Goal: Task Accomplishment & Management: Manage account settings

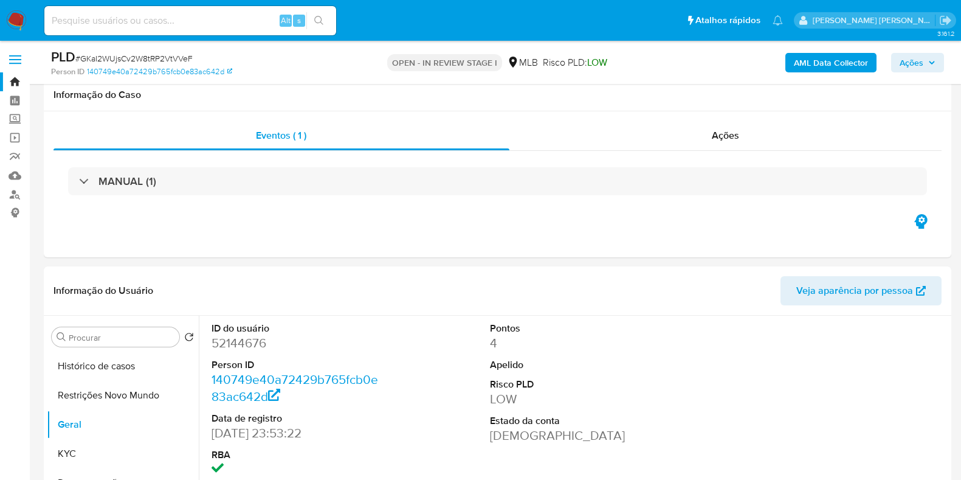
select select "10"
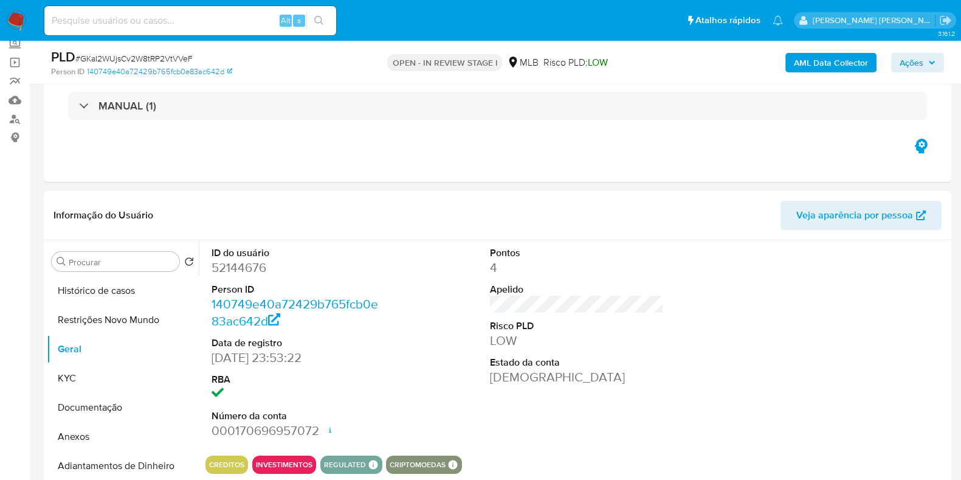
click at [143, 7] on div "Alt s" at bounding box center [190, 20] width 292 height 29
click at [144, 13] on input at bounding box center [190, 21] width 292 height 16
paste input "76694644"
type input "76694644"
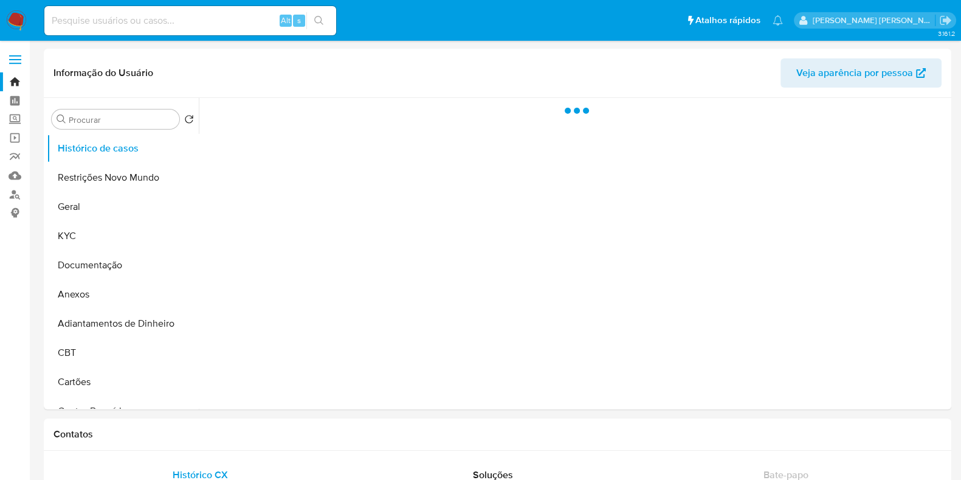
select select "10"
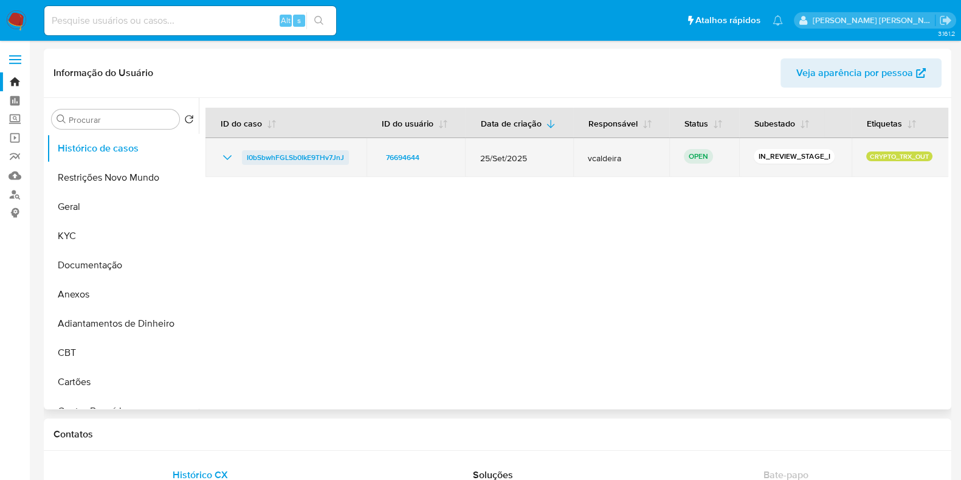
drag, startPoint x: 354, startPoint y: 158, endPoint x: 243, endPoint y: 162, distance: 111.9
click at [243, 162] on td "I0bSbwhFGLSb0IkE9THv7JnJ" at bounding box center [285, 157] width 161 height 39
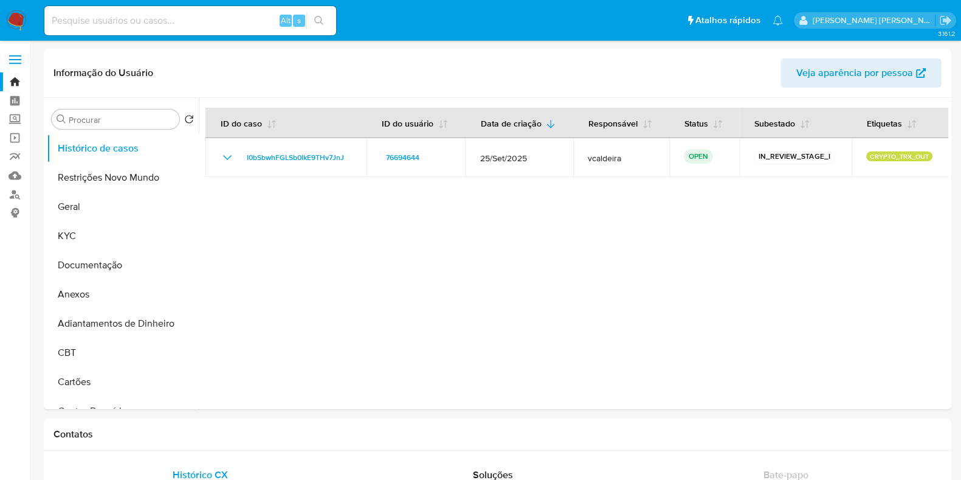
click at [22, 19] on img at bounding box center [16, 20] width 21 height 21
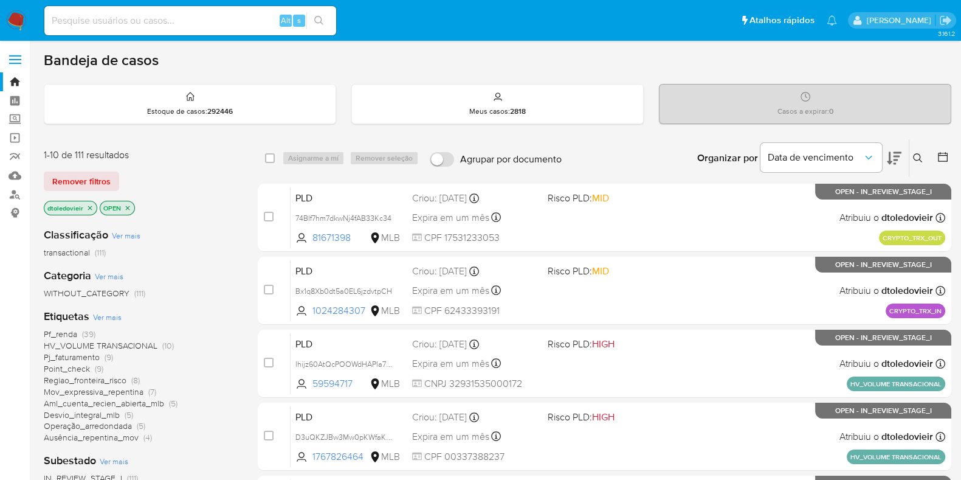
drag, startPoint x: 527, startPoint y: 156, endPoint x: 500, endPoint y: 156, distance: 27.4
click at [495, 156] on div "select-all-cases-checkbox Asignarme a mí Remover seleção Agrupar por documento …" at bounding box center [605, 158] width 694 height 38
click at [636, 156] on div "Organizar por Data de vencimento Os resultados não podem ser classificados enqu…" at bounding box center [760, 158] width 384 height 38
click at [18, 17] on img at bounding box center [16, 20] width 21 height 21
click at [91, 207] on icon "close-filter" at bounding box center [89, 207] width 7 height 7
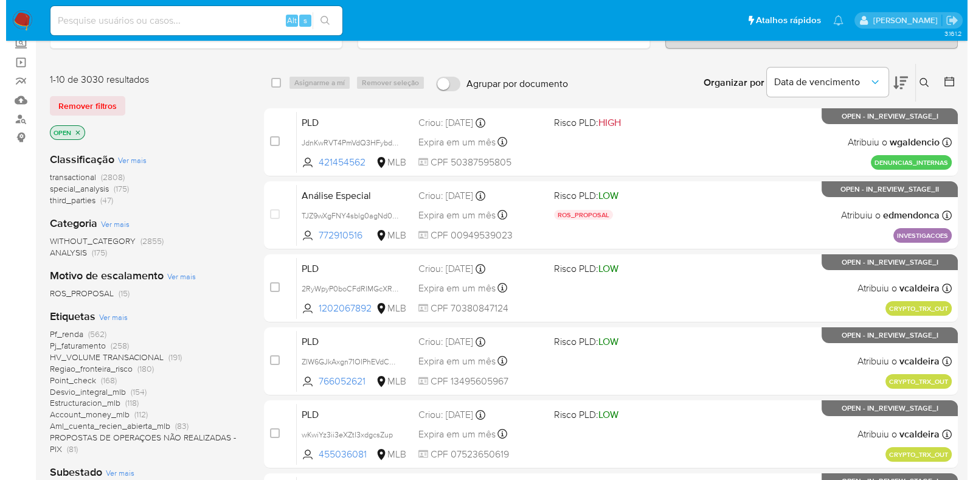
scroll to position [151, 0]
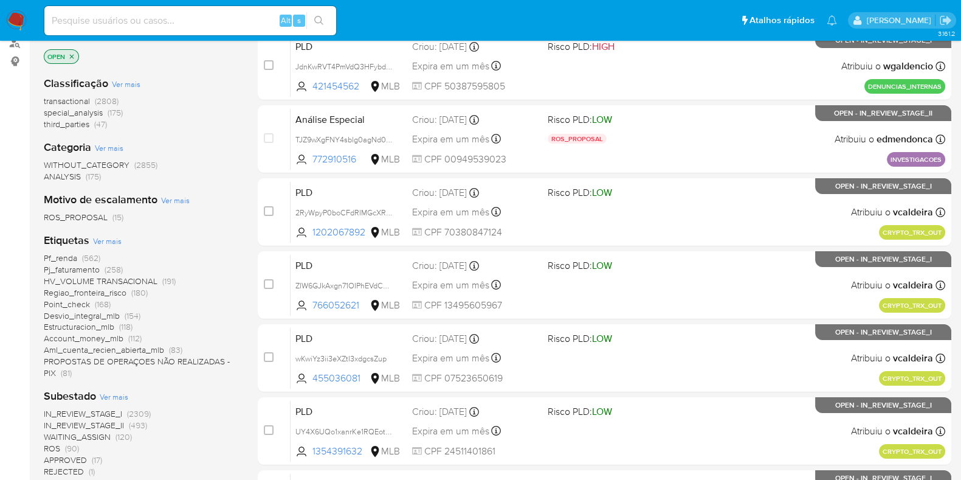
click at [111, 238] on span "Ver mais" at bounding box center [107, 240] width 29 height 11
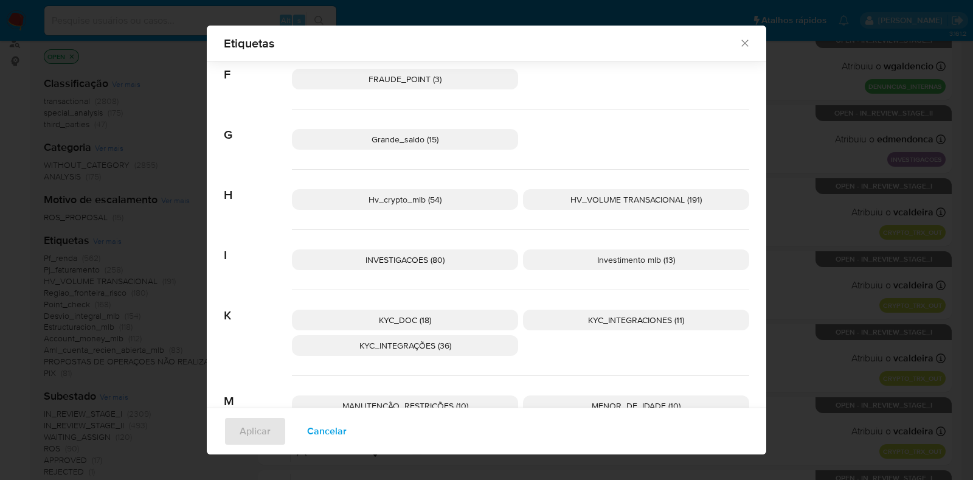
scroll to position [675, 0]
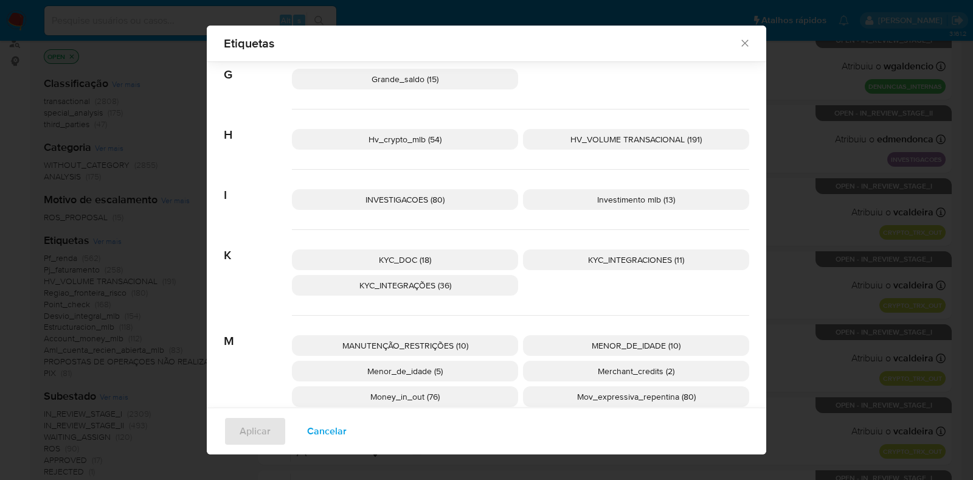
click at [430, 141] on span "Hv_crypto_mlb (54)" at bounding box center [404, 139] width 73 height 12
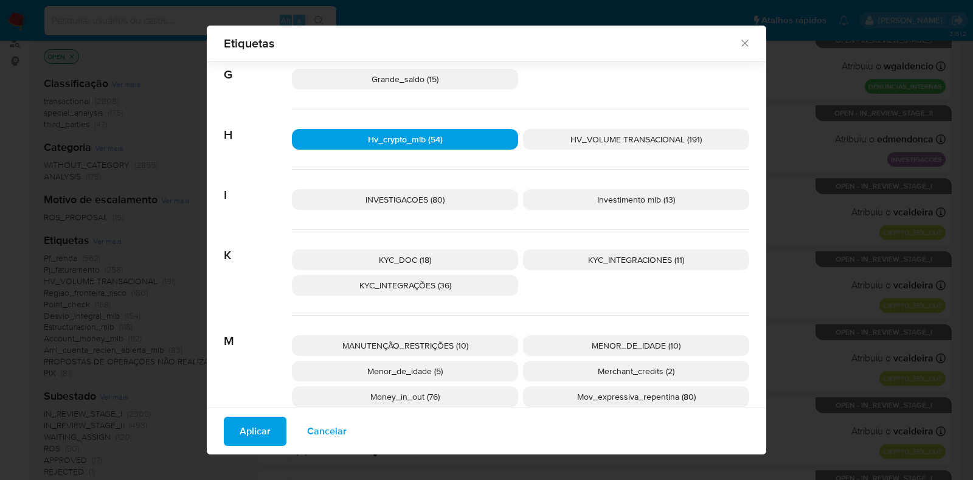
click at [232, 439] on button "Aplicar" at bounding box center [255, 430] width 63 height 29
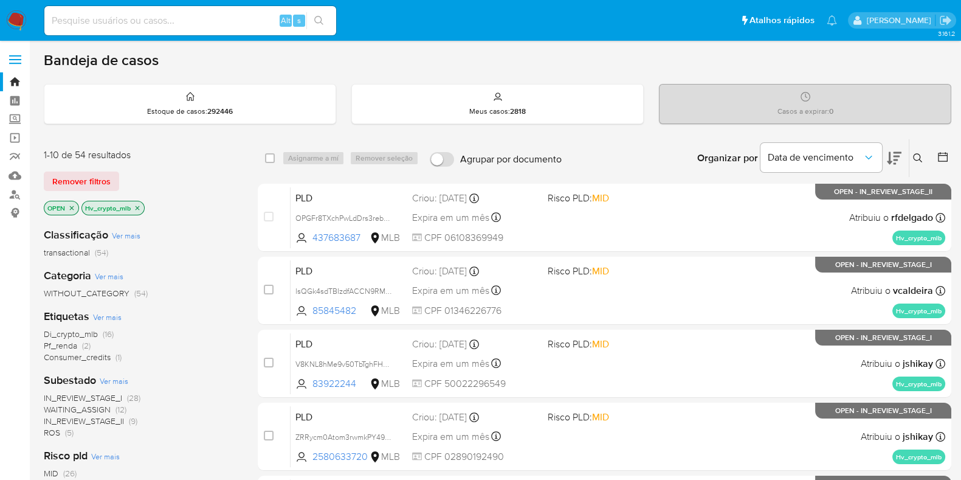
click at [18, 24] on img at bounding box center [16, 20] width 21 height 21
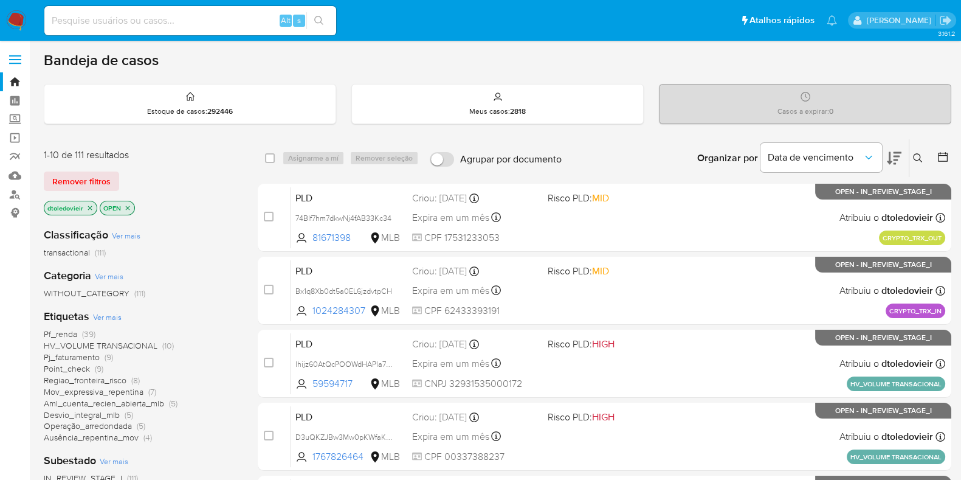
click at [88, 208] on icon "close-filter" at bounding box center [89, 207] width 7 height 7
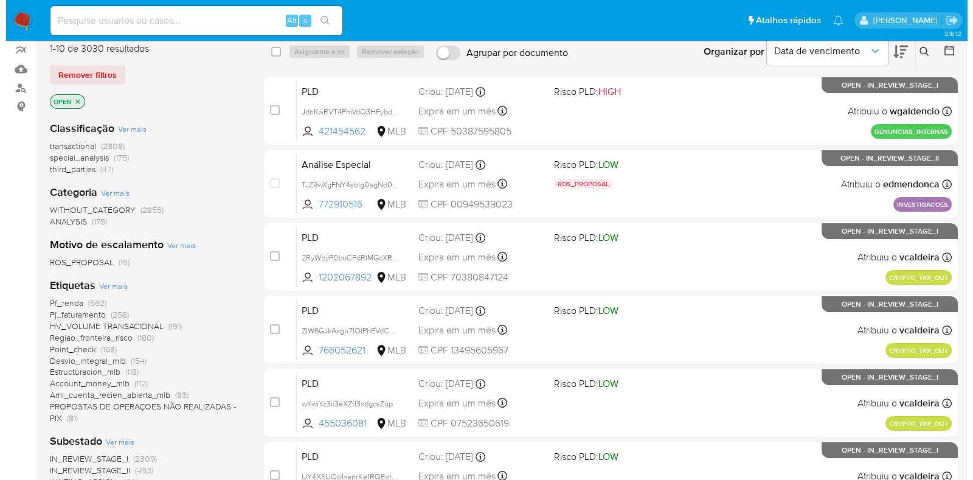
scroll to position [75, 0]
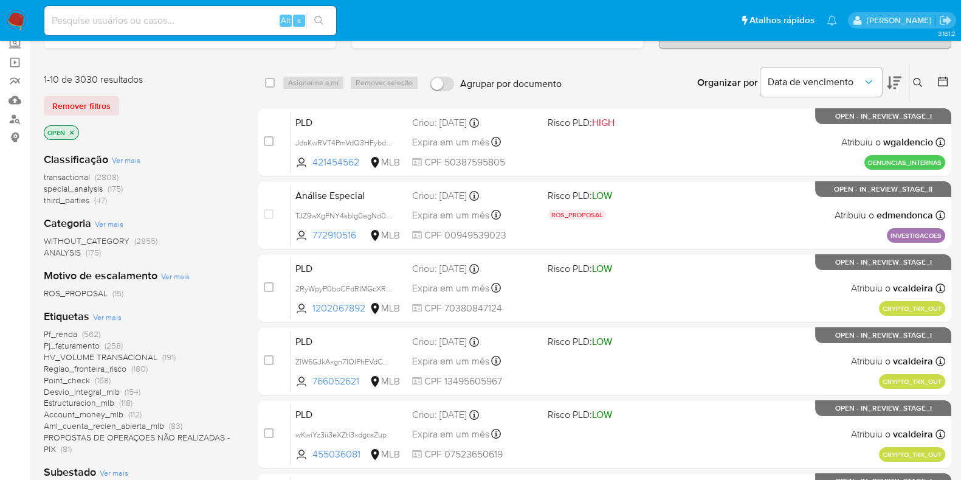
click at [69, 129] on icon "close-filter" at bounding box center [71, 132] width 7 height 7
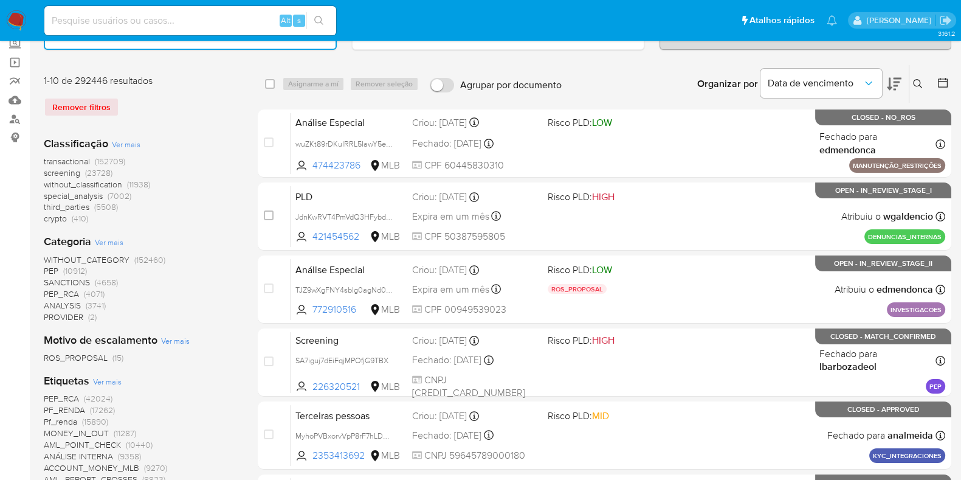
click at [67, 217] on span "crypto (410)" at bounding box center [66, 219] width 44 height 12
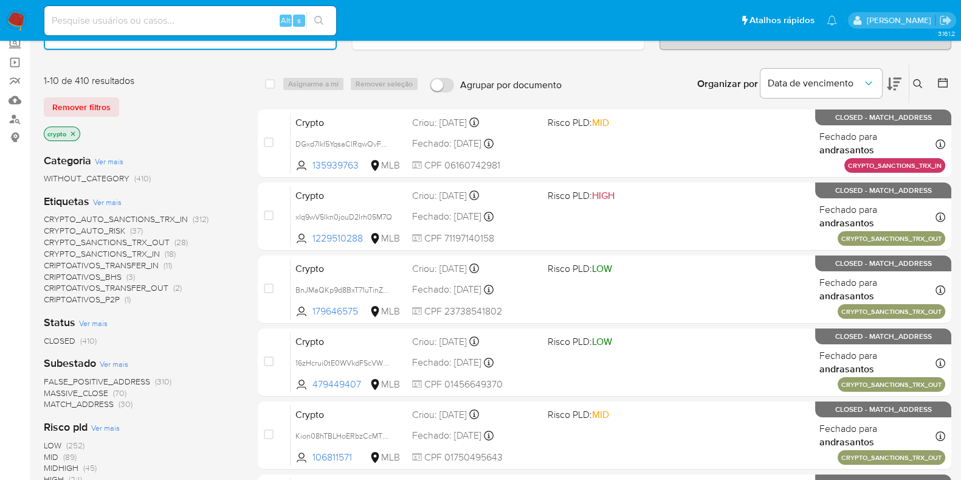
click at [71, 130] on icon "close-filter" at bounding box center [72, 133] width 7 height 7
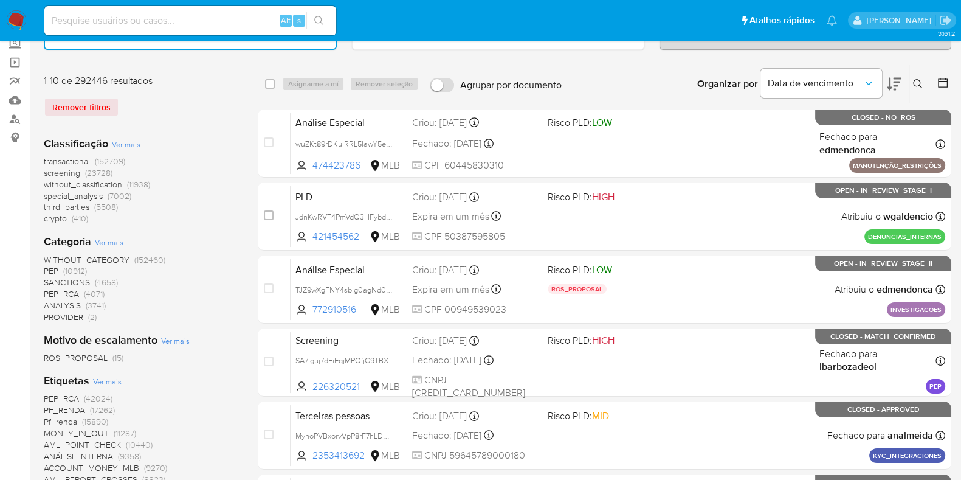
click at [89, 279] on span "SANCTIONS" at bounding box center [67, 282] width 46 height 12
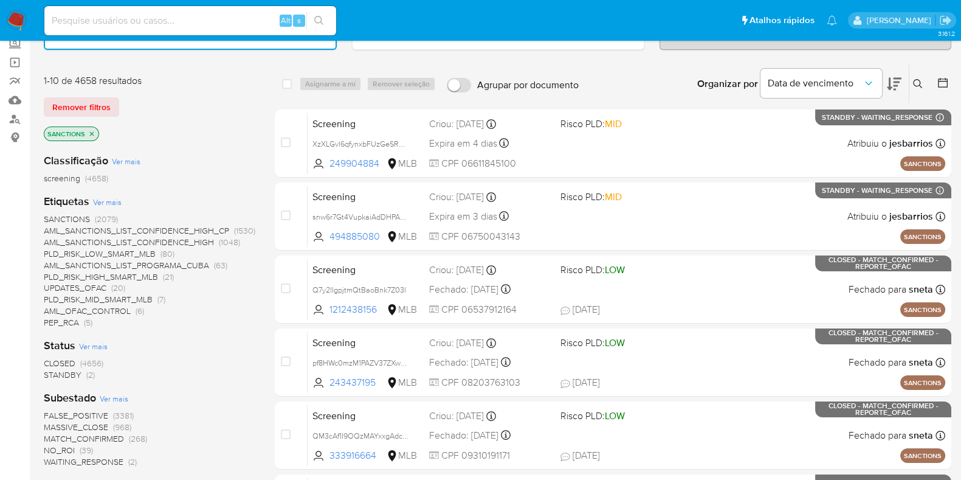
click at [104, 196] on span "Ver mais" at bounding box center [107, 201] width 29 height 11
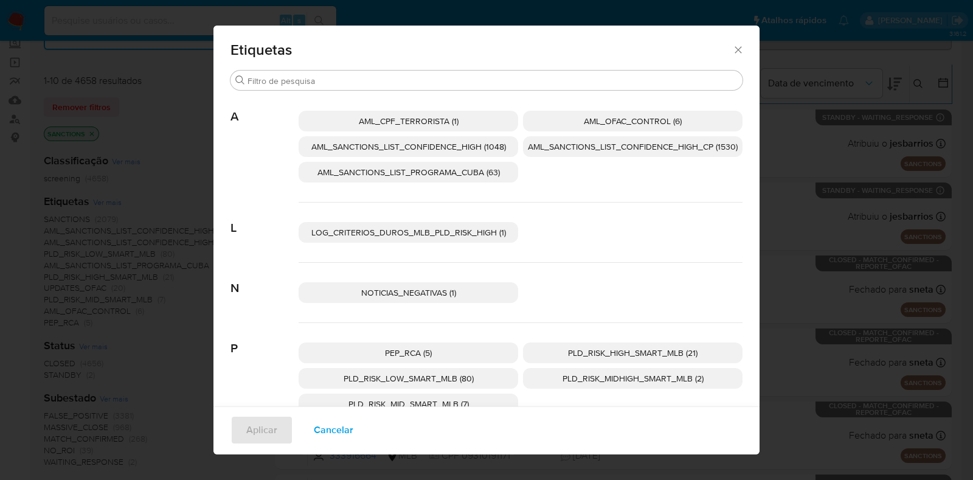
click at [732, 50] on icon "Fechar" at bounding box center [738, 50] width 12 height 12
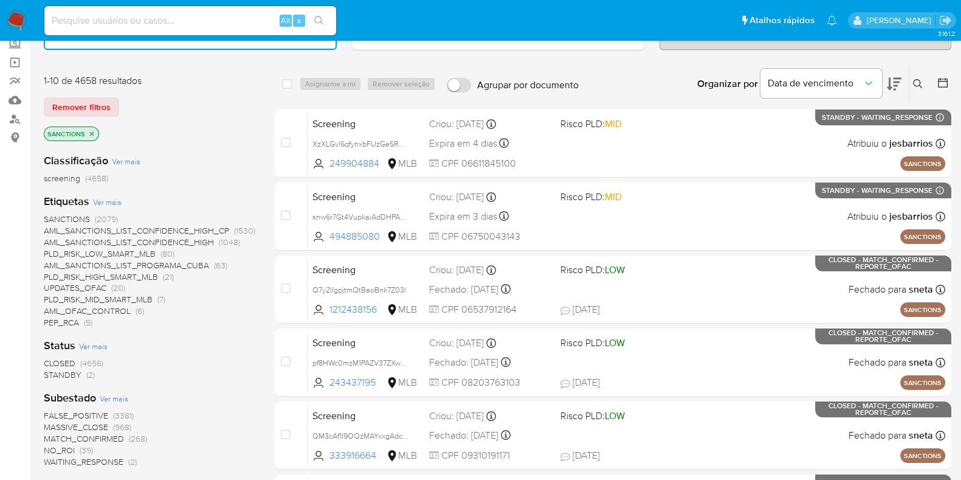
click at [12, 27] on img at bounding box center [16, 20] width 21 height 21
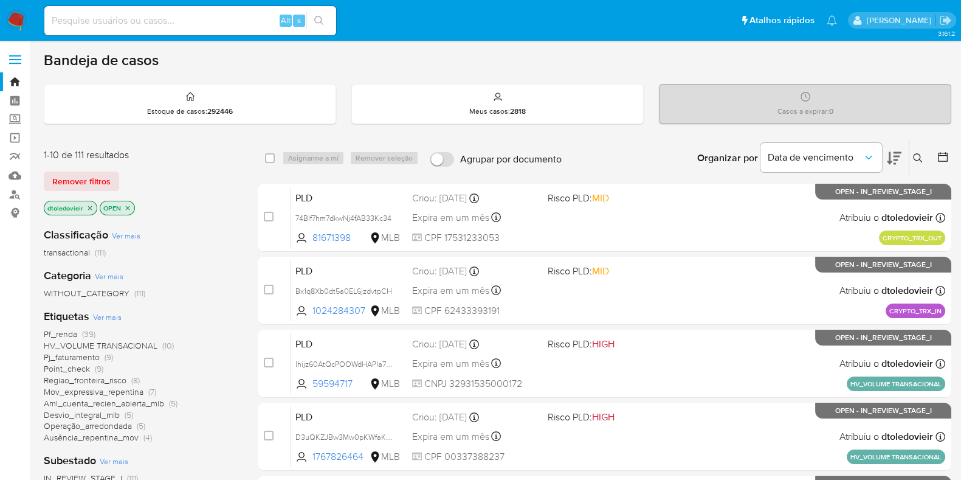
click at [86, 208] on icon "close-filter" at bounding box center [89, 207] width 7 height 7
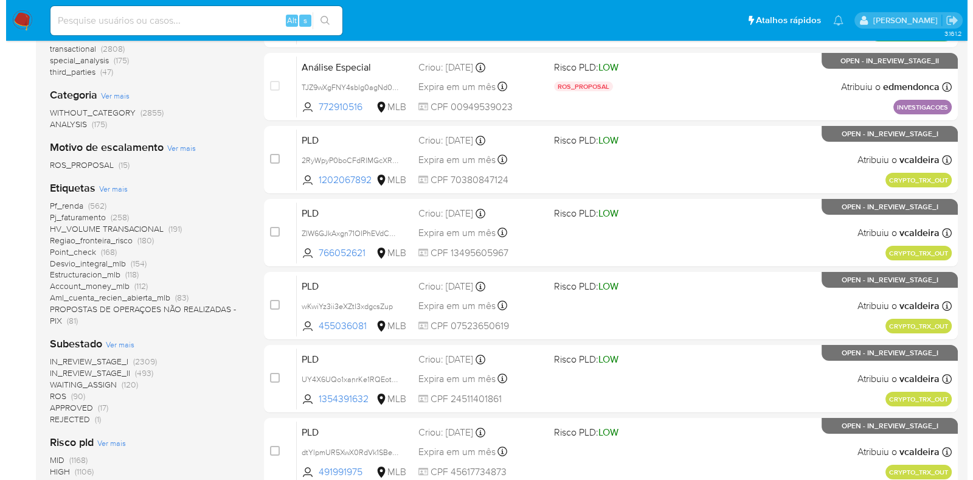
scroll to position [228, 0]
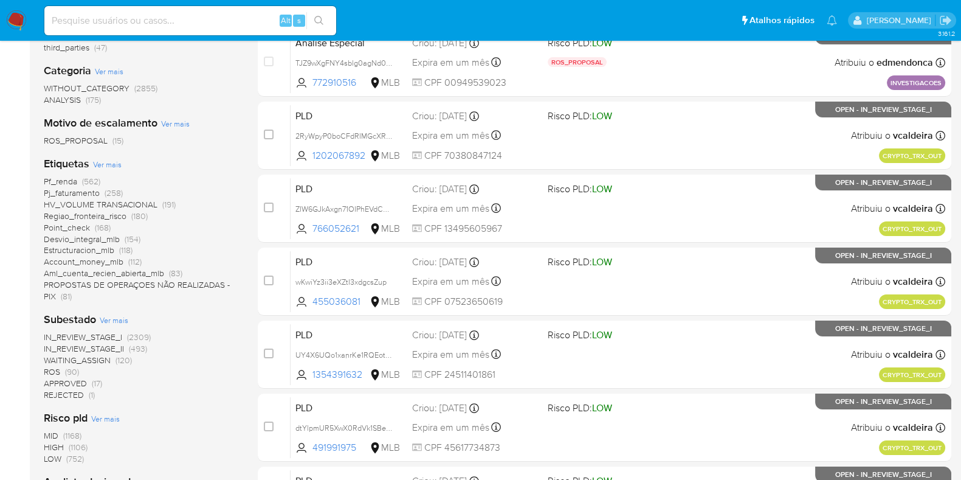
click at [114, 162] on span "Ver mais" at bounding box center [107, 164] width 29 height 11
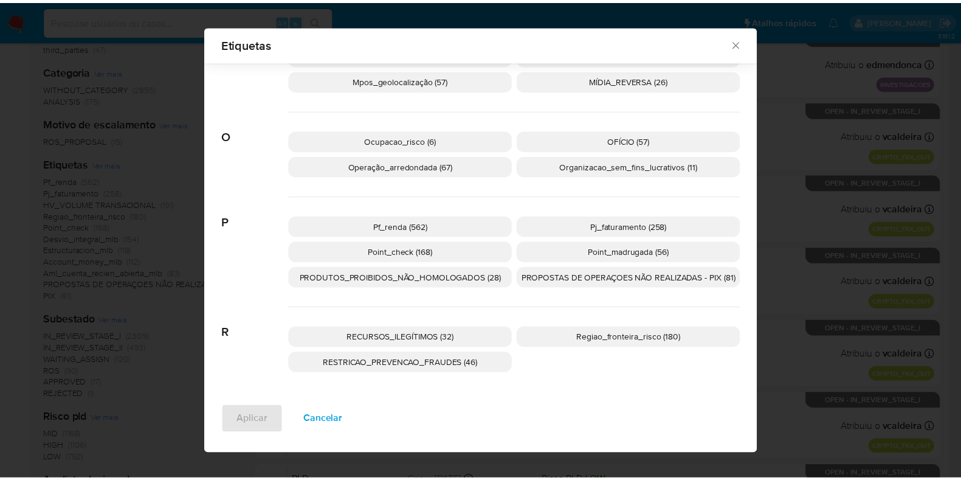
scroll to position [1018, 0]
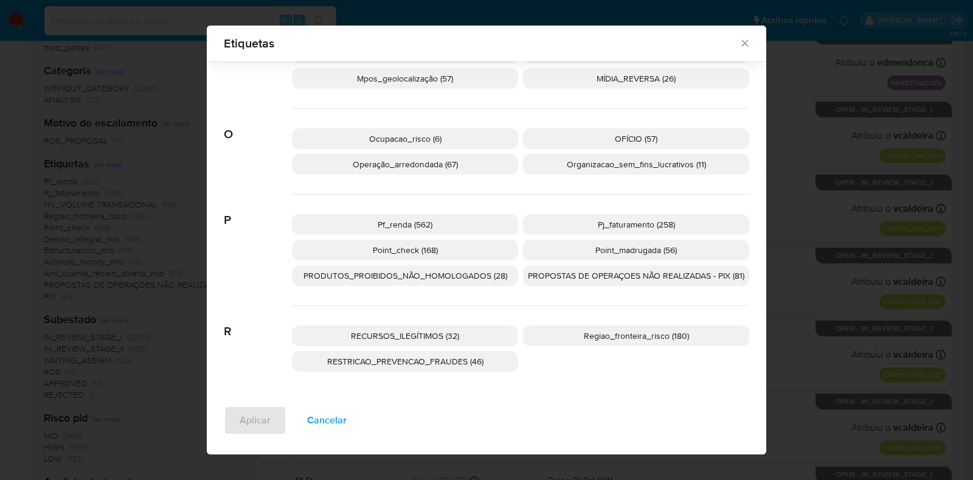
click at [122, 205] on div "Etiquetas Buscar A Account_money_mlb (112) Aml_cuenta_recien_abierta_mlb (83) A…" at bounding box center [486, 240] width 973 height 480
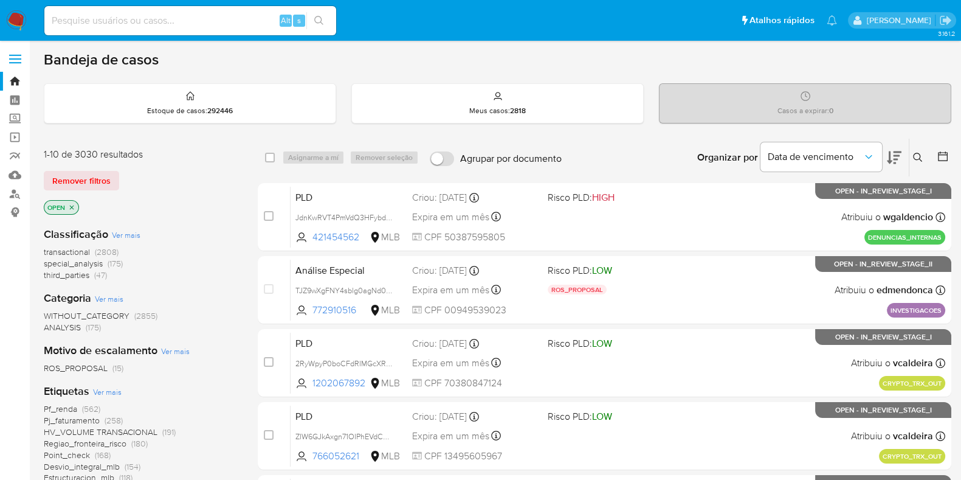
scroll to position [0, 0]
click at [72, 206] on icon "close-filter" at bounding box center [72, 207] width 4 height 4
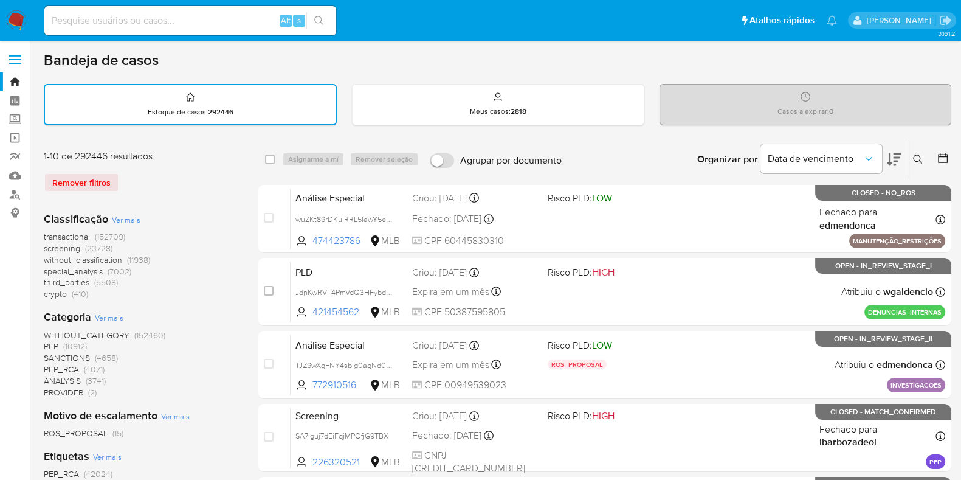
click at [74, 293] on span "(410)" at bounding box center [80, 294] width 16 height 12
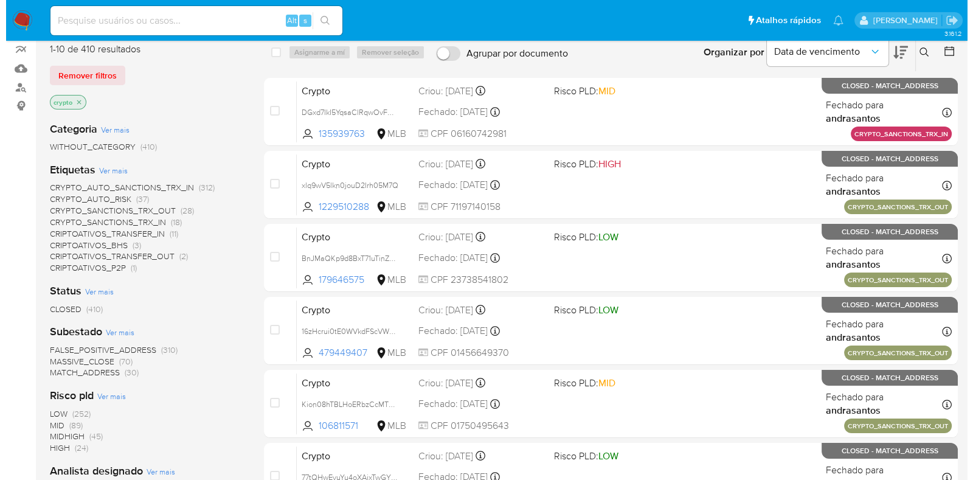
scroll to position [67, 0]
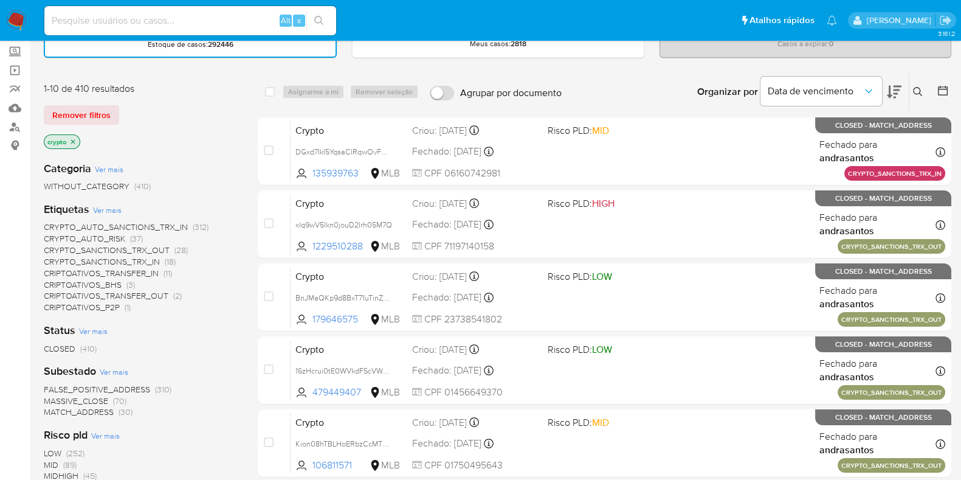
click at [103, 205] on span "Ver mais" at bounding box center [107, 209] width 29 height 11
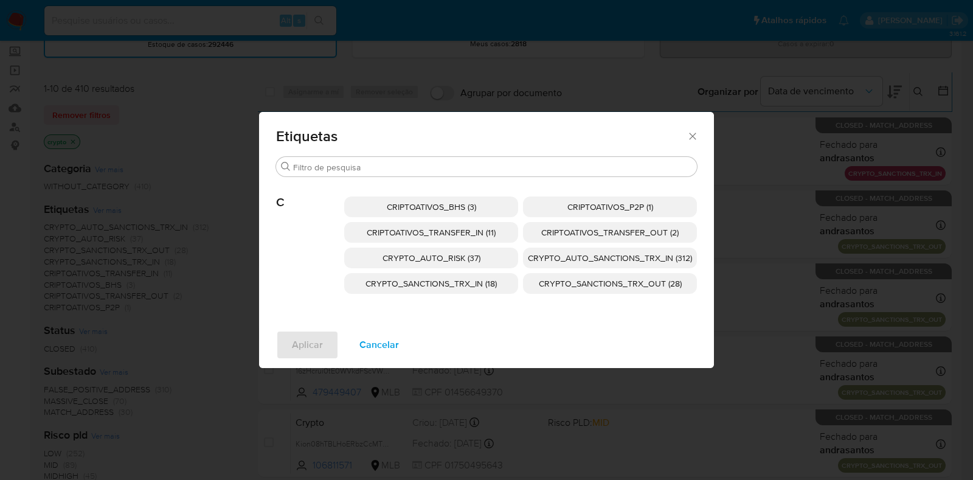
click at [621, 255] on span "CRYPTO_AUTO_SANCTIONS_TRX_IN (312)" at bounding box center [610, 258] width 164 height 12
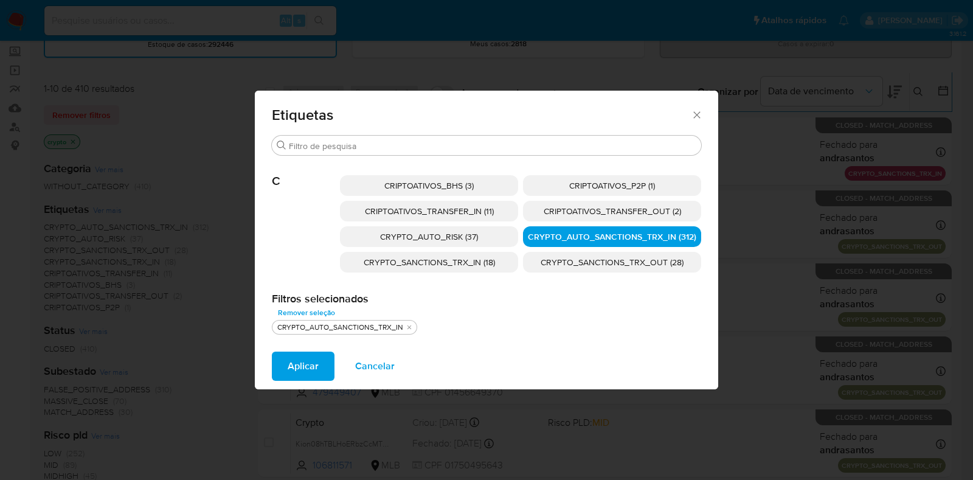
click at [463, 267] on span "CRYPTO_SANCTIONS_TRX_IN (18)" at bounding box center [428, 262] width 131 height 12
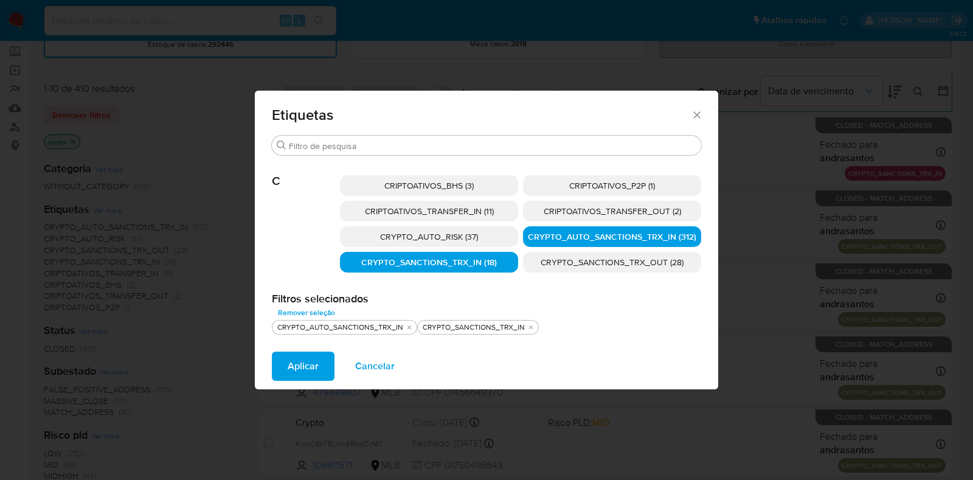
click at [587, 263] on span "CRYPTO_SANCTIONS_TRX_OUT (28)" at bounding box center [611, 262] width 143 height 12
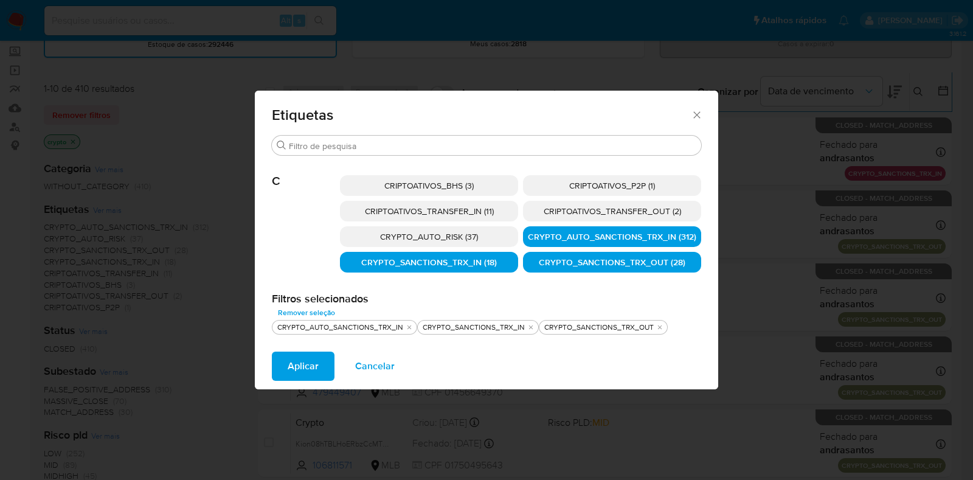
click at [308, 360] on span "Aplicar" at bounding box center [303, 366] width 31 height 27
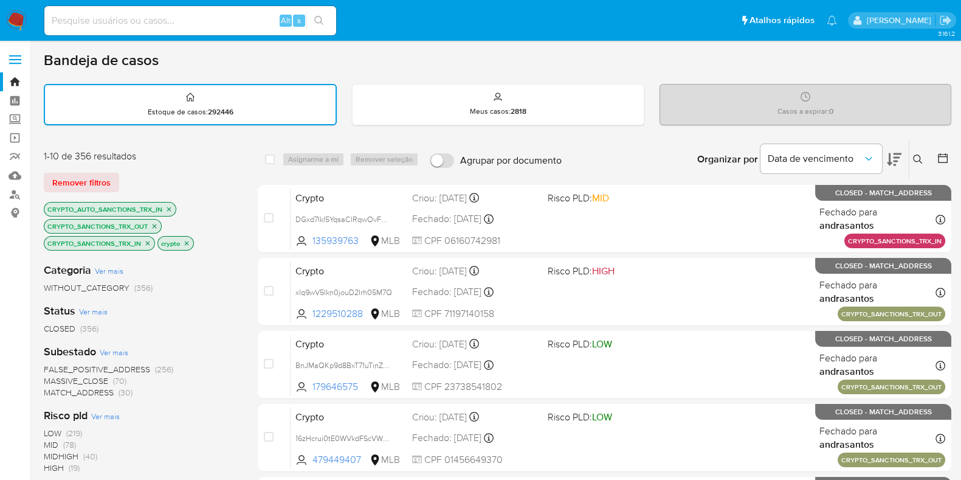
click at [21, 17] on img at bounding box center [16, 20] width 21 height 21
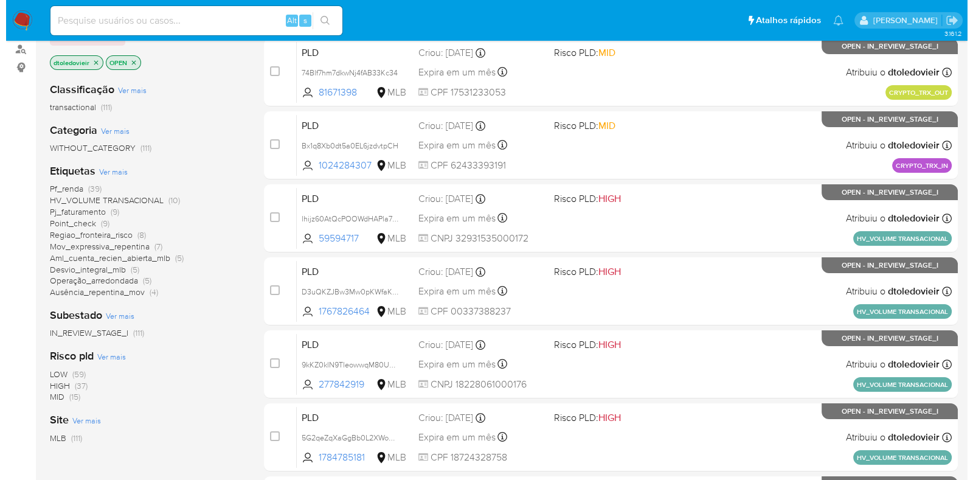
scroll to position [151, 0]
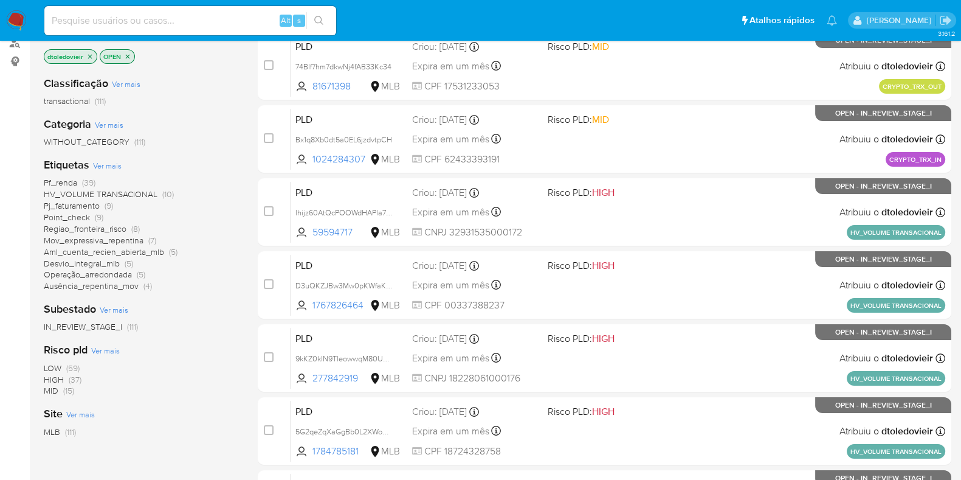
click at [89, 53] on icon "close-filter" at bounding box center [89, 56] width 7 height 7
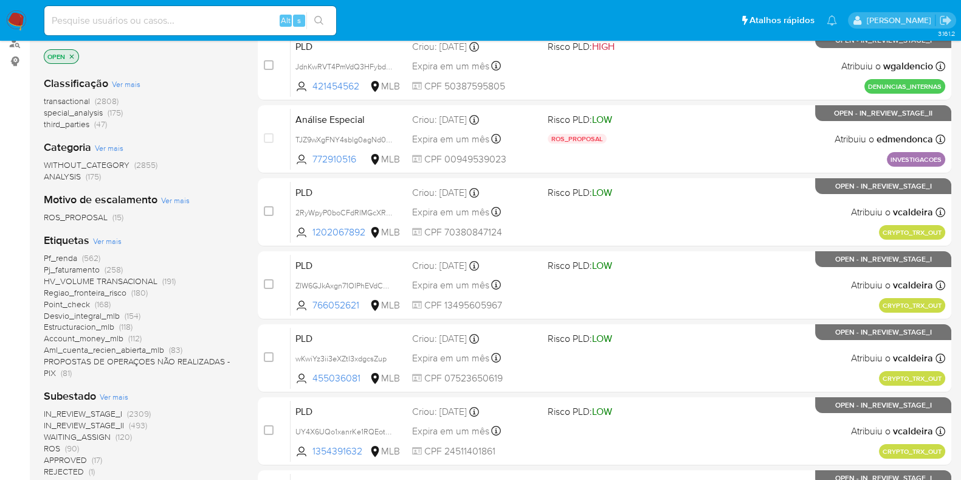
click at [106, 241] on span "Ver mais" at bounding box center [107, 240] width 29 height 11
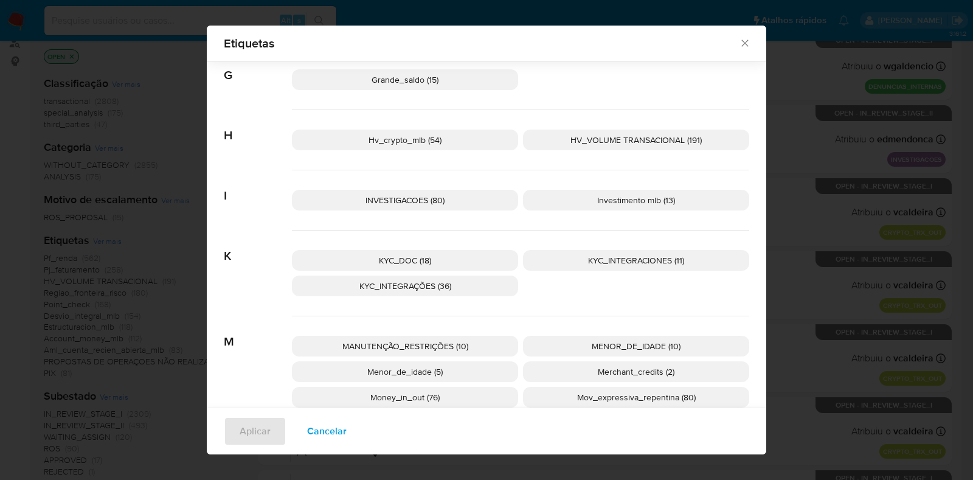
scroll to position [675, 0]
click at [444, 136] on p "Hv_crypto_mlb (54)" at bounding box center [405, 139] width 226 height 21
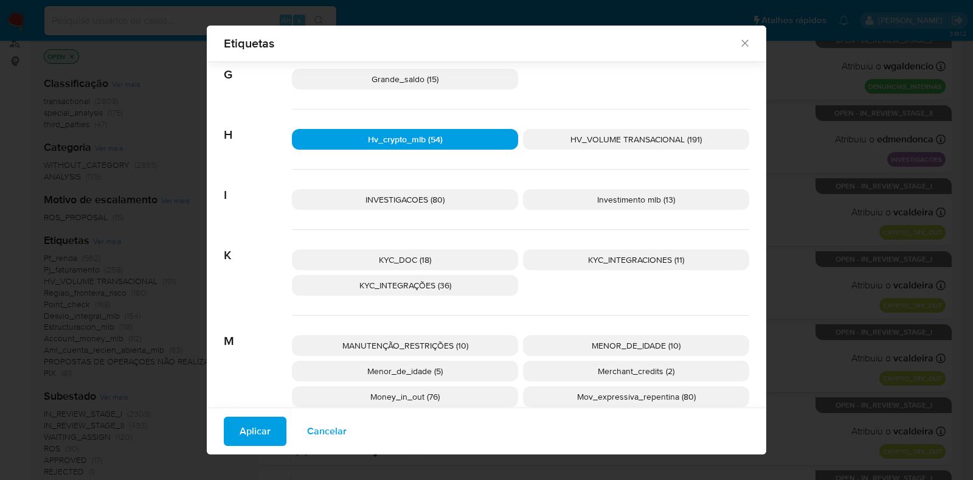
click at [260, 436] on span "Aplicar" at bounding box center [254, 431] width 31 height 27
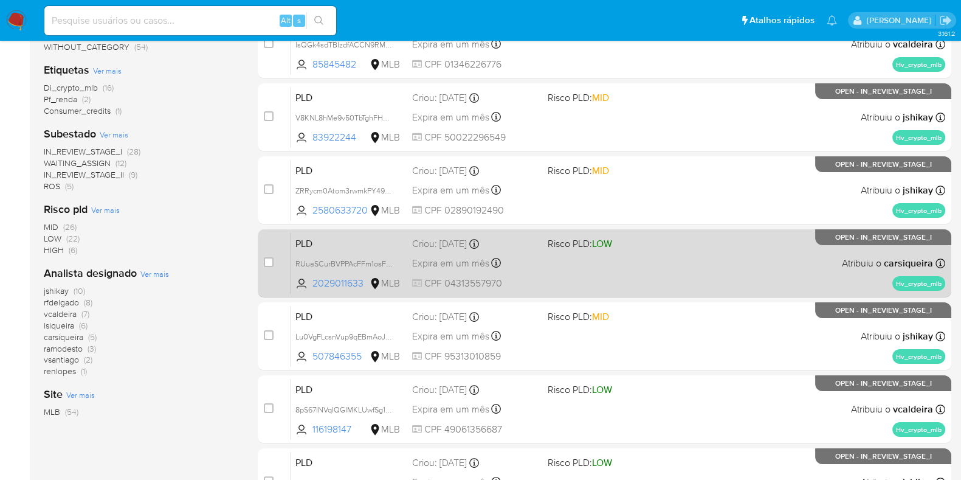
scroll to position [219, 0]
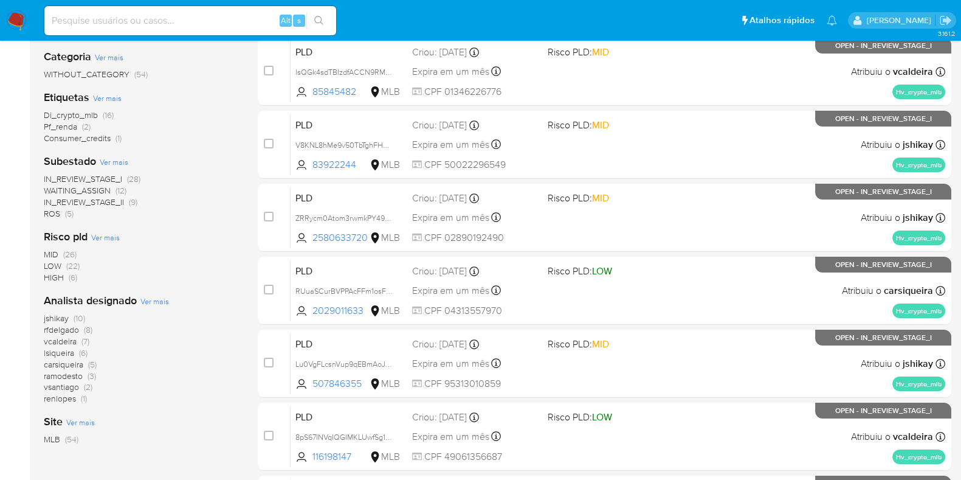
click at [49, 277] on span "HIGH" at bounding box center [54, 277] width 20 height 12
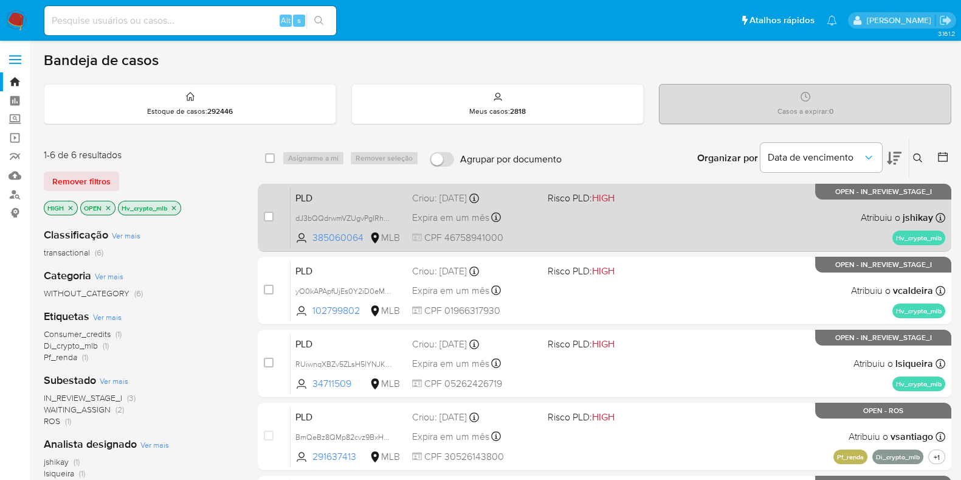
click at [710, 216] on div "PLD dJ3bQQdrwmVZUgvPgIRhP0mb 385060064 MLB Risco PLD: HIGH Criou: 12/09/2025 Cr…" at bounding box center [618, 217] width 655 height 61
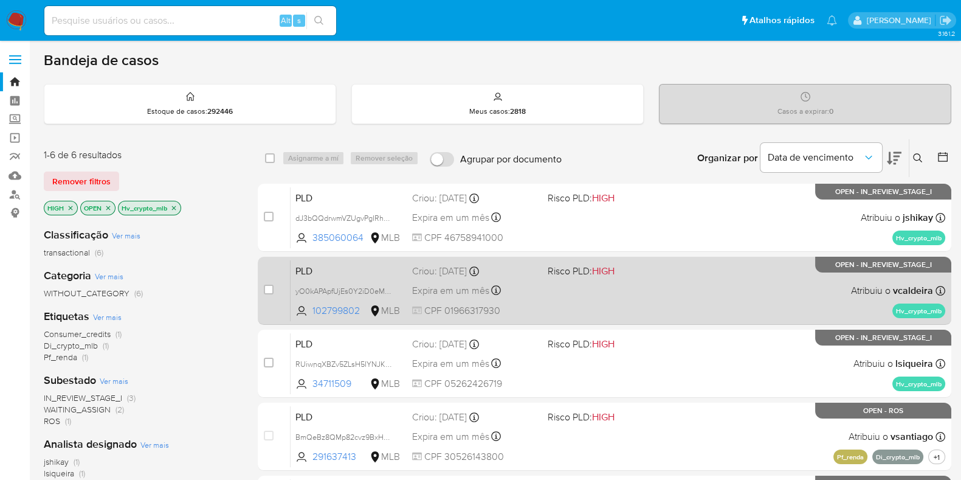
click at [677, 283] on div "PLD yO0kAPApfUjEs0Y2iD0eM0hh 102799802 MLB Risco PLD: HIGH Criou: 12/09/2025 Cr…" at bounding box center [618, 290] width 655 height 61
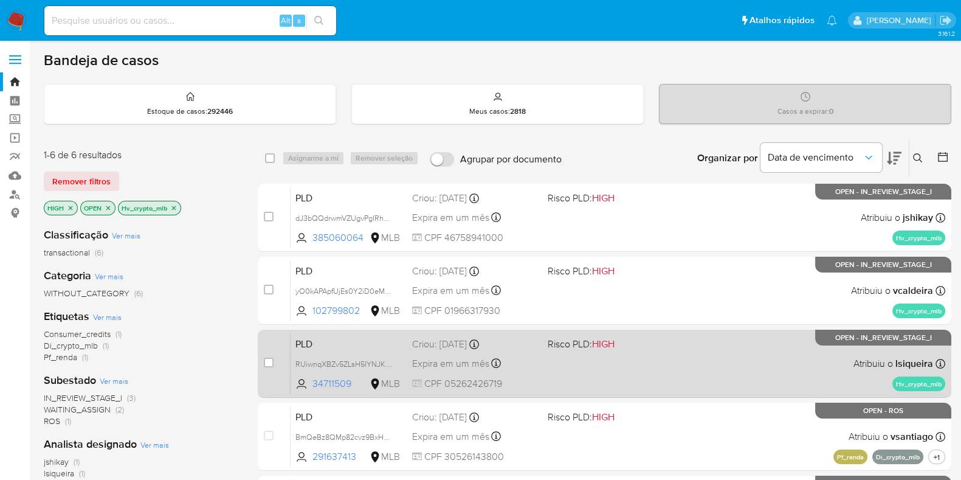
click at [670, 347] on span "Risco PLD: HIGH" at bounding box center [611, 343] width 126 height 16
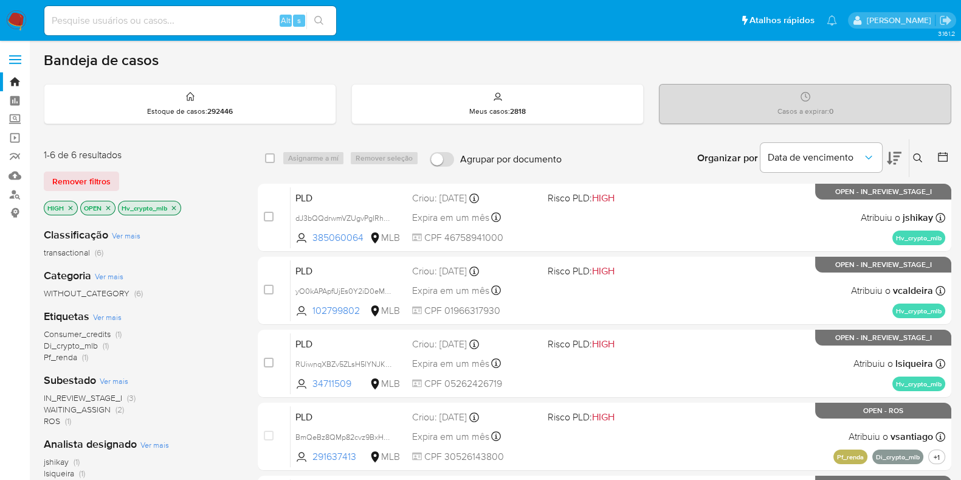
scroll to position [260, 0]
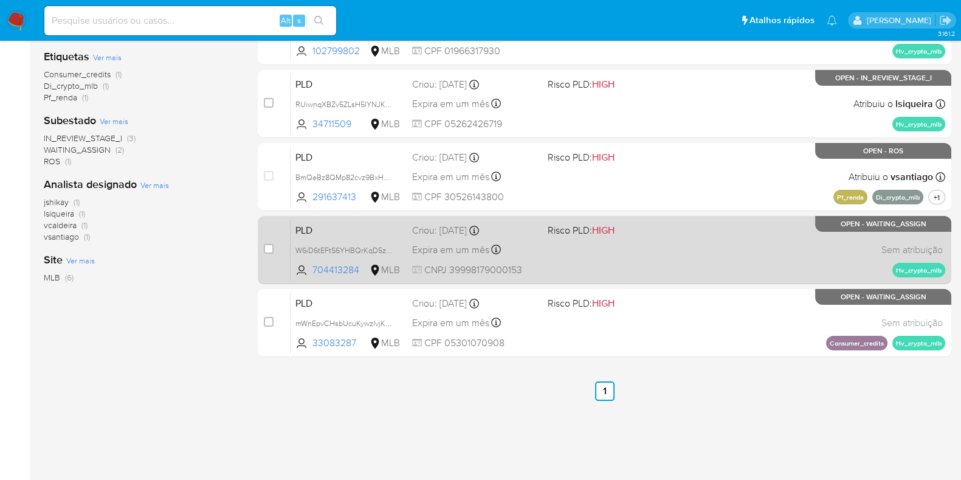
click at [692, 249] on div "PLD W6iD6tEFtS6YHBQrKqD5zxpF 704413284 MLB Risco PLD: HIGH Criou: 12/09/2025 Cr…" at bounding box center [618, 249] width 655 height 61
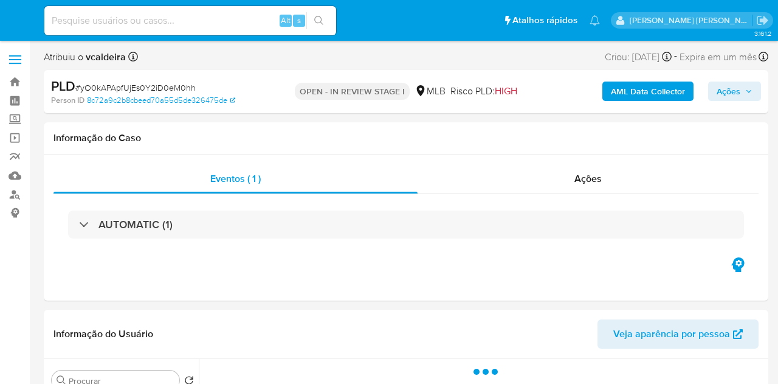
select select "10"
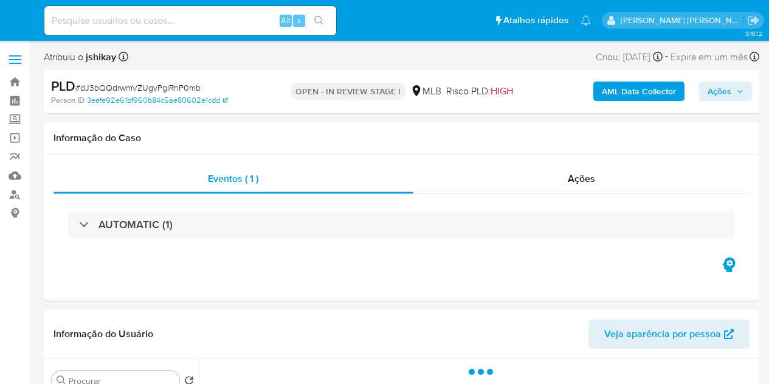
select select "10"
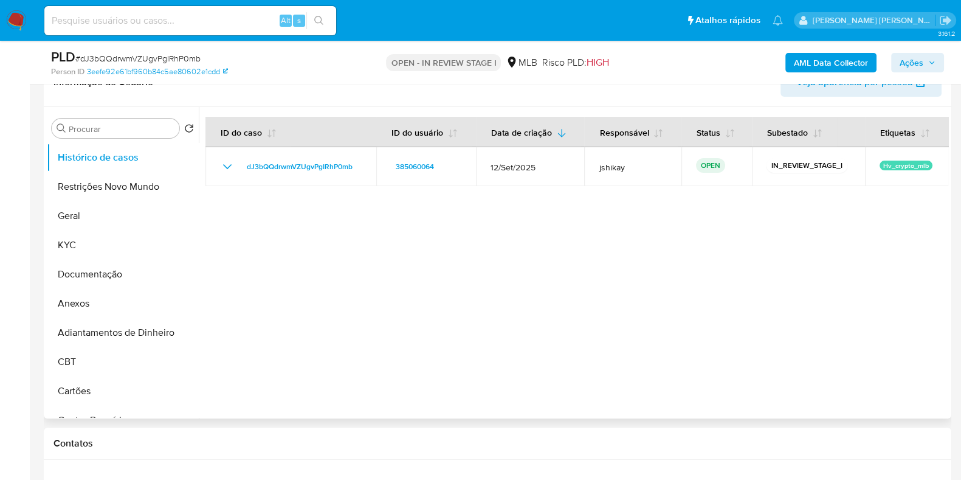
scroll to position [75, 0]
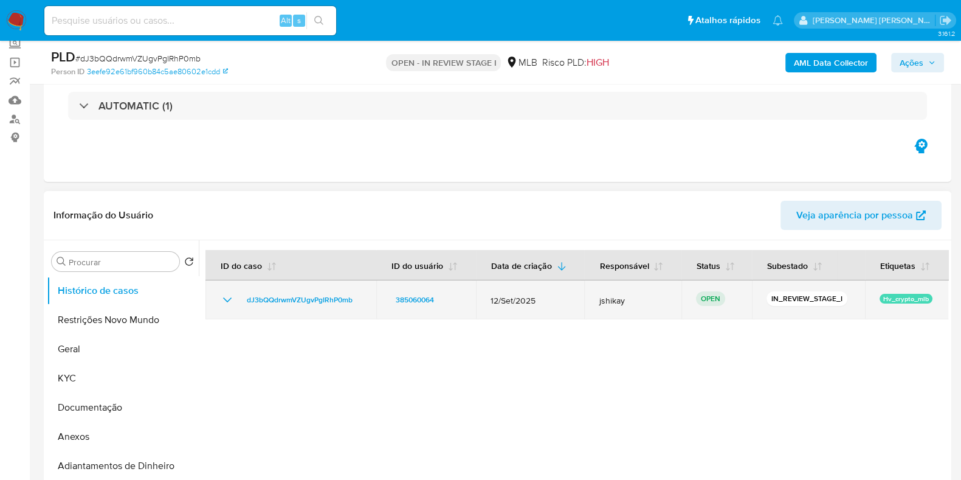
drag, startPoint x: 473, startPoint y: 295, endPoint x: 554, endPoint y: 298, distance: 81.5
click at [554, 298] on tr "dJ3bQQdrwmVZUgvPgIRhP0mb 385060064 12/Set/2025 jshikay OPEN IN_REVIEW_STAGE_I H…" at bounding box center [576, 299] width 743 height 39
click at [554, 298] on span "12/Set/2025" at bounding box center [531, 300] width 80 height 11
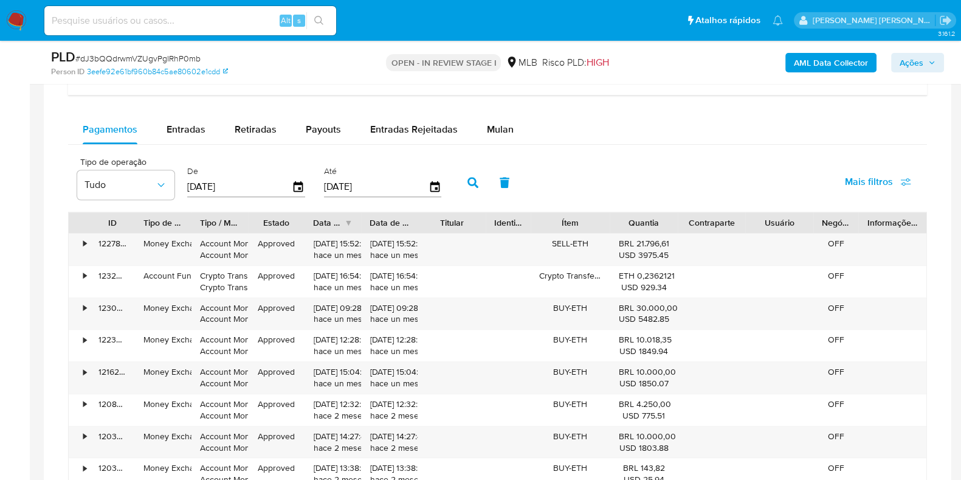
scroll to position [987, 0]
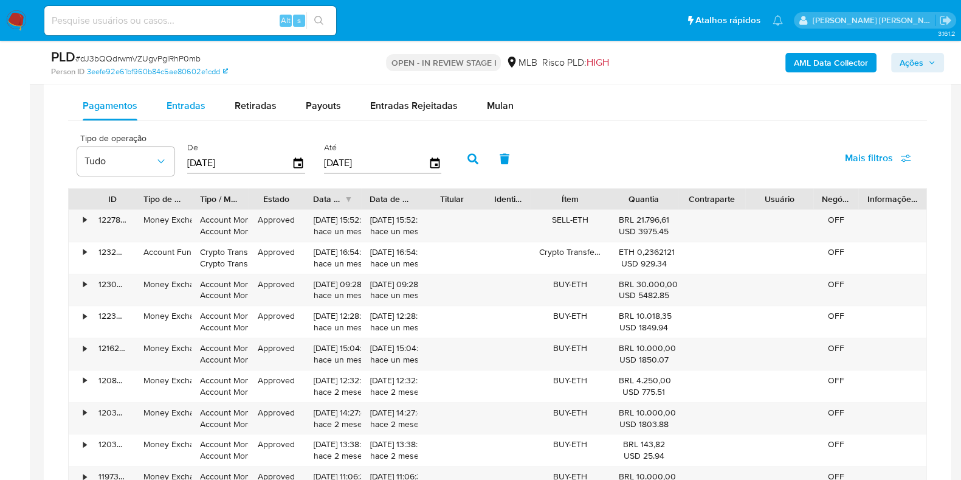
click at [188, 109] on span "Entradas" at bounding box center [186, 105] width 39 height 14
select select "10"
click at [323, 107] on span "Payouts" at bounding box center [323, 105] width 35 height 14
select select "10"
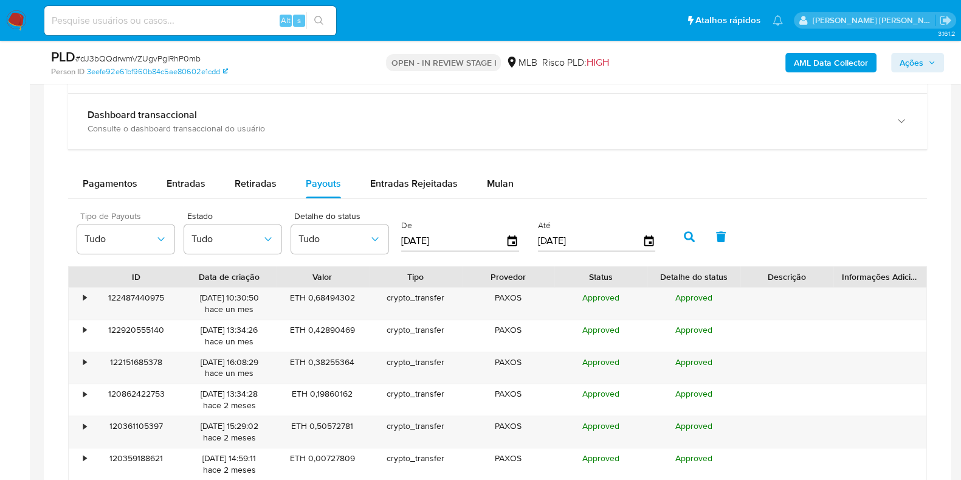
scroll to position [912, 0]
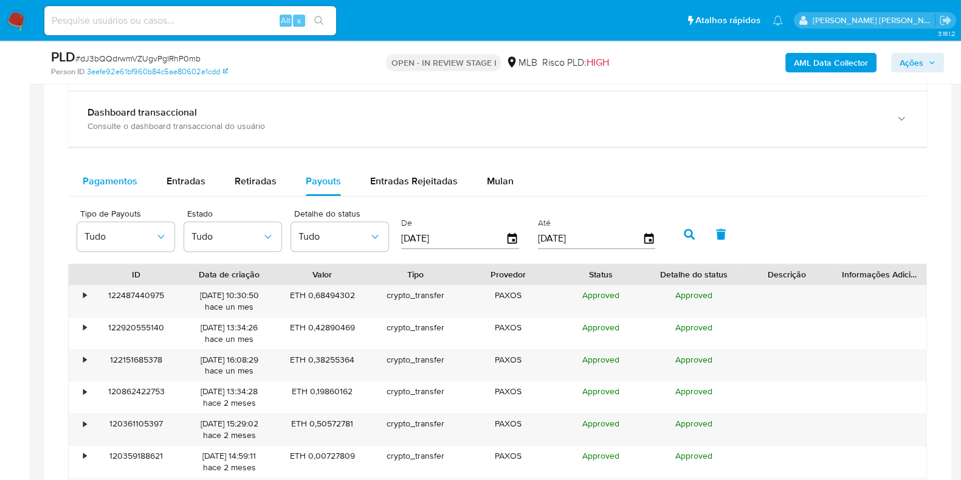
click at [131, 179] on span "Pagamentos" at bounding box center [110, 181] width 55 height 14
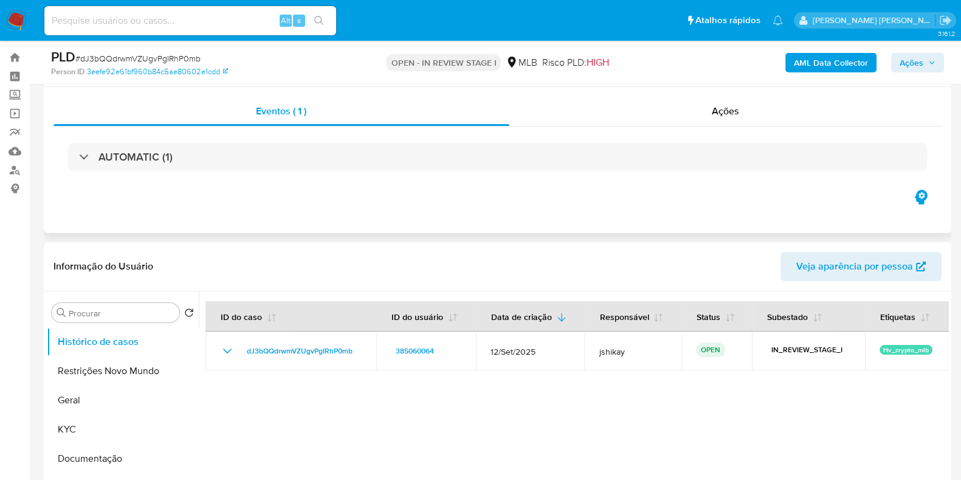
scroll to position [0, 0]
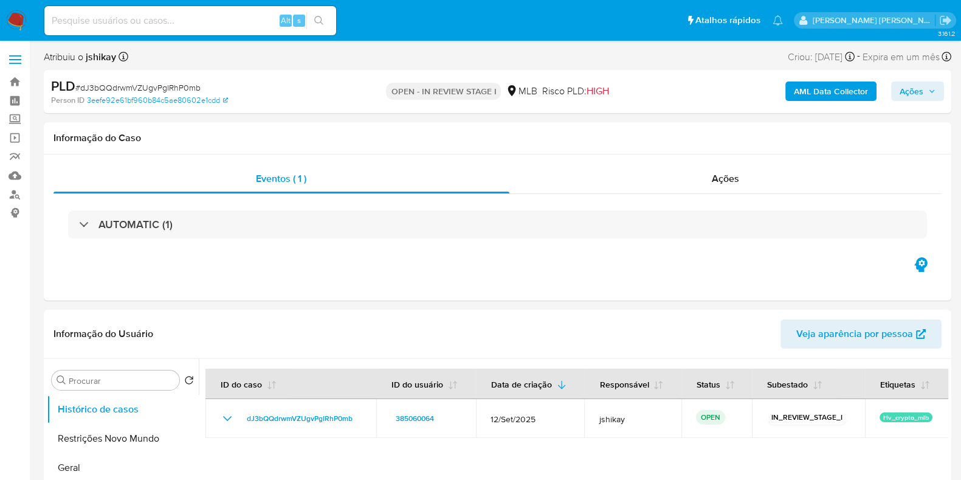
click at [159, 89] on span "# dJ3bQQdrwmVZUgvPgIRhP0mb" at bounding box center [137, 87] width 125 height 12
copy span "dJ3bQQdrwmVZUgvPgIRhP0mb"
click at [19, 16] on img at bounding box center [16, 20] width 21 height 21
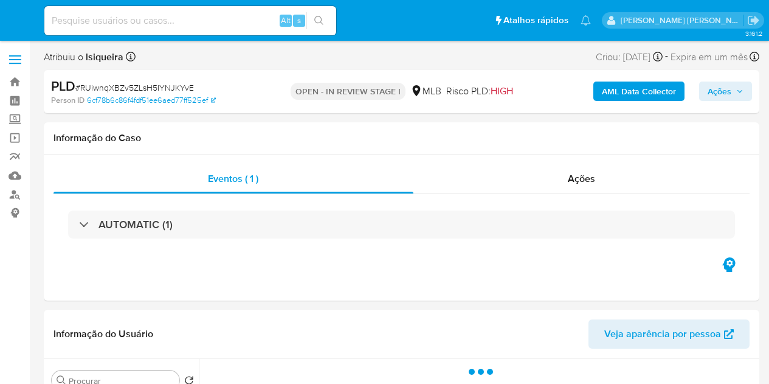
select select "10"
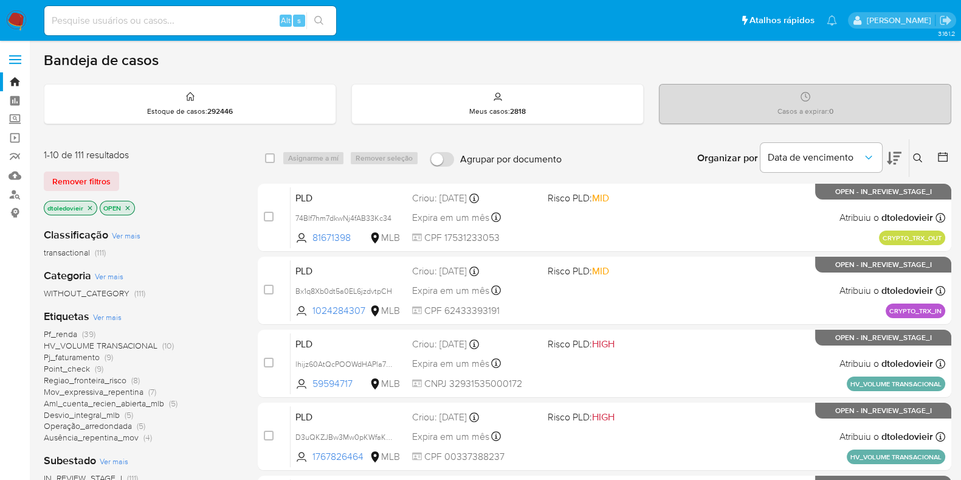
click at [90, 205] on icon "close-filter" at bounding box center [90, 207] width 4 height 4
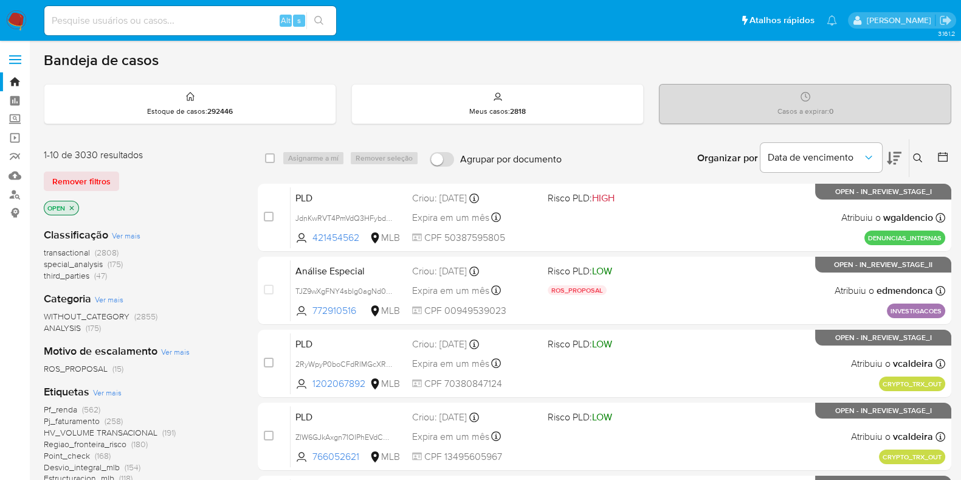
click at [918, 156] on icon at bounding box center [918, 158] width 10 height 10
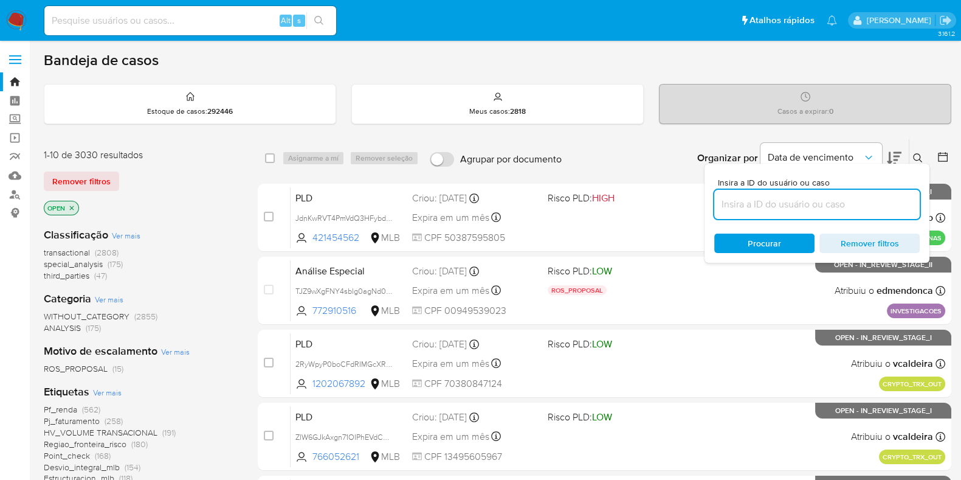
click at [789, 199] on input at bounding box center [816, 204] width 205 height 16
type input "dJ3bQQdrwmVZUgvPgIRhP0mb"
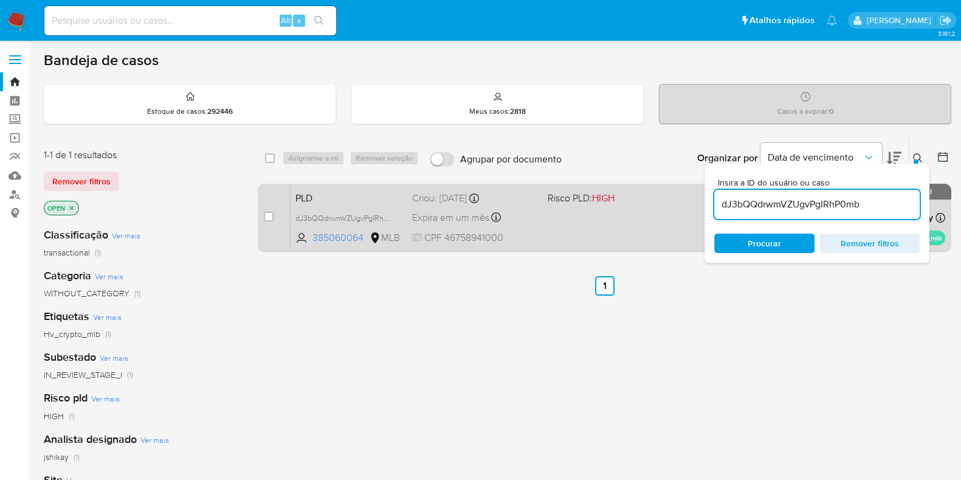
click at [262, 216] on div "case-item-checkbox Incapaz de atribuir o caso PLD dJ3bQQdrwmVZUgvPgIRhP0mb 3850…" at bounding box center [605, 218] width 694 height 68
click at [267, 214] on input "checkbox" at bounding box center [269, 217] width 10 height 10
checkbox input "true"
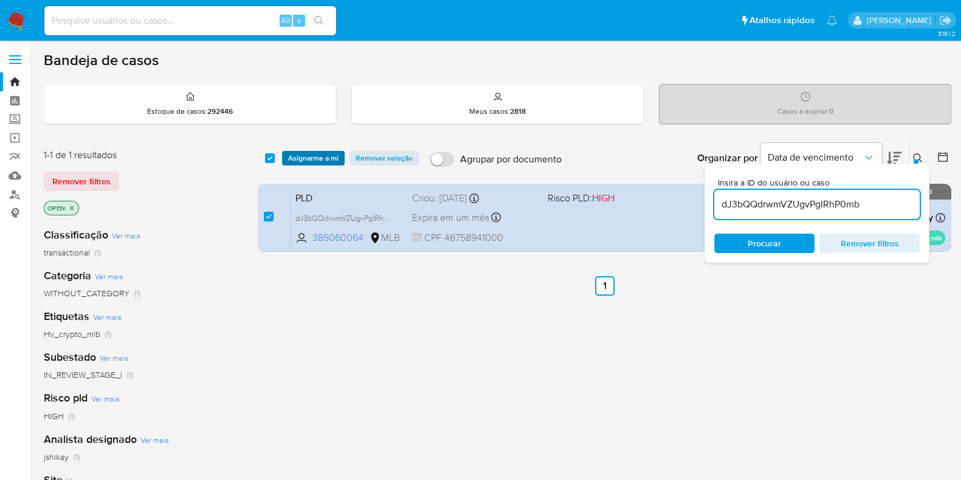
click at [336, 156] on span "Asignarme a mí" at bounding box center [313, 158] width 50 height 12
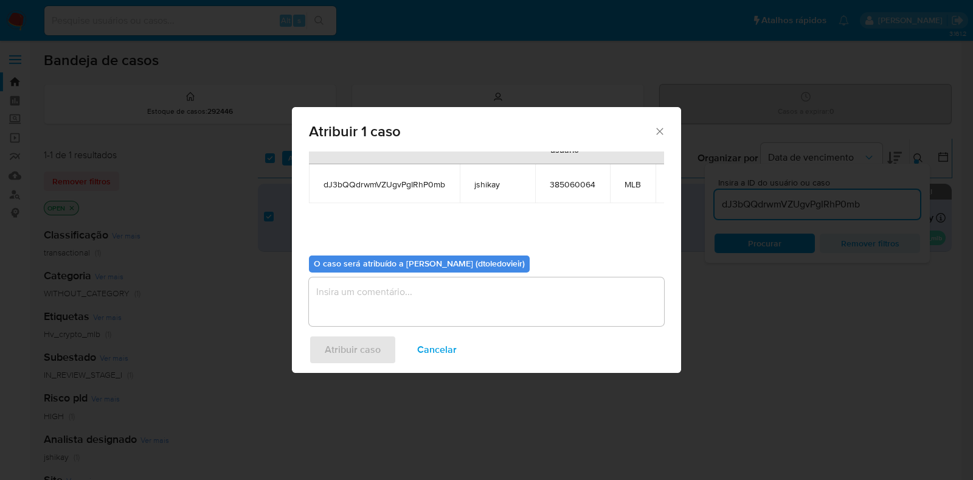
scroll to position [74, 0]
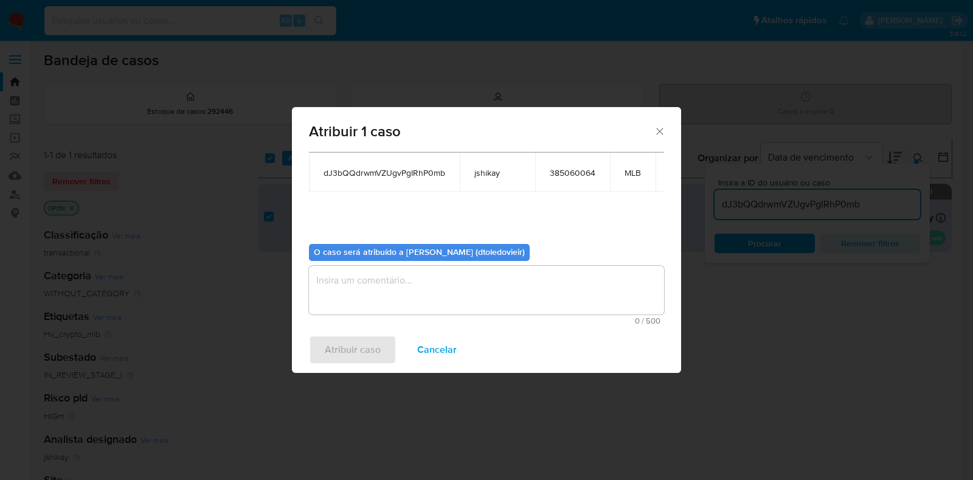
click at [394, 277] on textarea "assign-modal" at bounding box center [486, 290] width 355 height 49
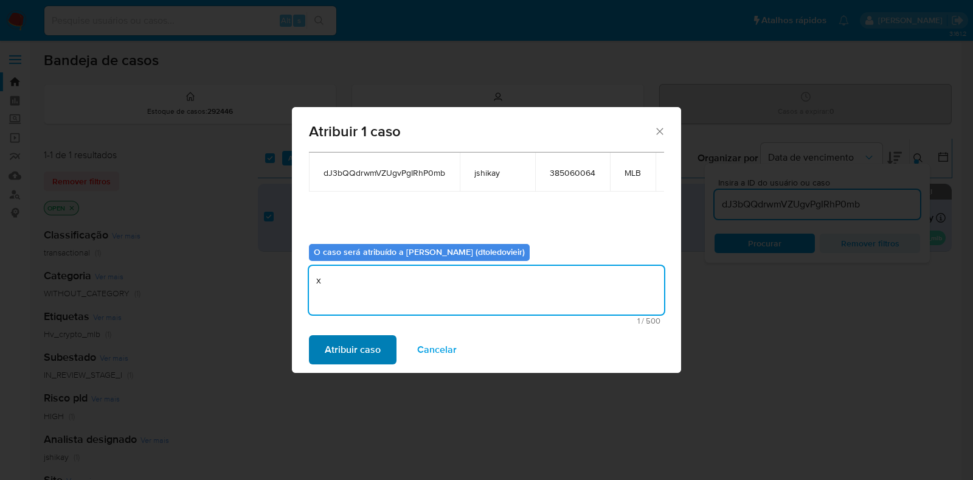
type textarea "x"
click at [362, 346] on span "Atribuir caso" at bounding box center [353, 349] width 56 height 27
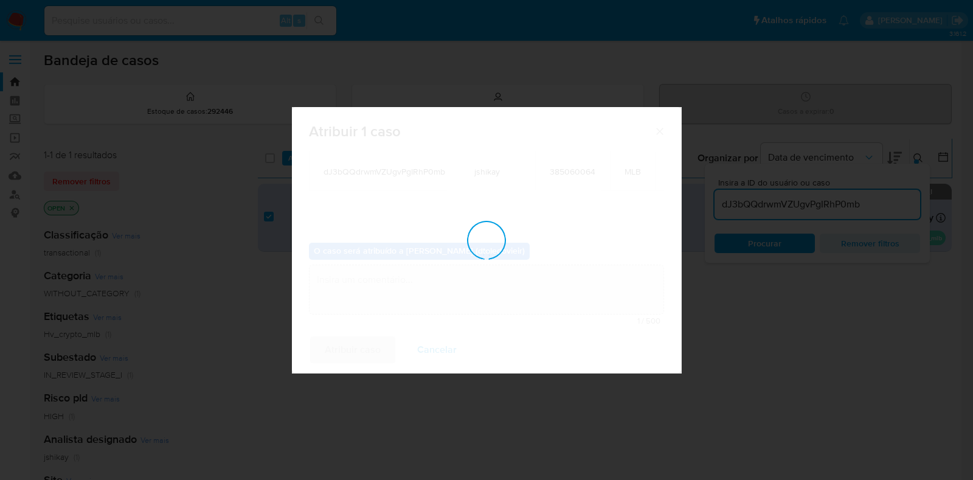
checkbox input "false"
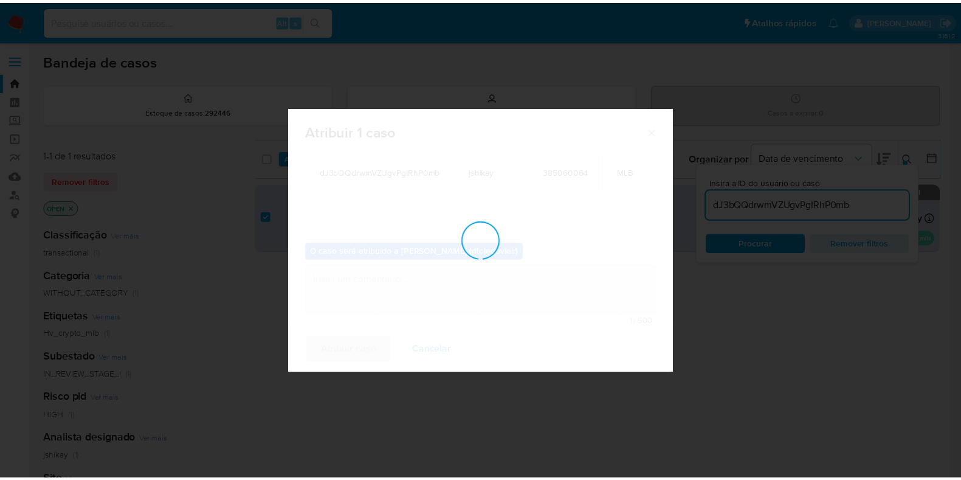
scroll to position [72, 0]
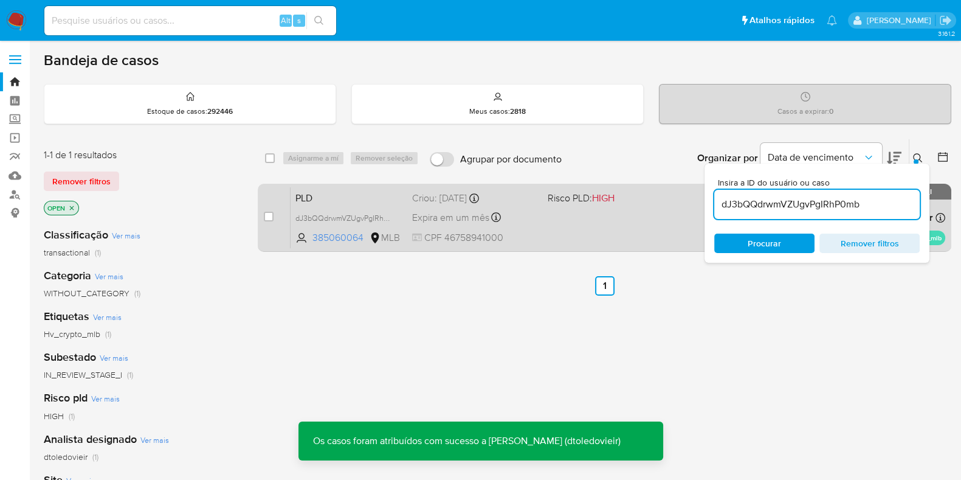
click at [531, 225] on div "PLD dJ3bQQdrwmVZUgvPgIRhP0mb 385060064 MLB Risco PLD: HIGH Criou: 12/09/2025 Cr…" at bounding box center [618, 217] width 655 height 61
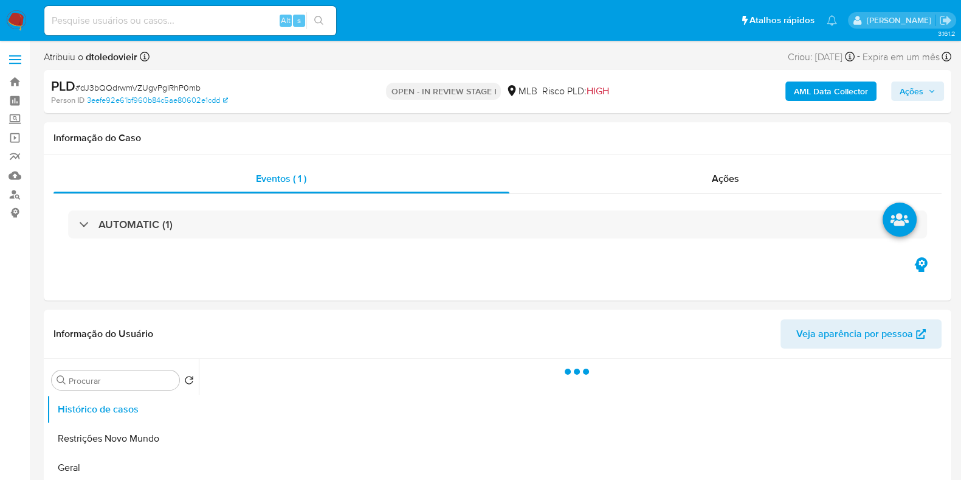
select select "10"
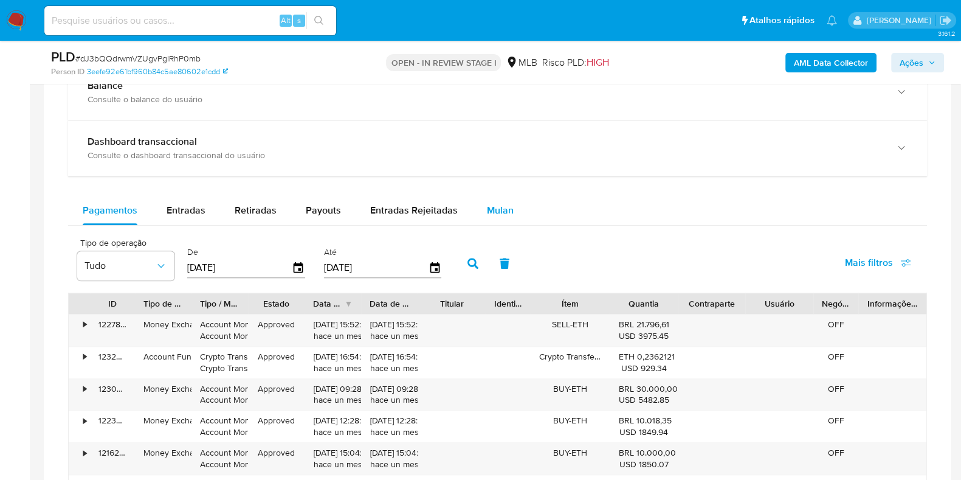
click at [501, 206] on span "Mulan" at bounding box center [500, 210] width 27 height 14
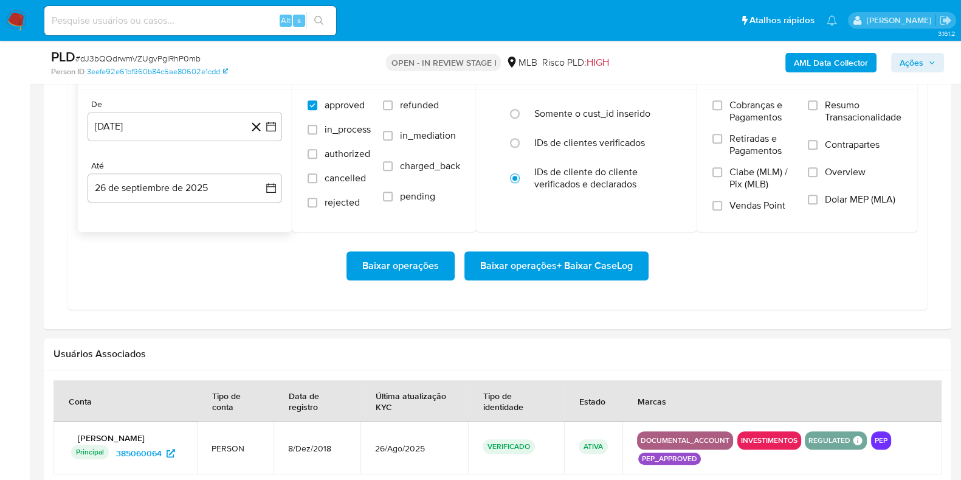
scroll to position [1139, 0]
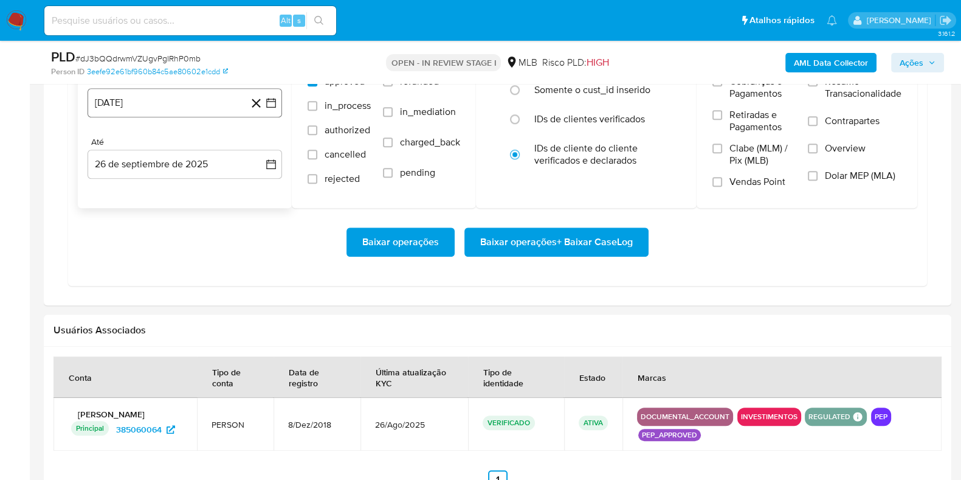
click at [215, 109] on button "26 de agosto de 2024" at bounding box center [185, 102] width 195 height 29
click at [257, 145] on icon "Mes siguiente" at bounding box center [260, 146] width 15 height 15
click at [258, 145] on icon "Mes siguiente" at bounding box center [260, 146] width 15 height 15
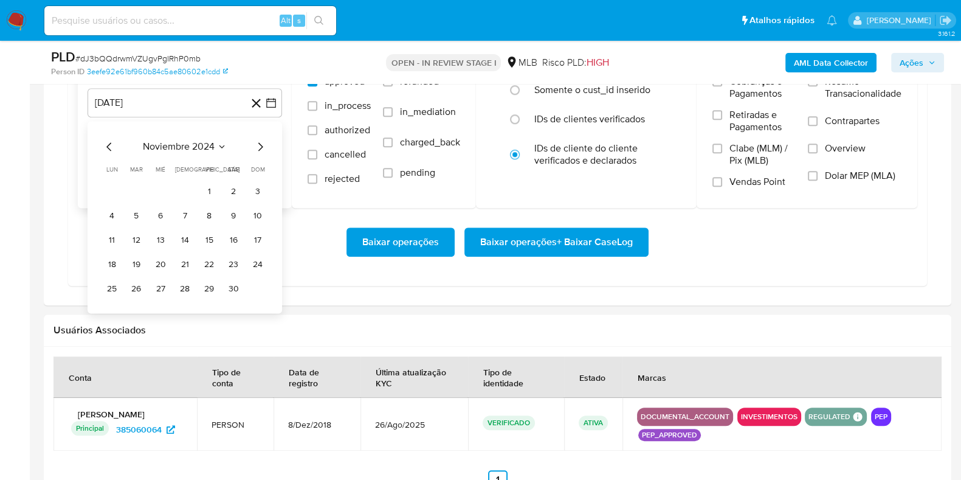
click at [258, 145] on icon "Mes siguiente" at bounding box center [260, 146] width 15 height 15
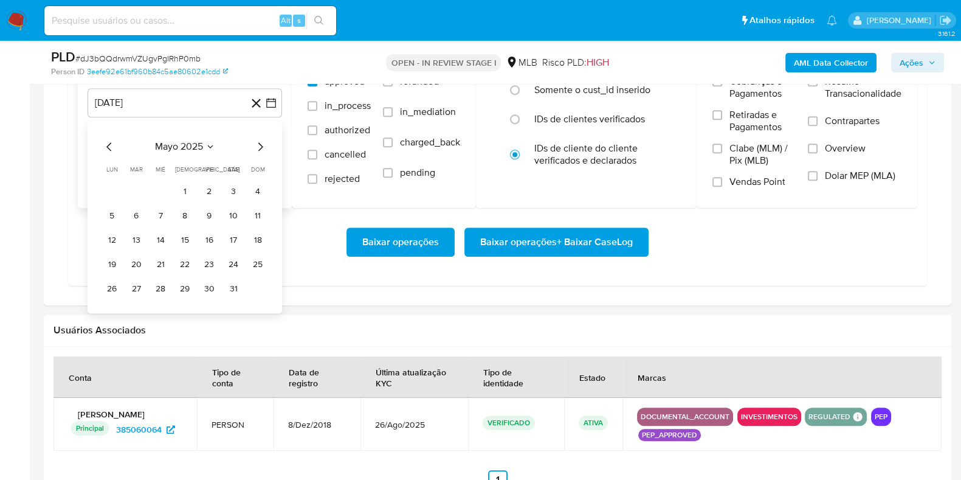
click at [258, 145] on icon "Mes siguiente" at bounding box center [260, 146] width 15 height 15
click at [209, 188] on button "1" at bounding box center [208, 191] width 19 height 19
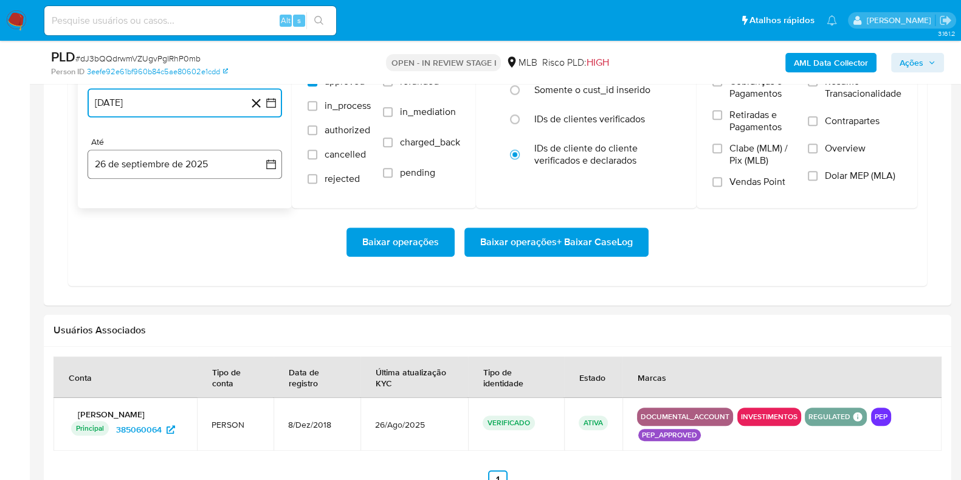
click at [199, 165] on button "26 de septiembre de 2025" at bounding box center [185, 164] width 195 height 29
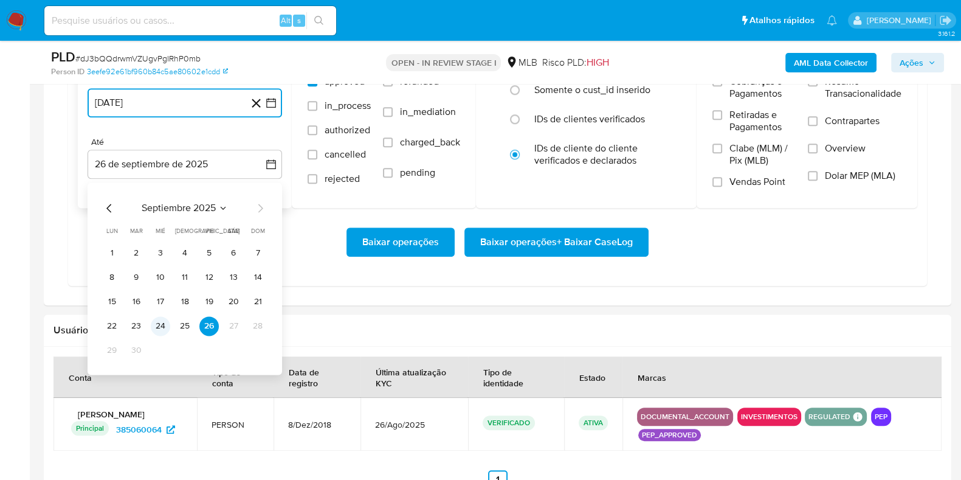
click at [154, 317] on button "24" at bounding box center [160, 325] width 19 height 19
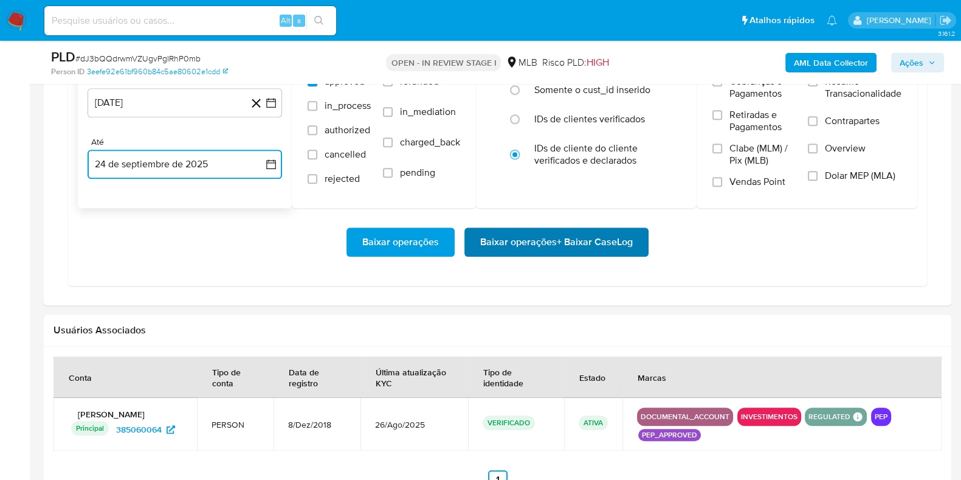
click at [517, 234] on span "Baixar operações + Baixar CaseLog" at bounding box center [556, 242] width 153 height 27
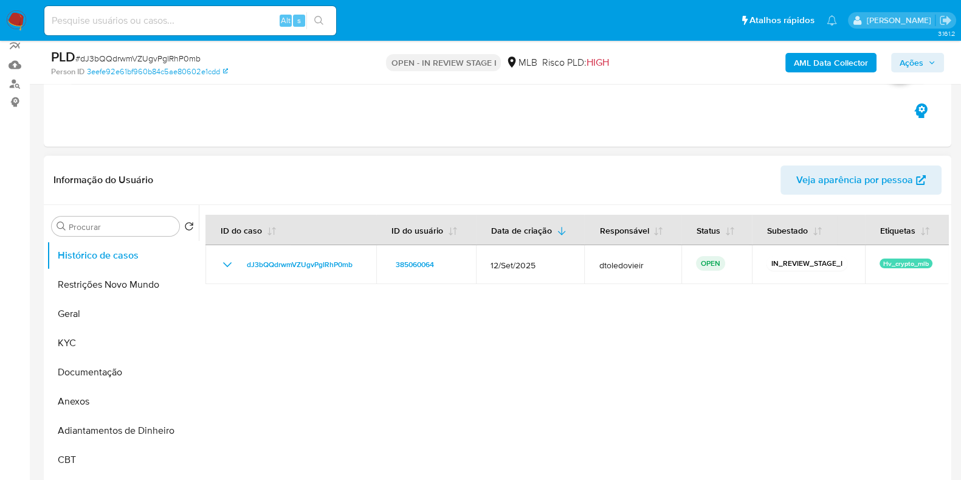
scroll to position [228, 0]
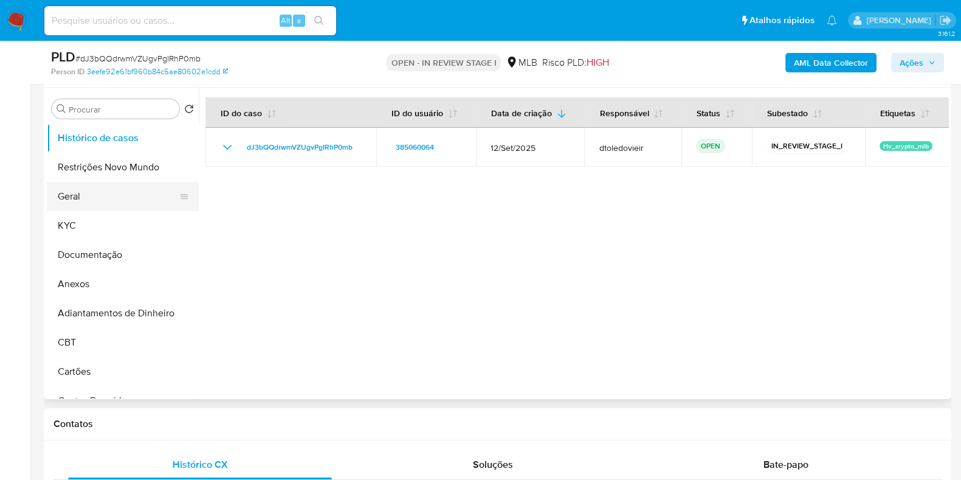
click at [98, 208] on button "Geral" at bounding box center [118, 196] width 142 height 29
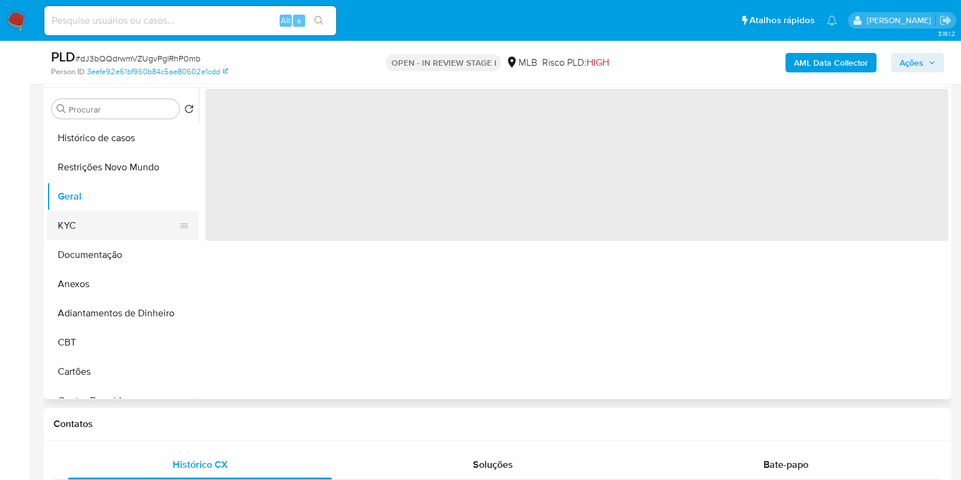
drag, startPoint x: 108, startPoint y: 217, endPoint x: 119, endPoint y: 224, distance: 13.1
click at [108, 218] on button "KYC" at bounding box center [118, 225] width 142 height 29
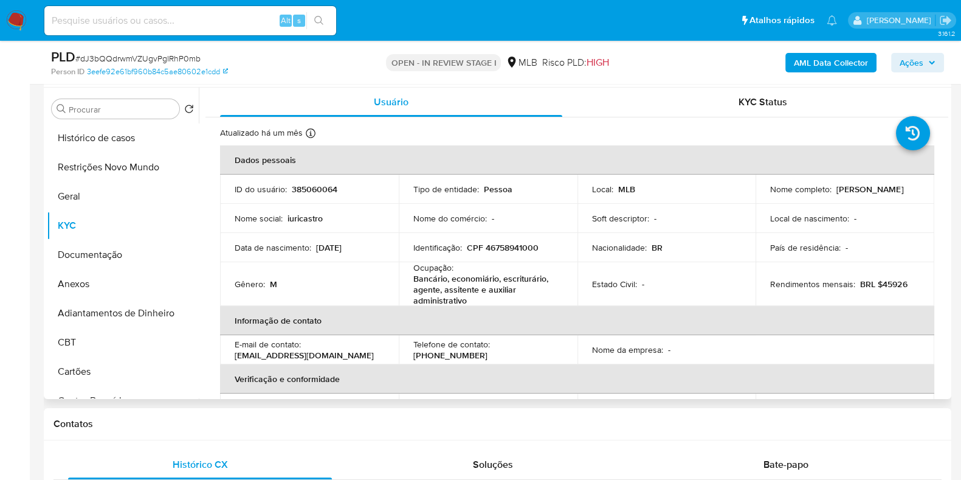
drag, startPoint x: 884, startPoint y: 195, endPoint x: 760, endPoint y: 199, distance: 124.1
click at [760, 199] on td "Nome completo : Iuri Ribeiro da Silva E Castro" at bounding box center [845, 188] width 179 height 29
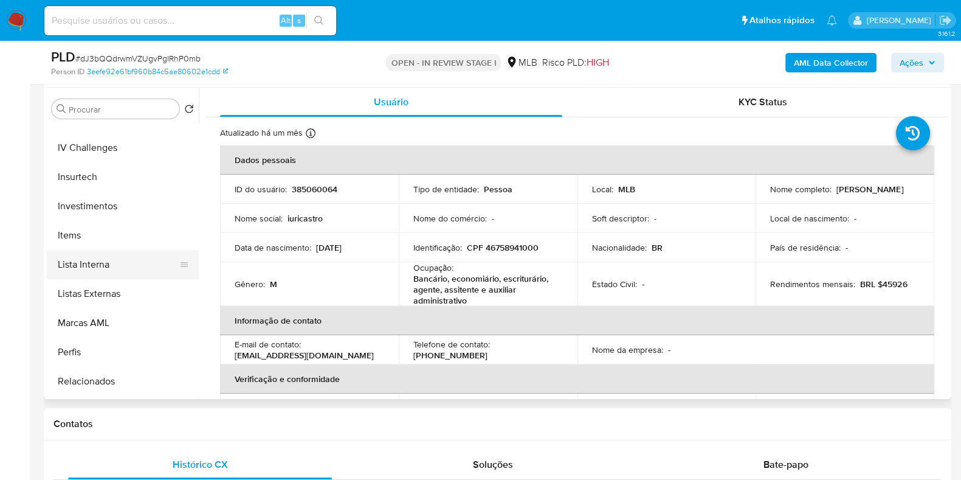
scroll to position [607, 0]
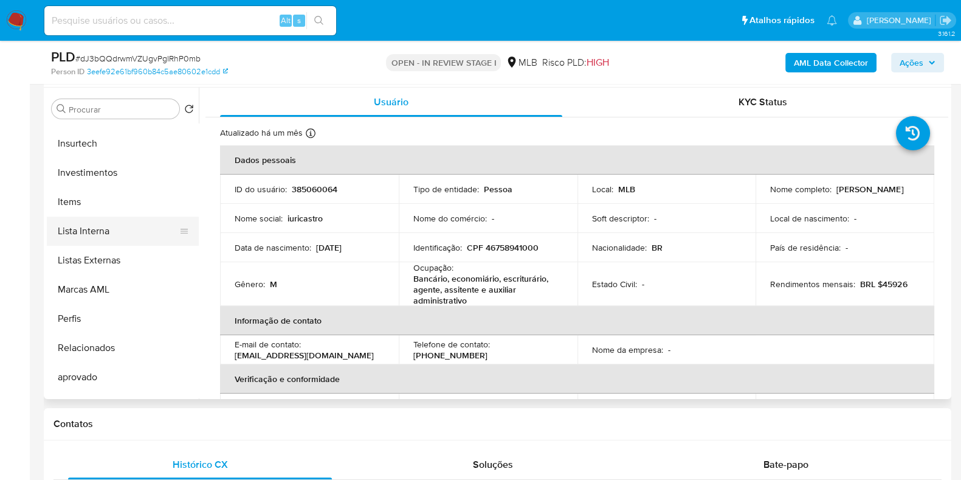
click at [123, 241] on button "Lista Interna" at bounding box center [118, 230] width 142 height 29
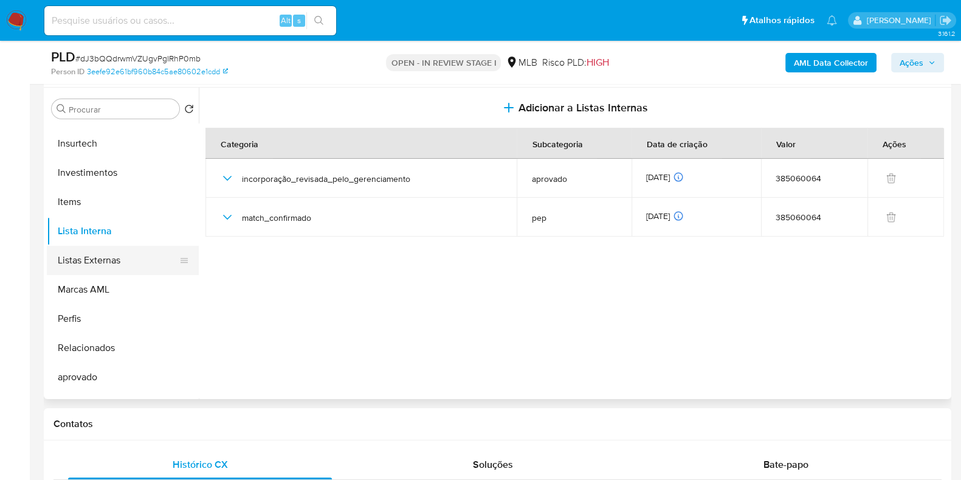
click at [126, 264] on button "Listas Externas" at bounding box center [118, 260] width 142 height 29
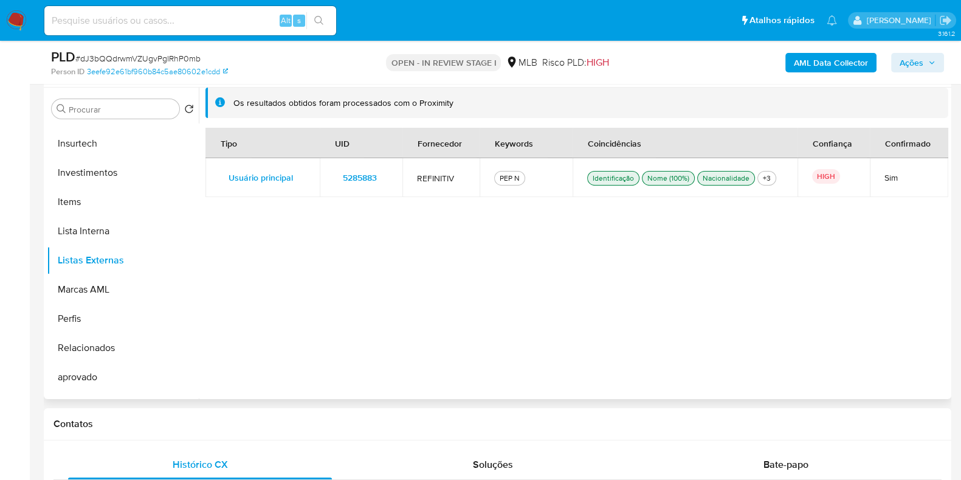
click at [357, 176] on span "5285883" at bounding box center [360, 177] width 34 height 17
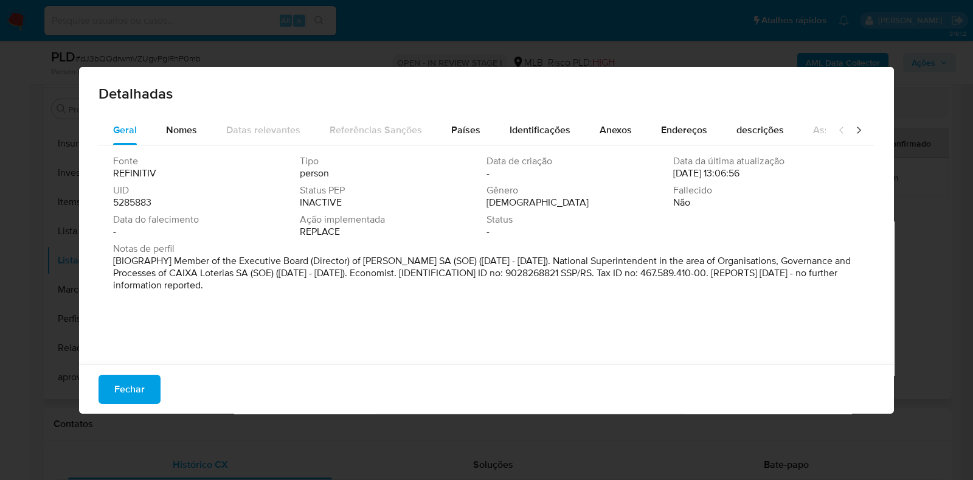
drag, startPoint x: 300, startPoint y: 289, endPoint x: 174, endPoint y: 260, distance: 128.6
click at [174, 260] on p "[BIOGRAPHY] Member of the Executive Board (Director) of Caixa Loterias SA (SOE)…" at bounding box center [485, 273] width 744 height 36
click at [296, 287] on p "[BIOGRAPHY] Member of the Executive Board (Director) of Caixa Loterias SA (SOE)…" at bounding box center [485, 273] width 744 height 36
drag, startPoint x: 292, startPoint y: 280, endPoint x: 164, endPoint y: 255, distance: 130.1
click at [168, 257] on p "[BIOGRAPHY] Member of the Executive Board (Director) of Caixa Loterias SA (SOE)…" at bounding box center [485, 273] width 744 height 36
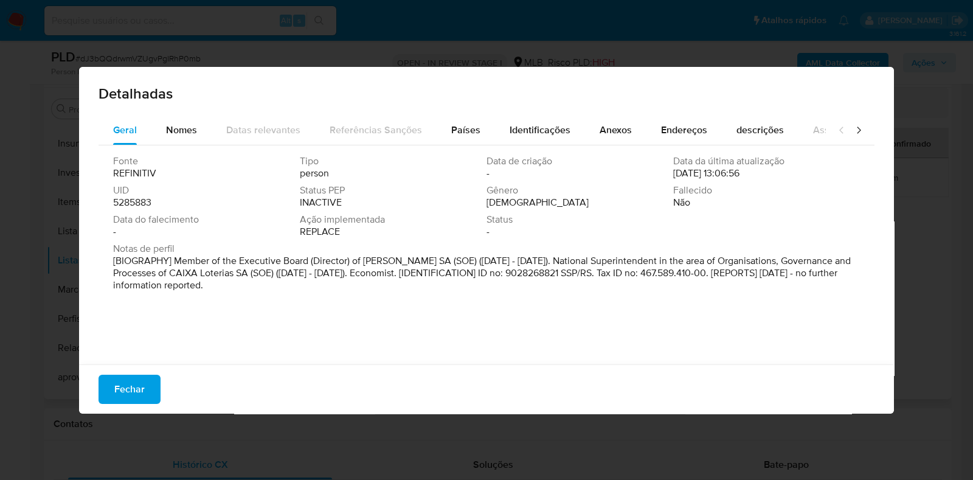
drag, startPoint x: 174, startPoint y: 260, endPoint x: 331, endPoint y: 300, distance: 162.3
click at [326, 300] on div "Fonte REFINITIV Tipo person Data de criação - Data da última atualização 11/09/…" at bounding box center [486, 251] width 776 height 213
click at [340, 296] on div "Fonte REFINITIV Tipo person Data de criação - Data da última atualização 11/09/…" at bounding box center [486, 251] width 776 height 213
click at [4, 170] on div "Detalhadas Geral Nomes Datas relevantes Referências Sanções Países Identificaçõ…" at bounding box center [486, 240] width 973 height 480
click at [126, 387] on span "Fechar" at bounding box center [129, 389] width 30 height 27
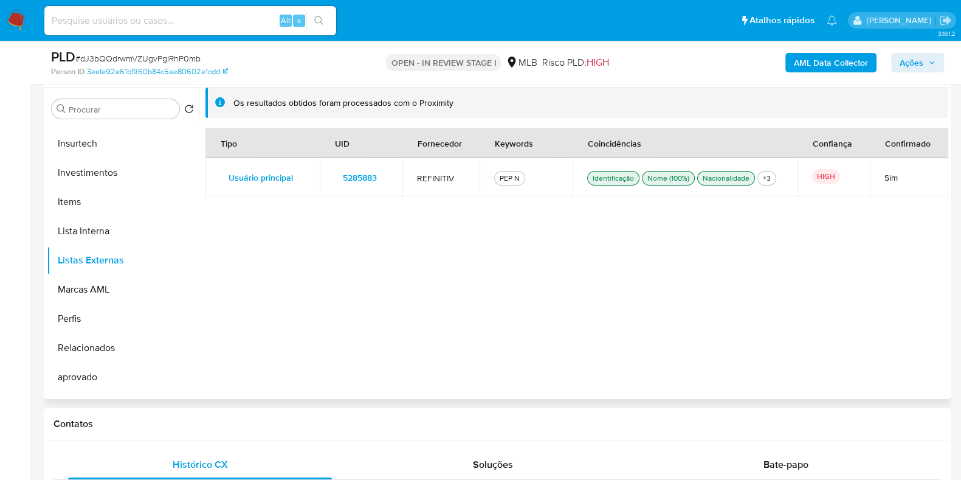
click at [14, 15] on img at bounding box center [16, 20] width 21 height 21
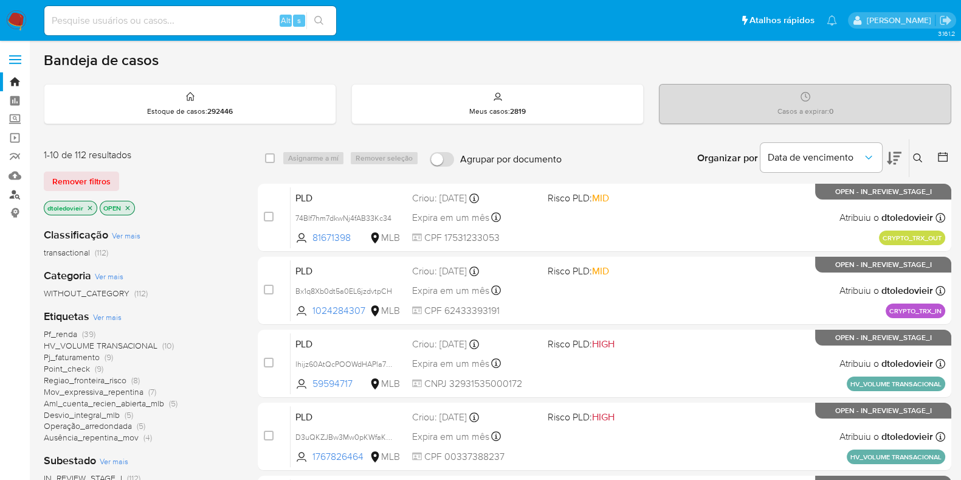
click at [13, 193] on link "Localizador de pessoas" at bounding box center [72, 194] width 145 height 19
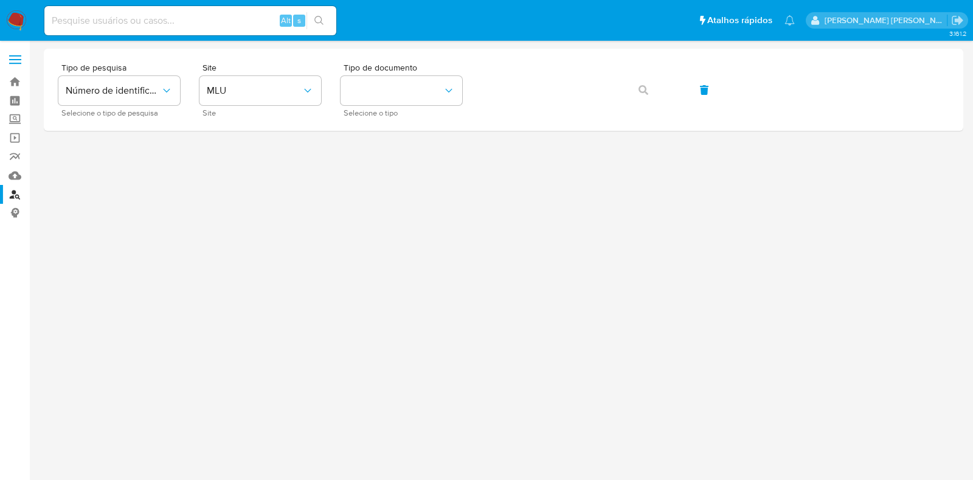
click at [157, 26] on input at bounding box center [190, 21] width 292 height 16
paste input "dJ3bQQdrwmVZUgvPgIRhP0mb"
type input "dJ3bQQdrwmVZUgvPgIRhP0mb"
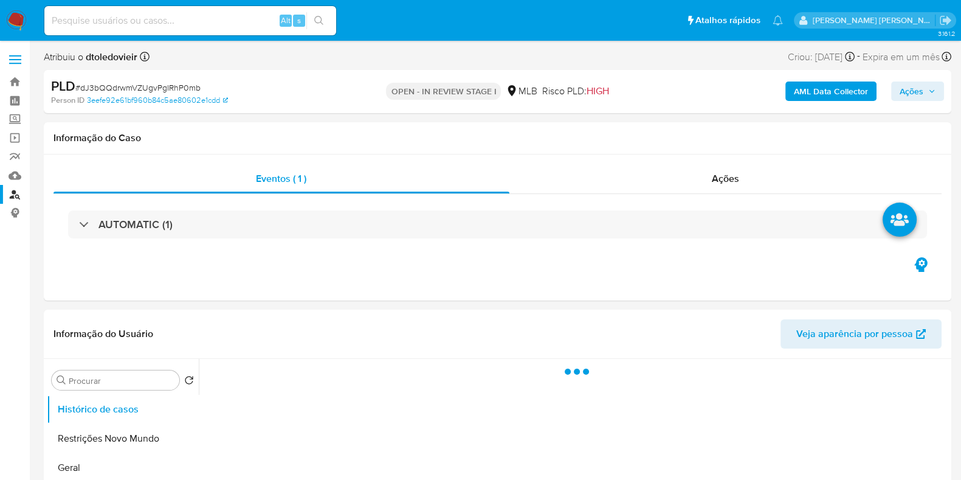
select select "10"
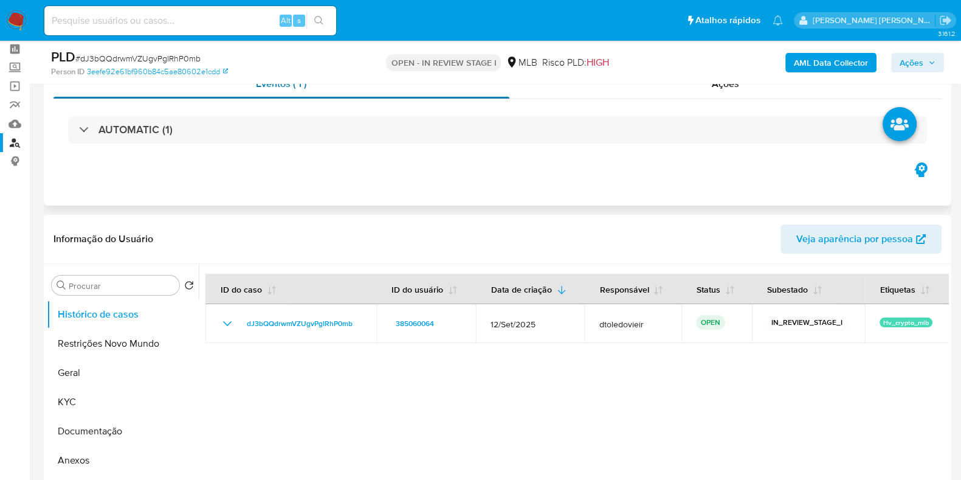
scroll to position [151, 0]
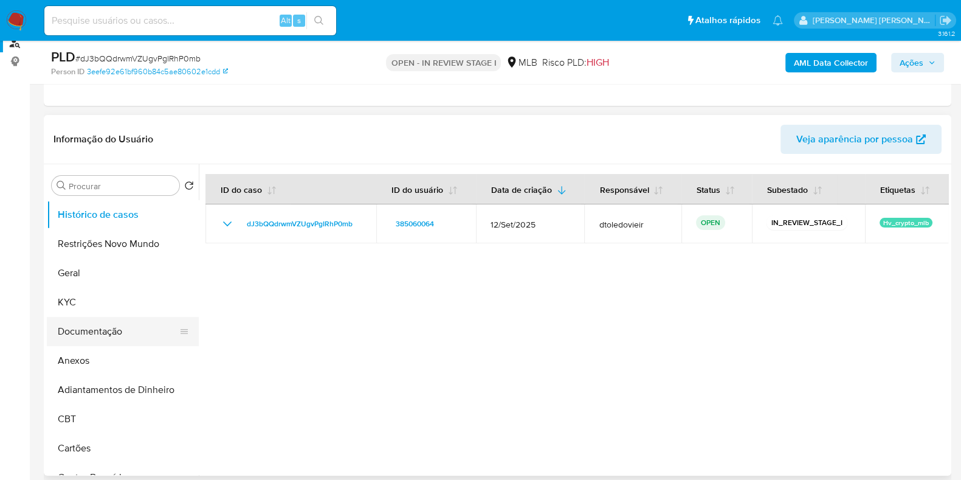
click at [131, 326] on button "Documentação" at bounding box center [118, 331] width 142 height 29
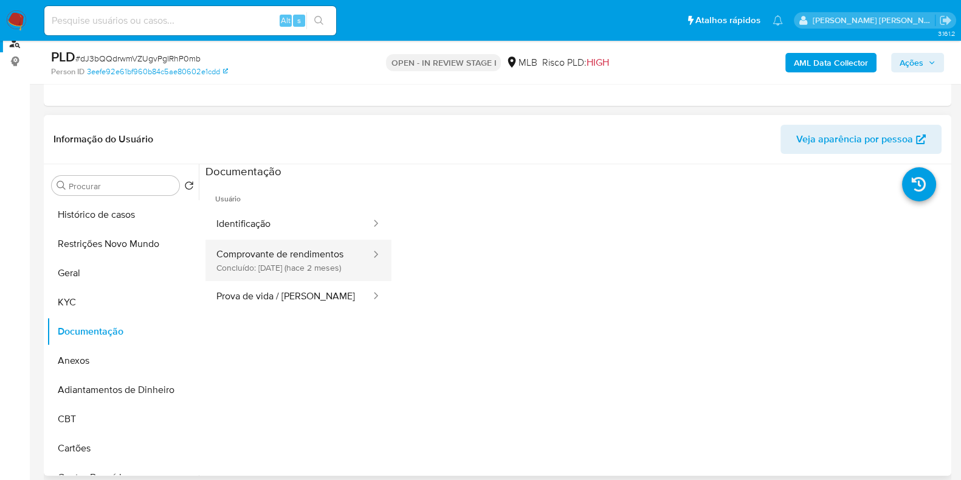
click at [287, 249] on button "Comprovante de rendimentos Concluído: [DATE] (hace 2 meses)" at bounding box center [288, 259] width 167 height 41
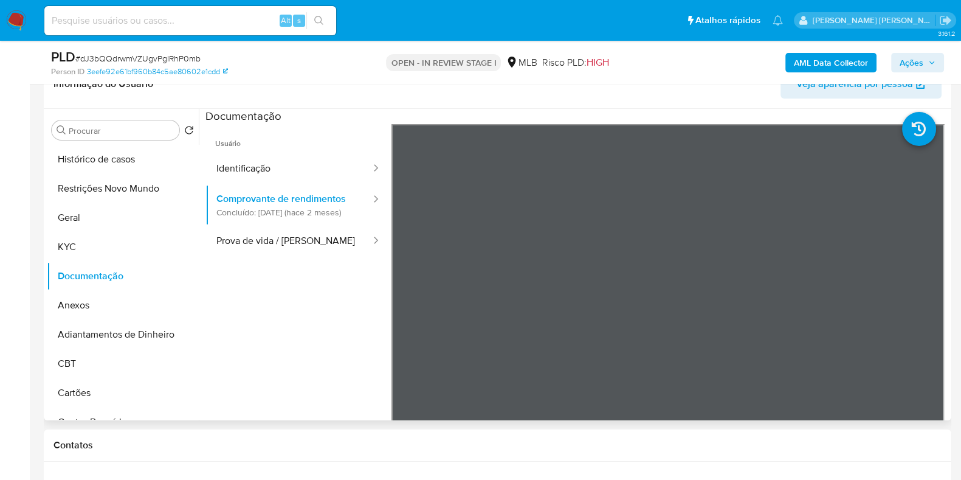
scroll to position [228, 0]
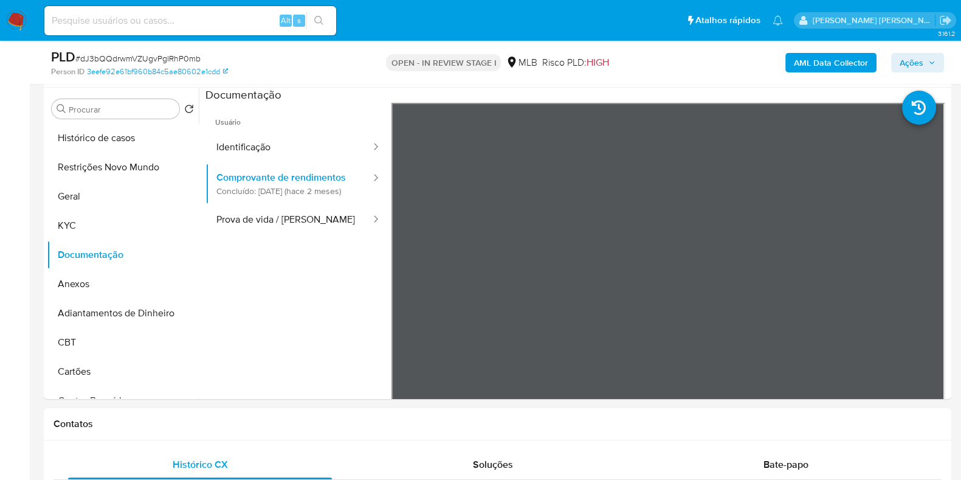
click at [660, 61] on div "AML Data Collector Ações" at bounding box center [797, 62] width 294 height 29
drag, startPoint x: 622, startPoint y: 61, endPoint x: 366, endPoint y: 64, distance: 256.5
click at [370, 64] on div "OPEN - IN REVIEW STAGE I MLB Risco PLD: HIGH" at bounding box center [497, 62] width 294 height 29
click at [363, 64] on div "OPEN - IN REVIEW STAGE I MLB Risco PLD: HIGH" at bounding box center [497, 62] width 294 height 29
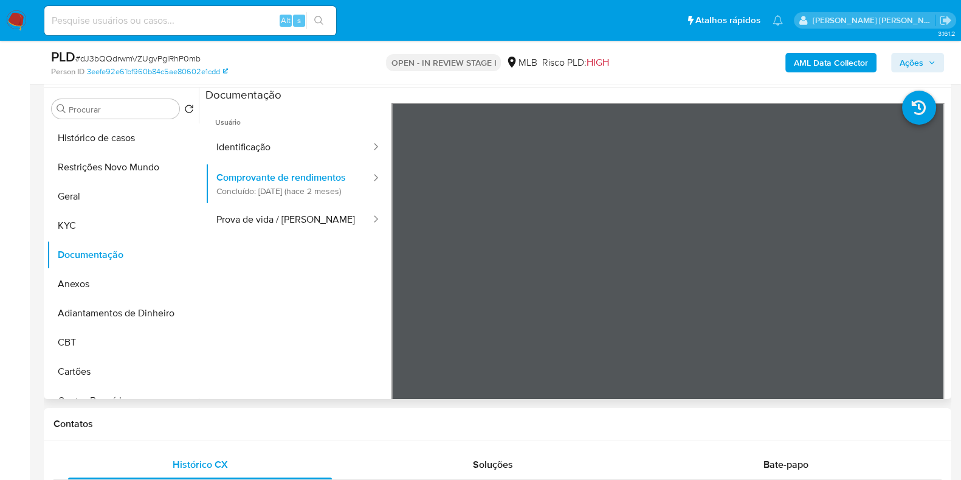
click at [314, 270] on ul "Usuário Identificação Comprovante de rendimentos Concluído: 06/08/2025 (hace 2 …" at bounding box center [298, 278] width 186 height 350
click at [102, 225] on button "KYC" at bounding box center [118, 225] width 142 height 29
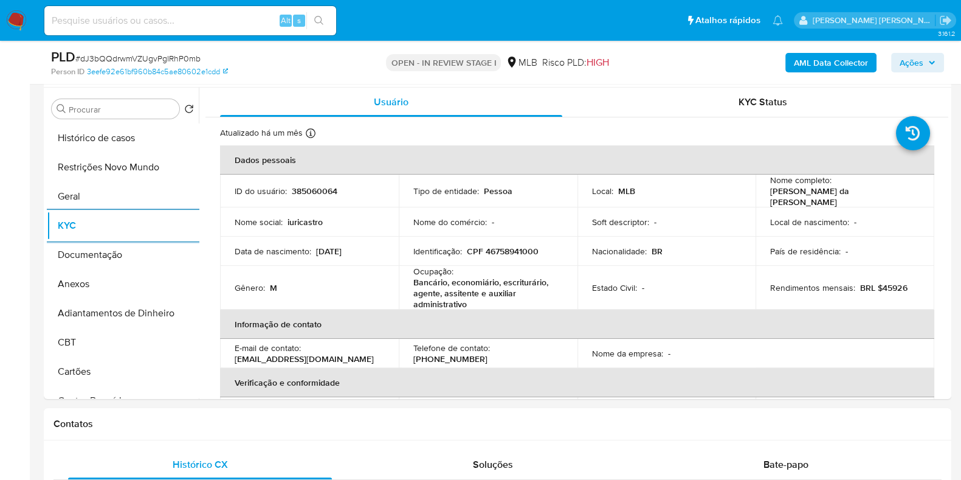
click at [611, 59] on div "OPEN - IN REVIEW STAGE I MLB Risco PLD: HIGH" at bounding box center [497, 62] width 294 height 29
click at [179, 15] on input at bounding box center [190, 21] width 292 height 16
paste input "GKaI2WUjsCv2W8tRP2VtVVeF"
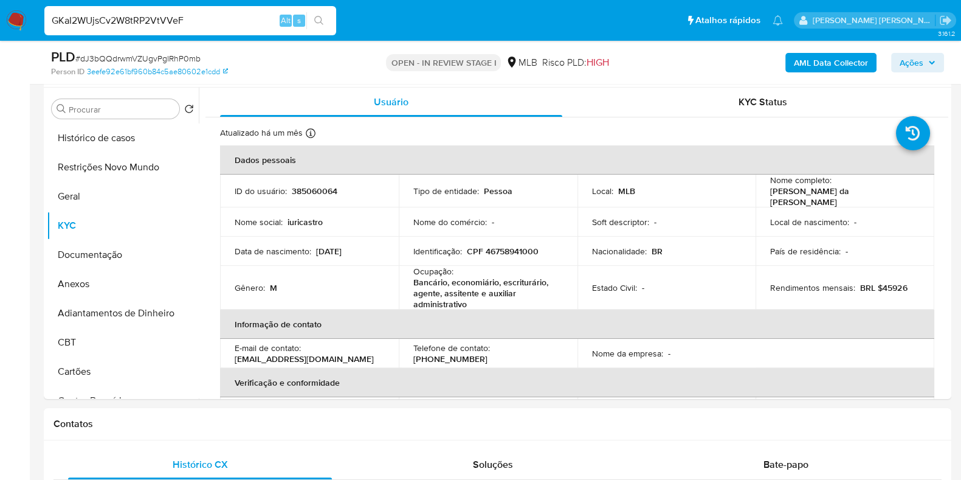
type input "GKaI2WUjsCv2W8tRP2VtVVeF"
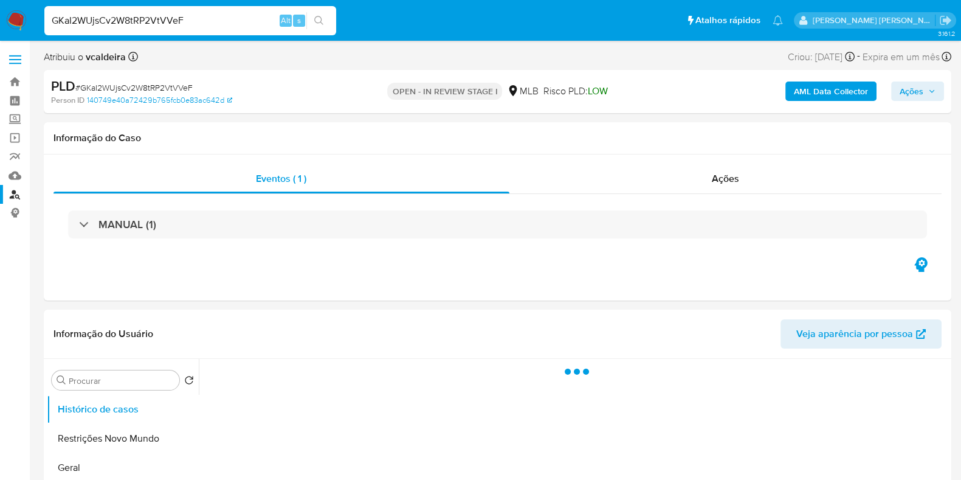
select select "10"
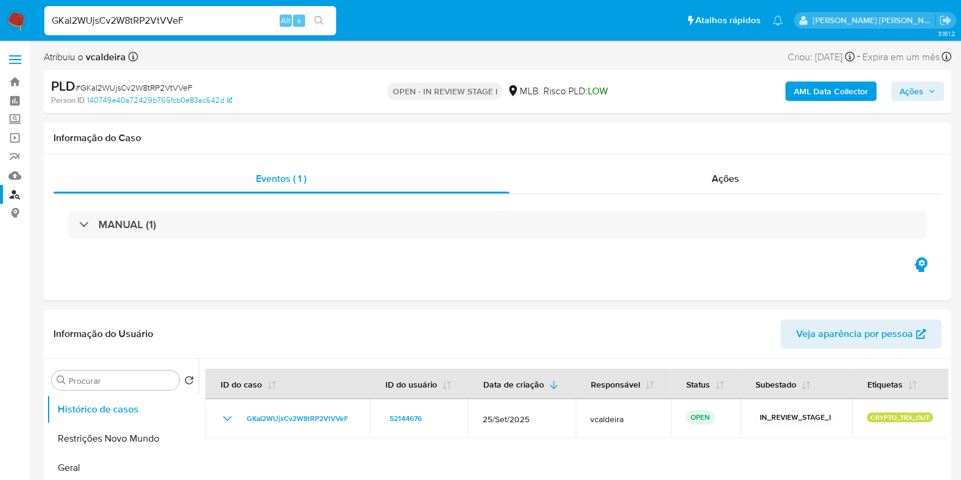
click at [209, 21] on input "GKaI2WUjsCv2W8tRP2VtVVeF" at bounding box center [190, 21] width 292 height 16
type input "GKaI2WUjsCv2W8tRP2VtVVeF"
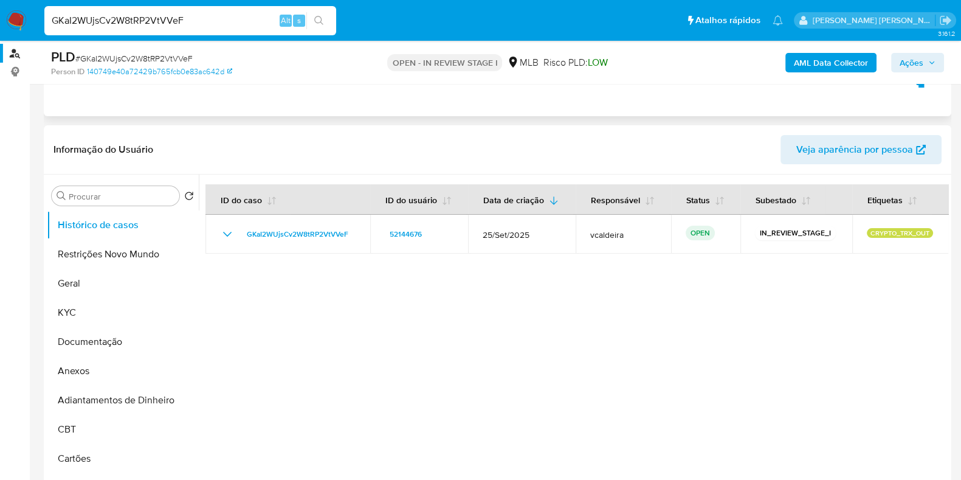
scroll to position [151, 0]
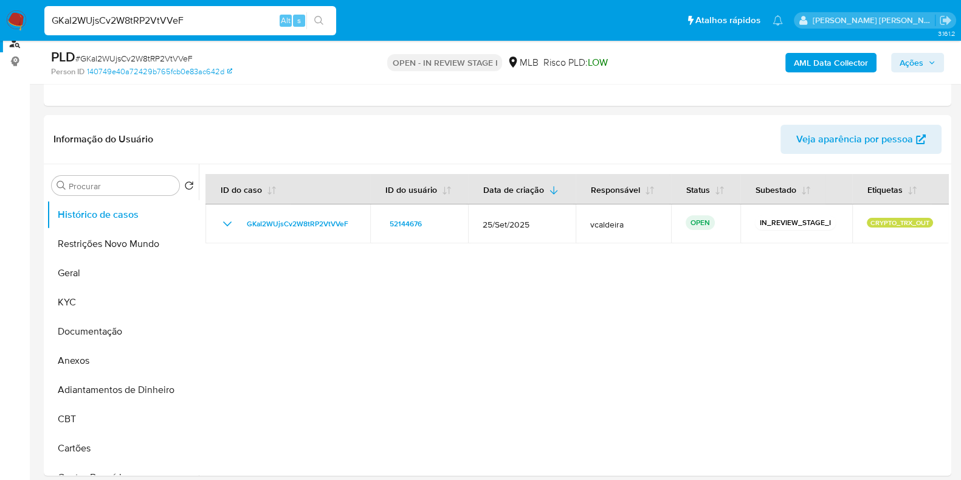
click at [222, 16] on input "GKaI2WUjsCv2W8tRP2VtVVeF" at bounding box center [190, 21] width 292 height 16
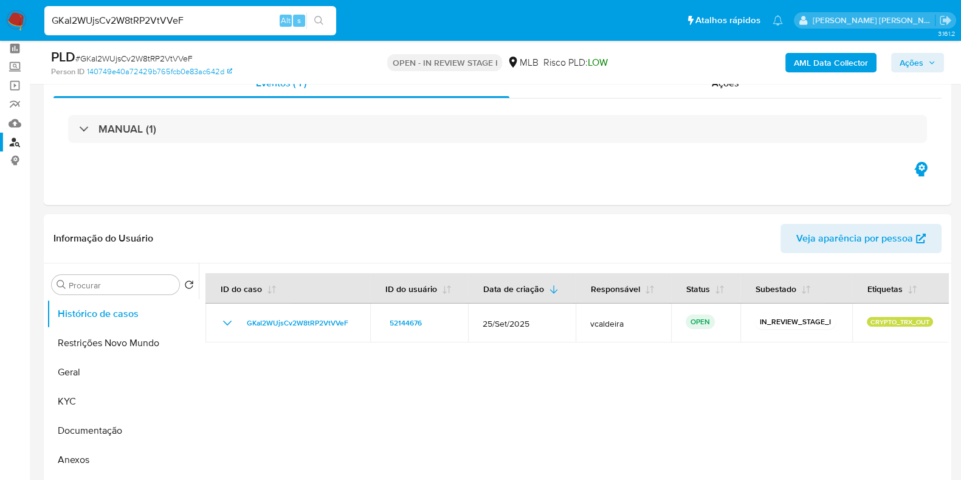
scroll to position [0, 0]
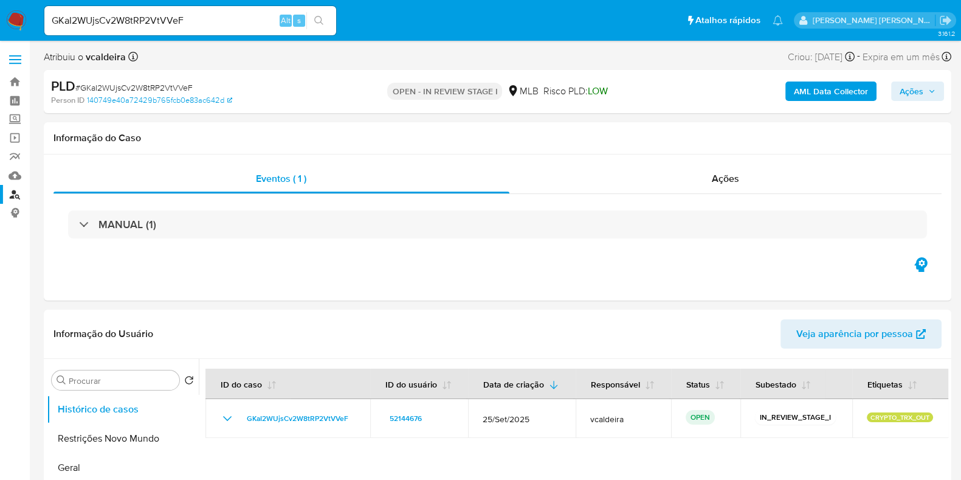
click at [16, 27] on img at bounding box center [16, 20] width 21 height 21
click at [15, 19] on img at bounding box center [16, 20] width 21 height 21
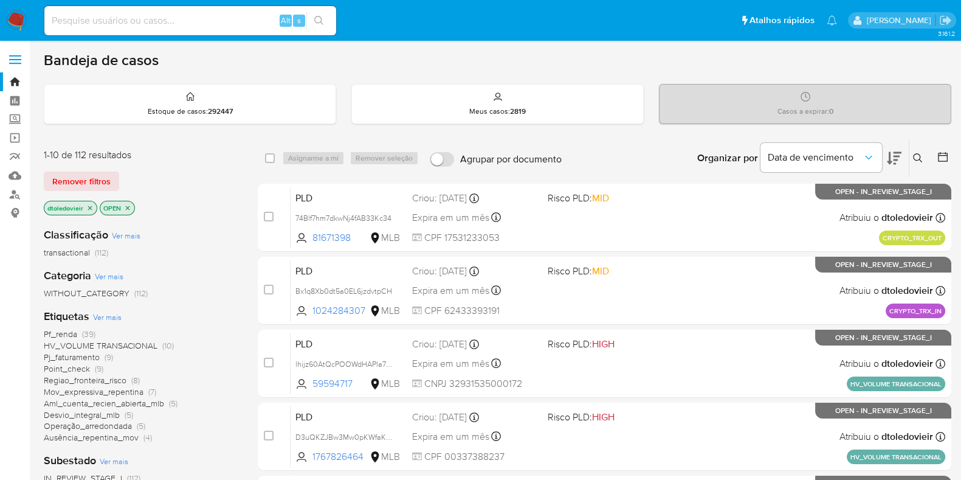
click at [920, 159] on icon at bounding box center [917, 157] width 9 height 9
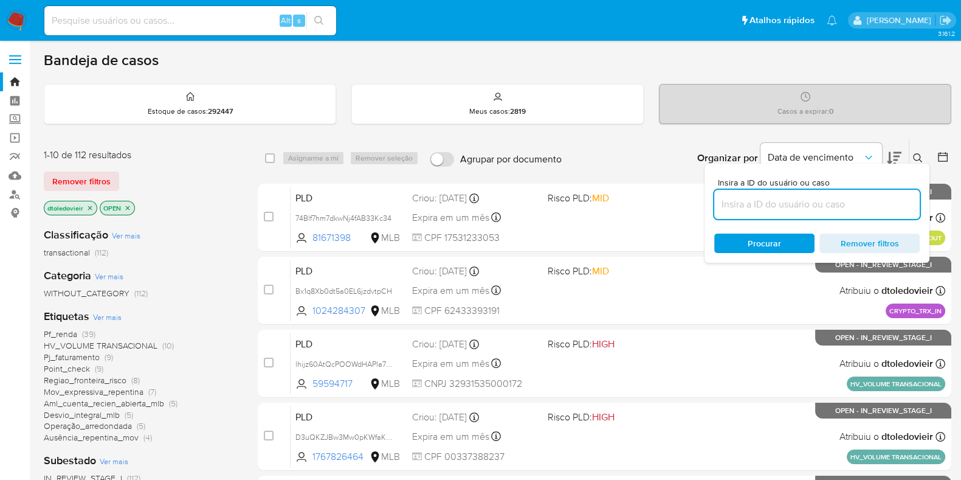
click at [740, 199] on input at bounding box center [816, 204] width 205 height 16
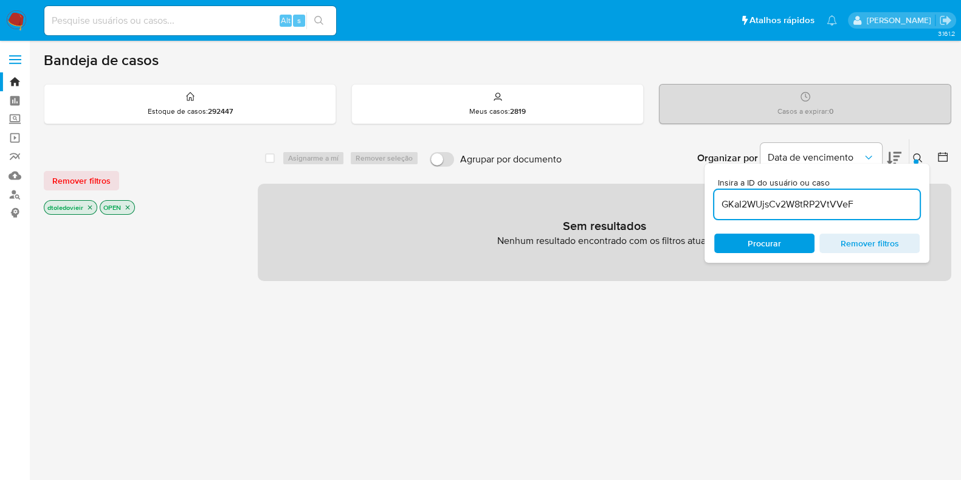
click at [88, 204] on icon "close-filter" at bounding box center [89, 207] width 7 height 7
click at [863, 201] on input "GKaI2WUjsCv2W8tRP2VtVVeF" at bounding box center [816, 204] width 205 height 16
type input "GKaI2WUjsCv2W8tRP2VtVVeF"
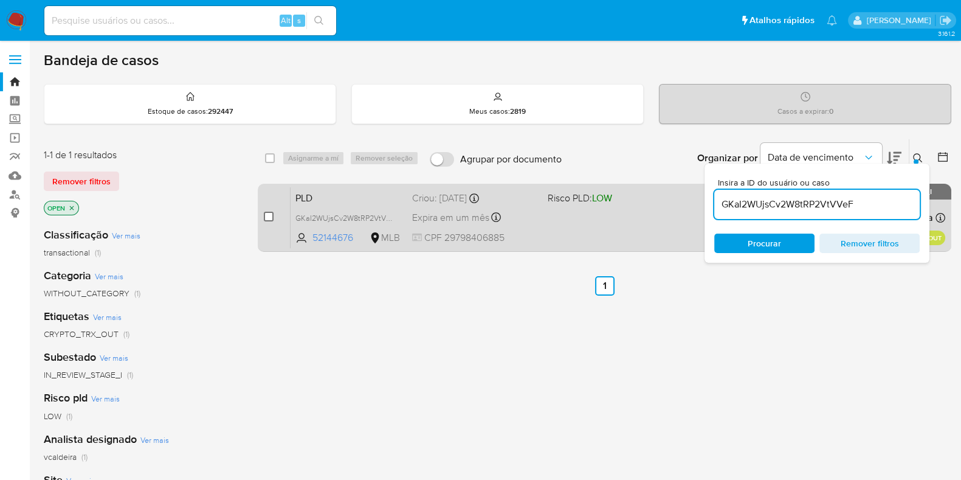
click at [268, 213] on input "checkbox" at bounding box center [269, 217] width 10 height 10
checkbox input "true"
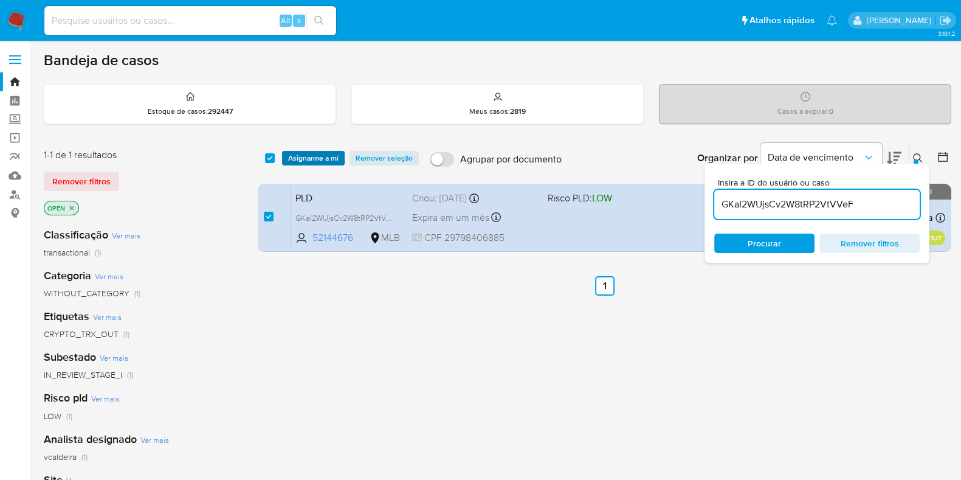
click at [325, 158] on span "Asignarme a mí" at bounding box center [313, 158] width 50 height 12
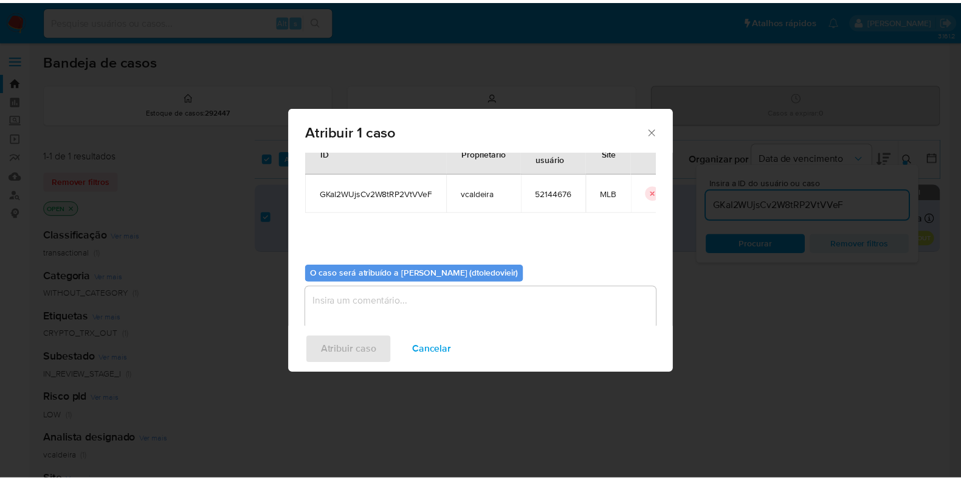
scroll to position [63, 0]
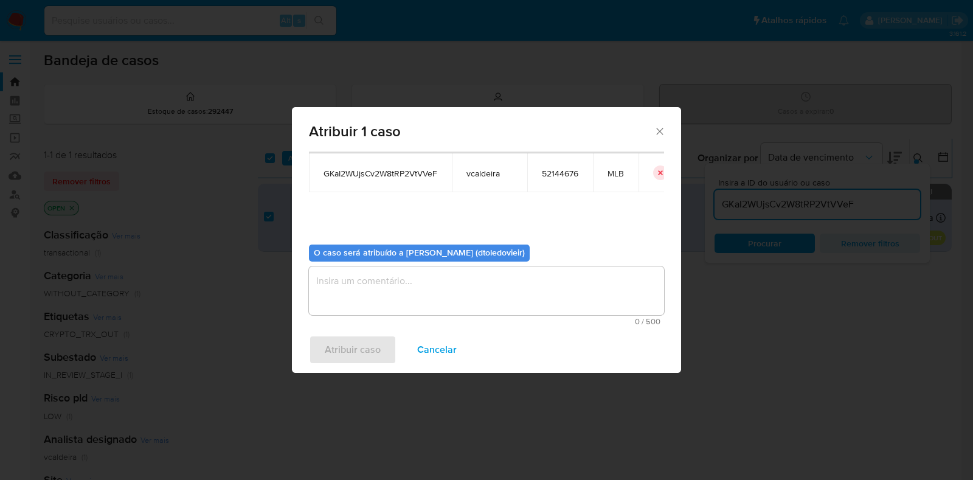
click at [406, 273] on textarea "assign-modal" at bounding box center [486, 290] width 355 height 49
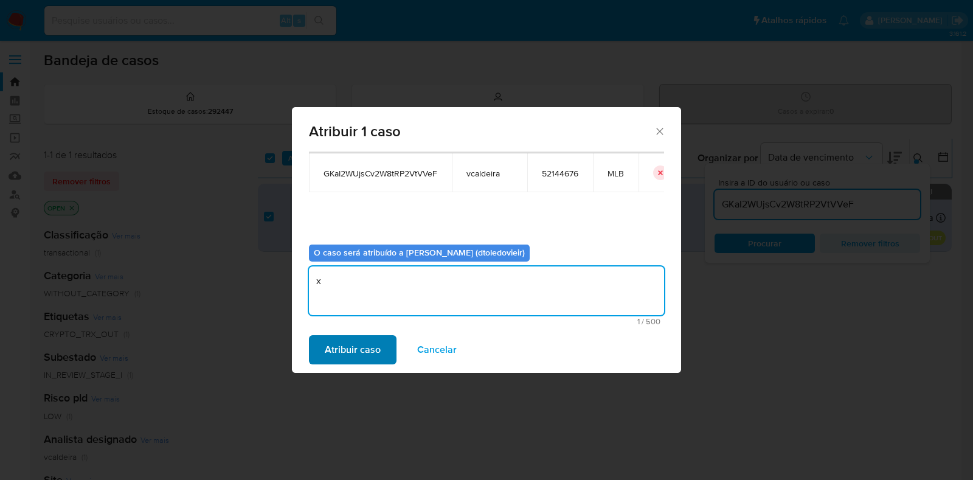
type textarea "x"
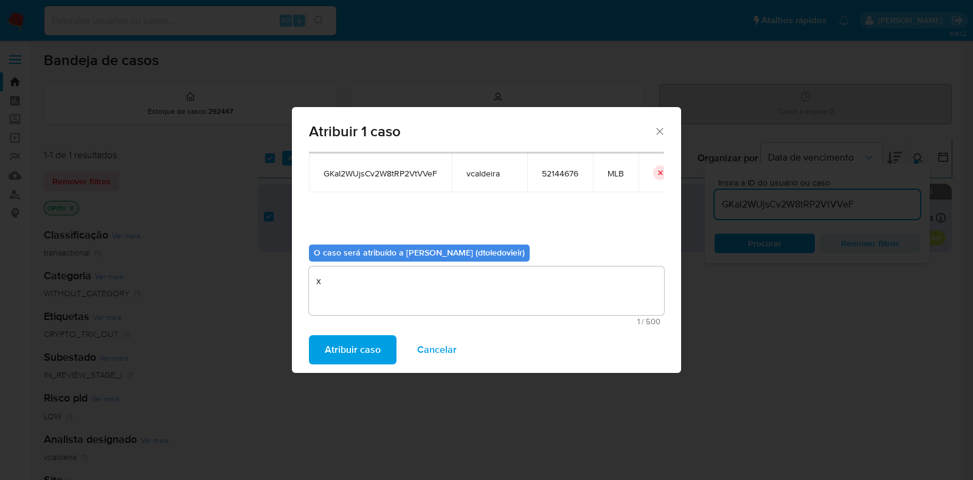
click at [350, 351] on span "Atribuir caso" at bounding box center [353, 349] width 56 height 27
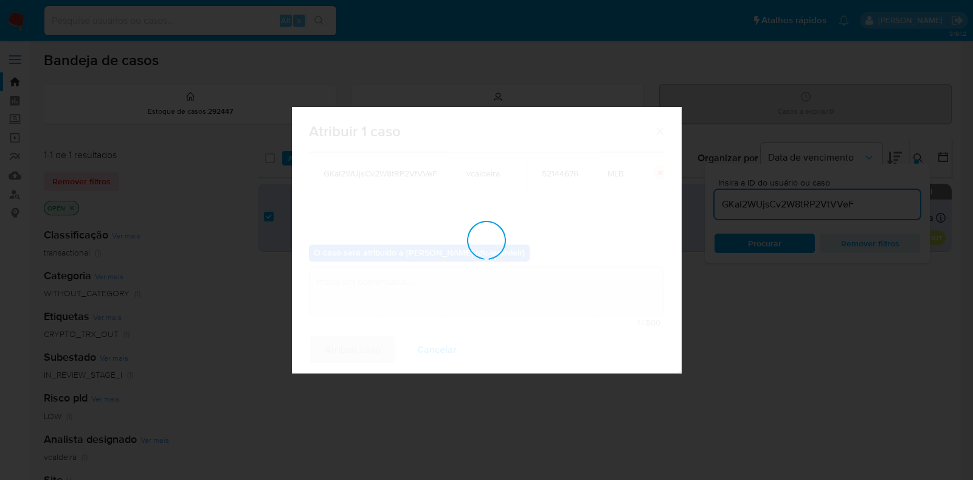
checkbox input "false"
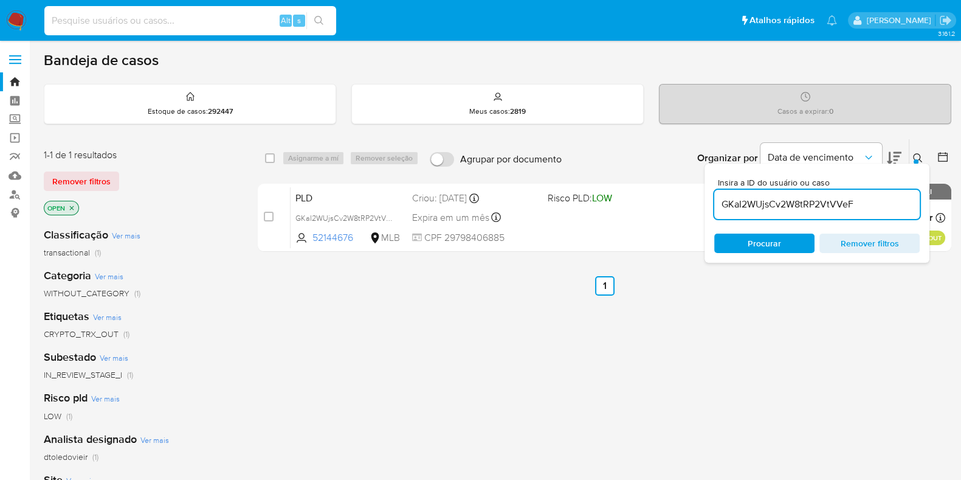
click at [185, 16] on input at bounding box center [190, 21] width 292 height 16
paste input "OzOUmh61wj3wt6FUBSfcd3D6"
type input "OzOUmh61wj3wt6FUBSfcd3D6"
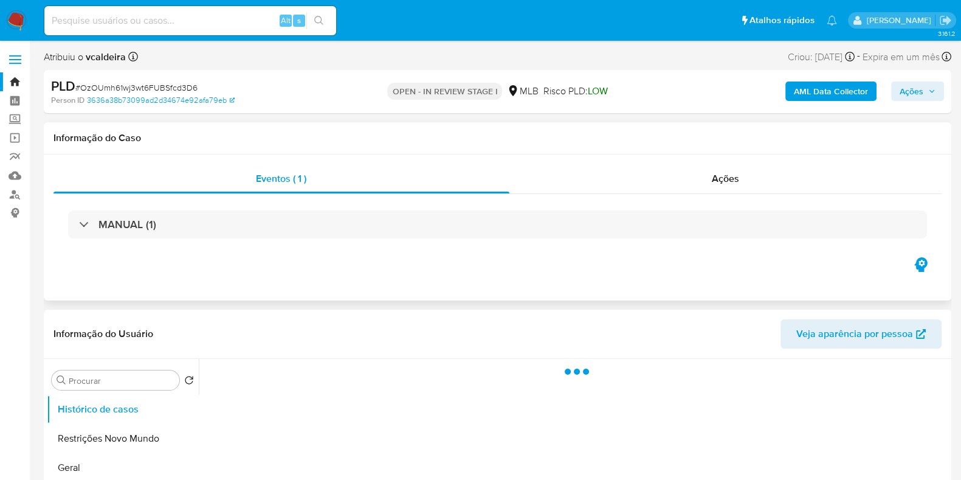
select select "10"
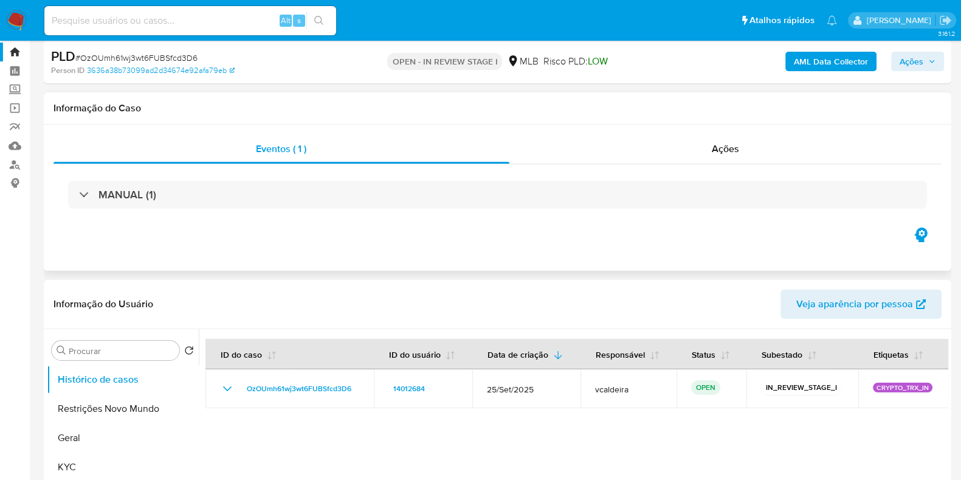
scroll to position [75, 0]
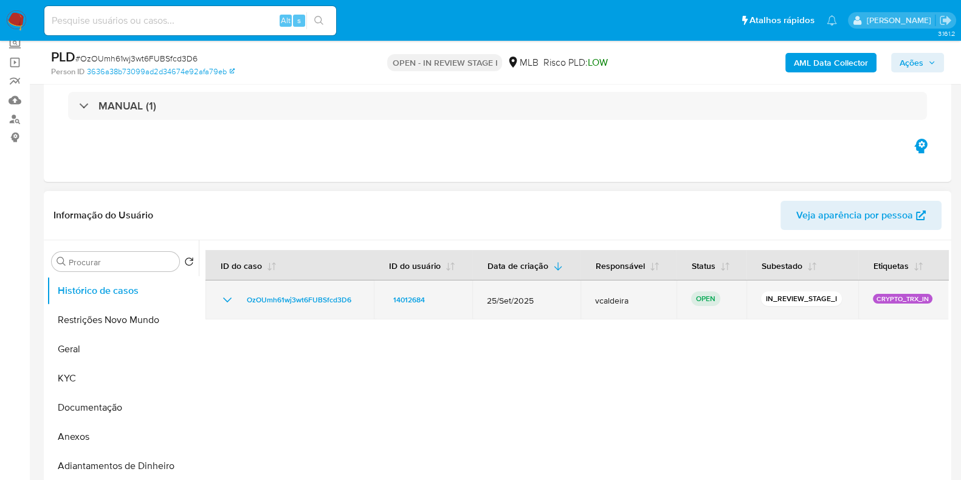
click at [698, 300] on p "OPEN" at bounding box center [705, 298] width 29 height 15
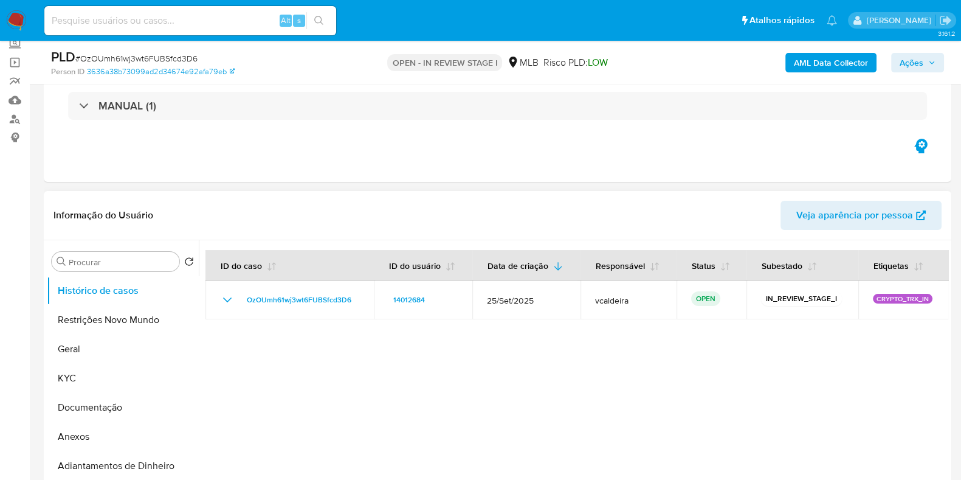
click at [660, 329] on div at bounding box center [573, 395] width 749 height 311
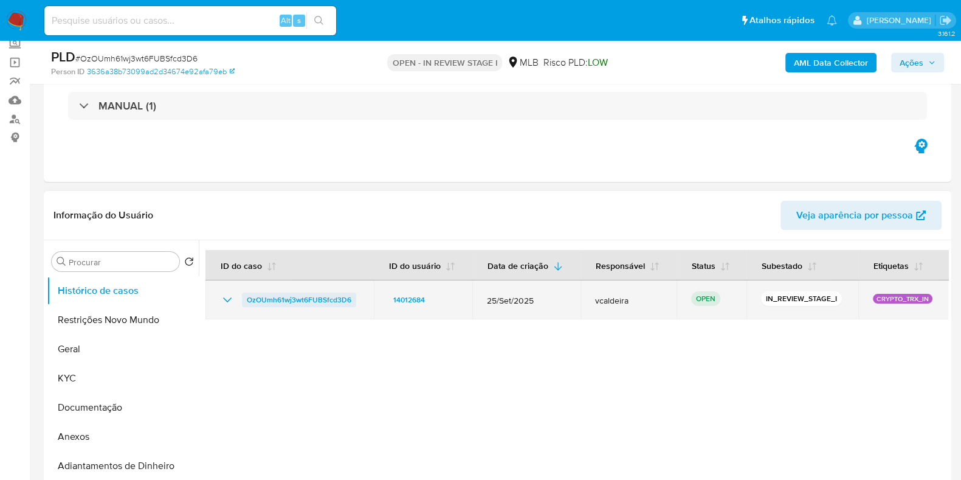
click at [320, 303] on span "OzOUmh61wj3wt6FUBSfcd3D6" at bounding box center [299, 299] width 105 height 15
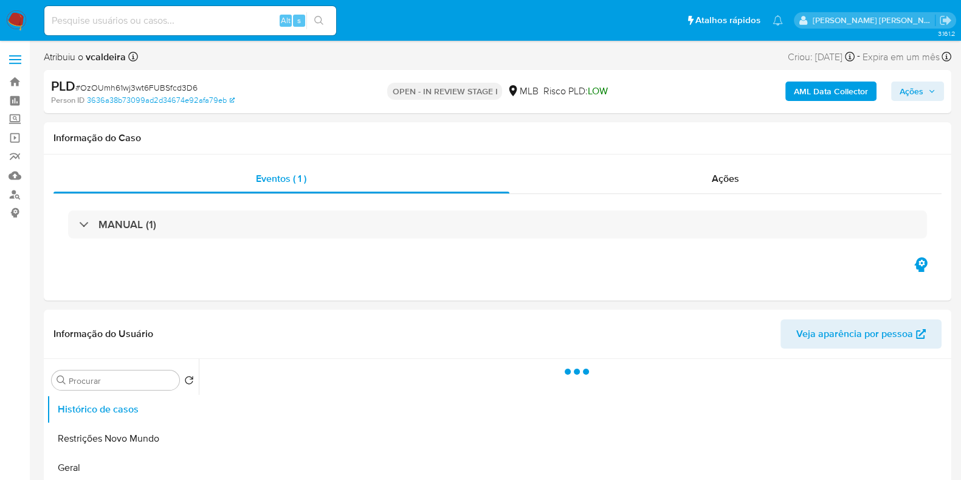
select select "10"
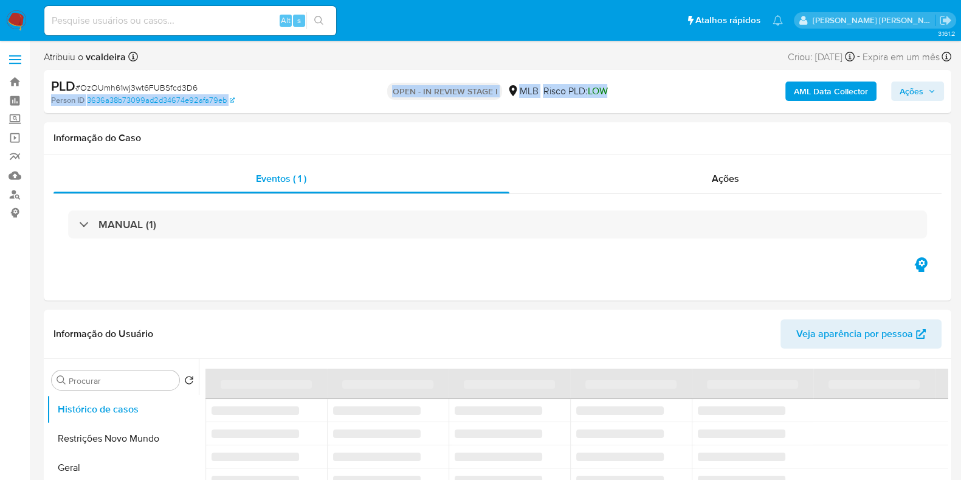
drag, startPoint x: 630, startPoint y: 92, endPoint x: 337, endPoint y: 87, distance: 293.0
click at [337, 87] on div "PLD # OzOUmh61wj3wt6FUBSfcd3D6 Person ID 3636a38b73099ad2d34674e92afa79eb OPEN …" at bounding box center [497, 91] width 907 height 43
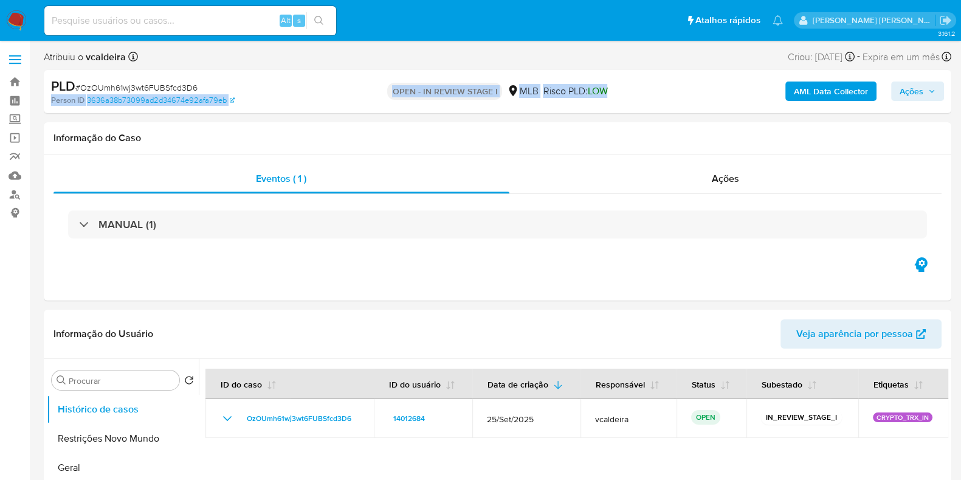
click at [337, 87] on div "PLD # OzOUmh61wj3wt6FUBSfcd3D6" at bounding box center [197, 86] width 293 height 18
drag, startPoint x: 356, startPoint y: 88, endPoint x: 562, endPoint y: 88, distance: 206.7
click at [525, 88] on div "OPEN - IN REVIEW STAGE I MLB Risco PLD: LOW" at bounding box center [497, 91] width 294 height 29
click at [18, 15] on img at bounding box center [16, 20] width 21 height 21
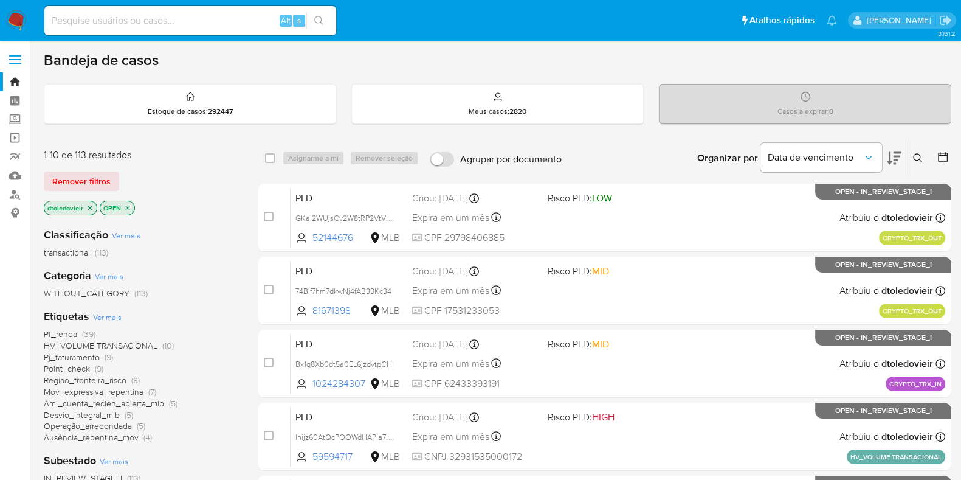
click at [918, 157] on icon at bounding box center [918, 158] width 10 height 10
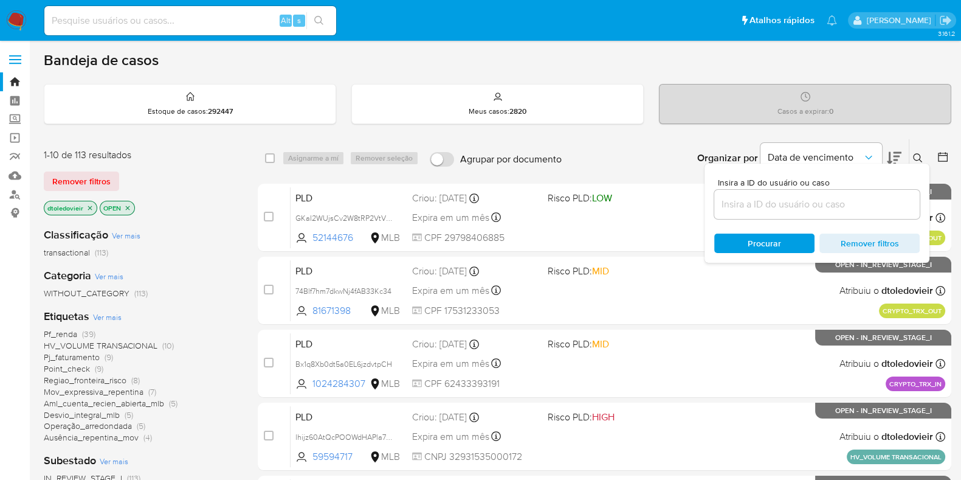
click at [746, 199] on input at bounding box center [816, 204] width 205 height 16
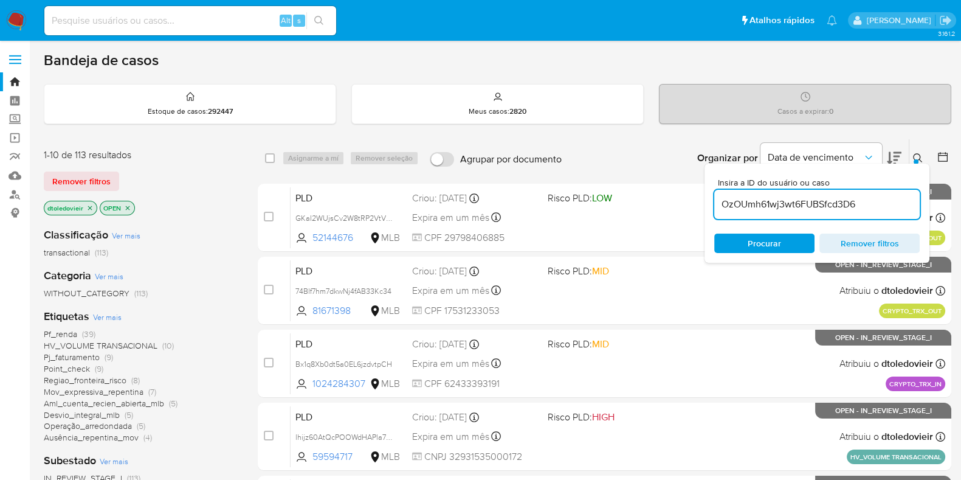
type input "OzOUmh61wj3wt6FUBSfcd3D6"
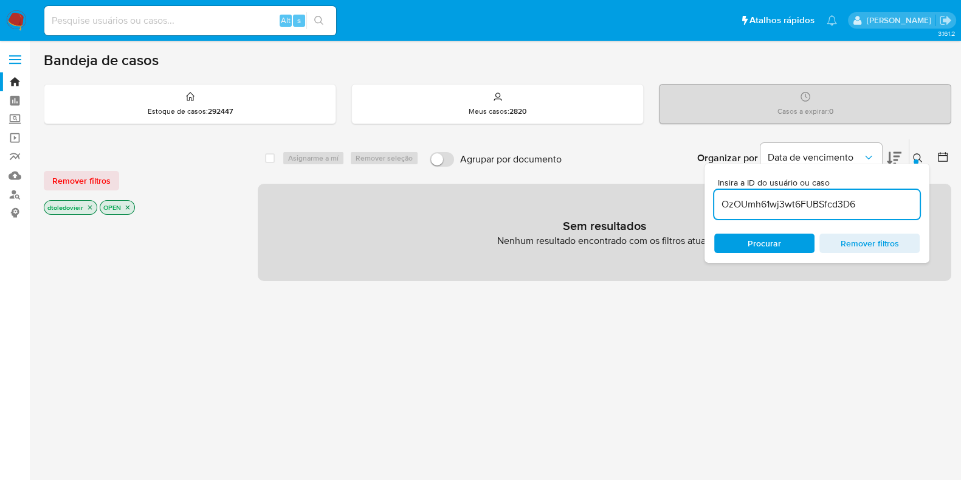
click at [87, 204] on icon "close-filter" at bounding box center [89, 207] width 7 height 7
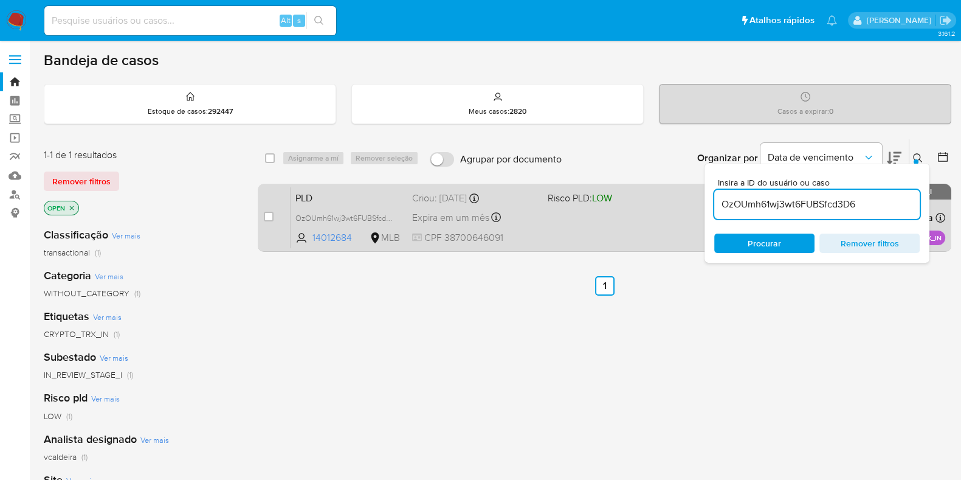
click at [262, 215] on div "case-item-checkbox Incapaz de atribuir o caso PLD OzOUmh61wj3wt6FUBSfcd3D6 1401…" at bounding box center [605, 218] width 694 height 68
click at [269, 212] on input "checkbox" at bounding box center [269, 217] width 10 height 10
checkbox input "true"
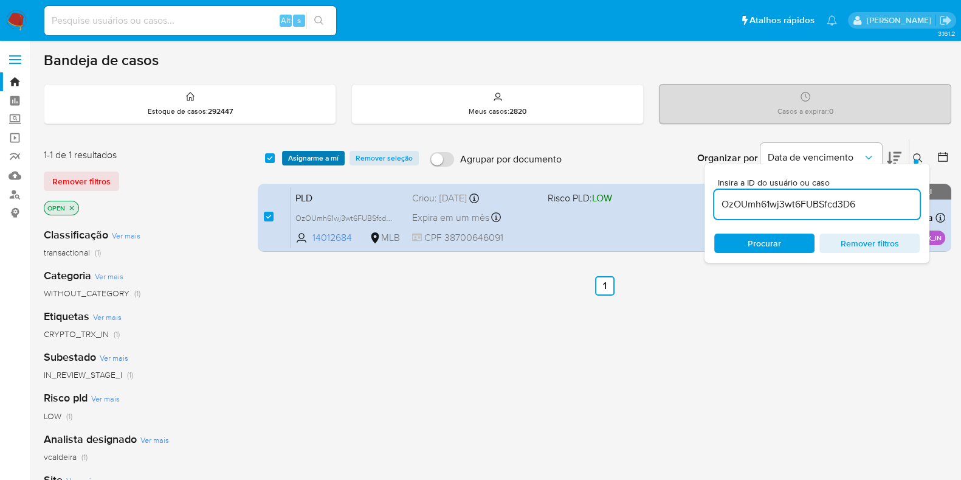
click at [313, 153] on span "Asignarme a mí" at bounding box center [313, 158] width 50 height 12
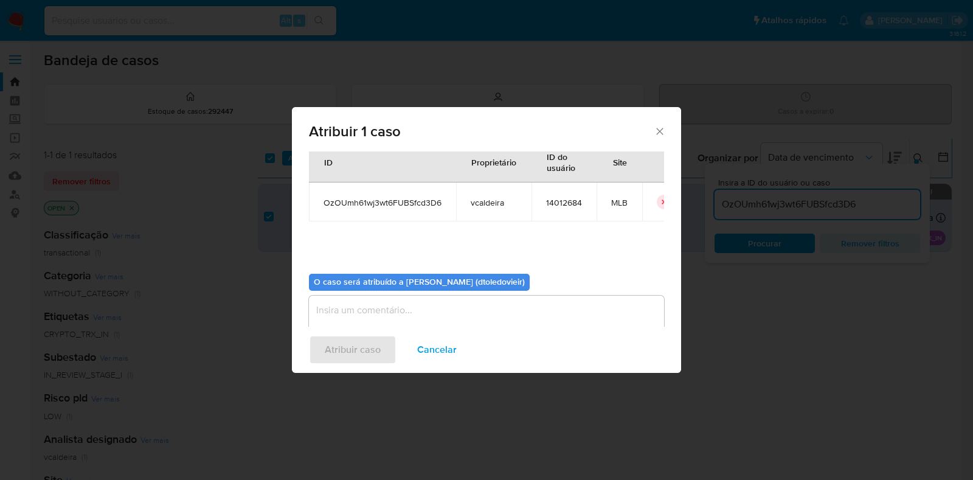
scroll to position [63, 0]
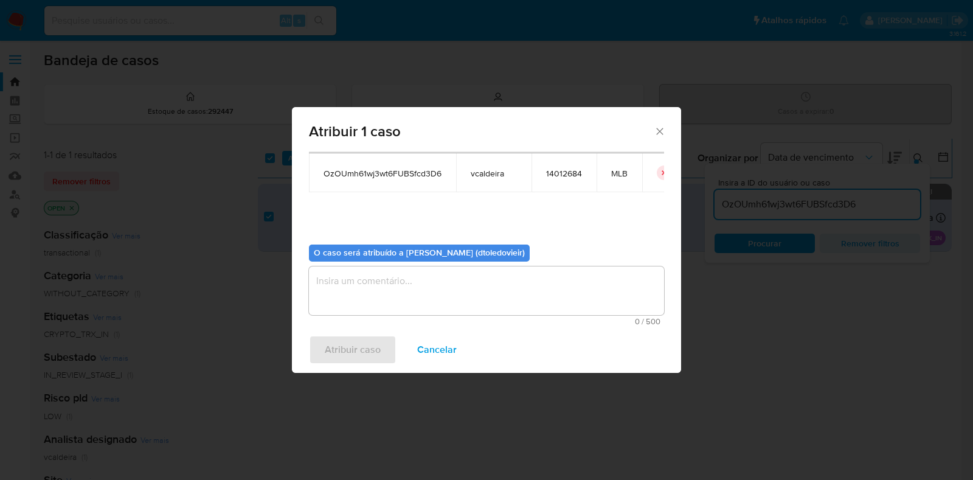
drag, startPoint x: 395, startPoint y: 294, endPoint x: 396, endPoint y: 305, distance: 11.0
click at [395, 294] on textarea "assign-modal" at bounding box center [486, 290] width 355 height 49
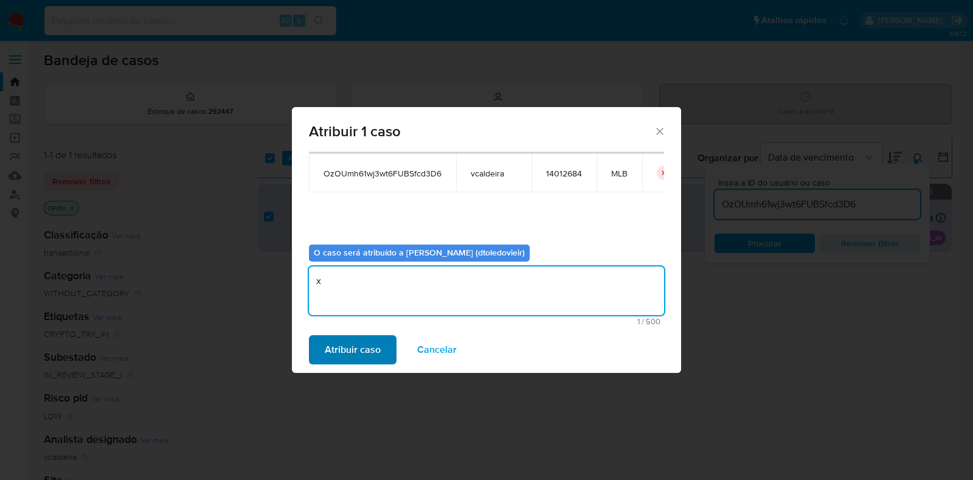
type textarea "x"
click at [360, 356] on span "Atribuir caso" at bounding box center [353, 349] width 56 height 27
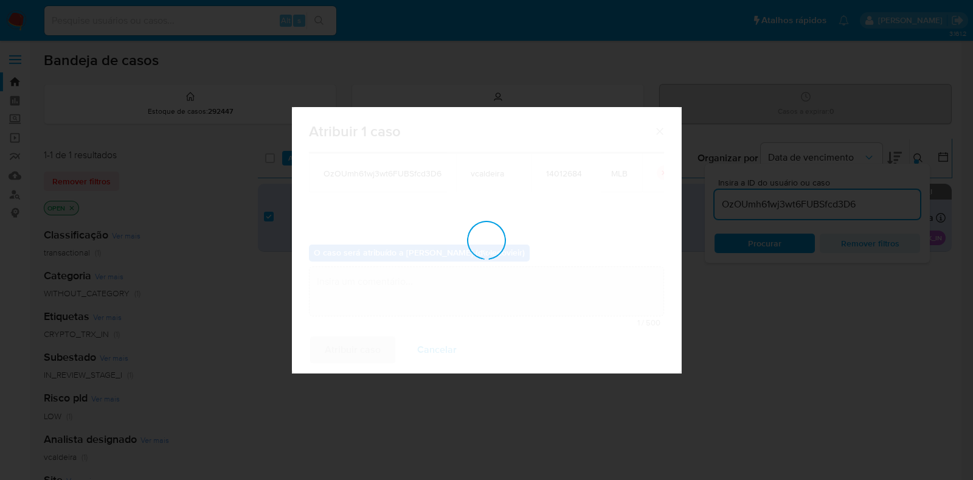
checkbox input "false"
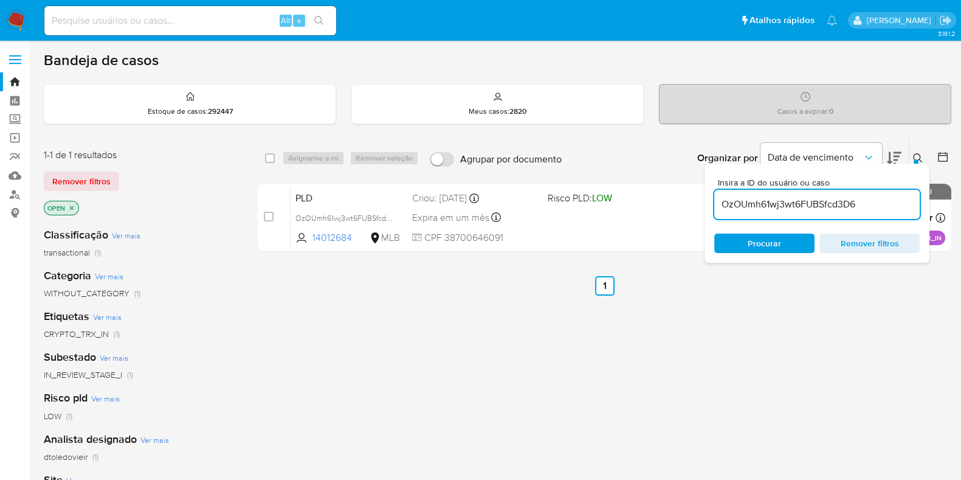
click at [814, 202] on input "OzOUmh61wj3wt6FUBSfcd3D6" at bounding box center [816, 204] width 205 height 16
paste input "RP0f1mAqbUEYSabZpEWIHWkd"
type input "RP0f1mAqbUEYSabZpEWIHWkd"
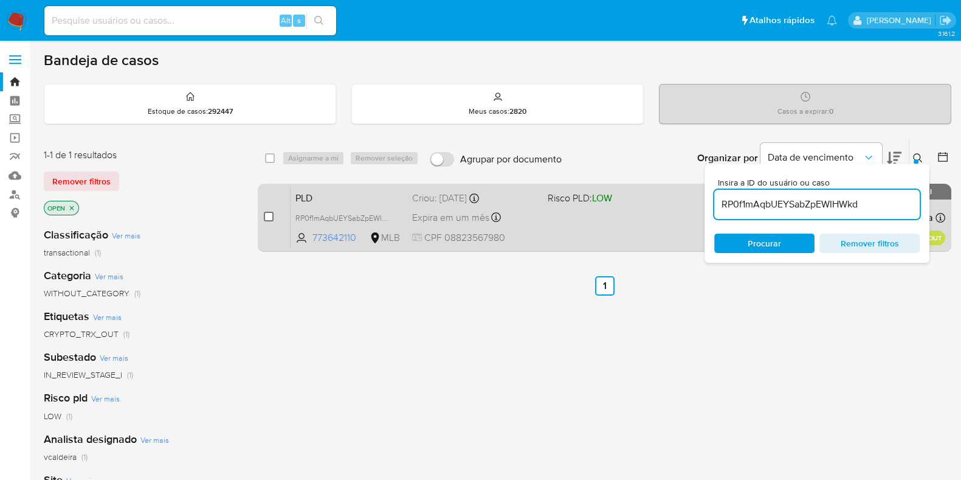
click at [266, 215] on input "checkbox" at bounding box center [269, 217] width 10 height 10
checkbox input "true"
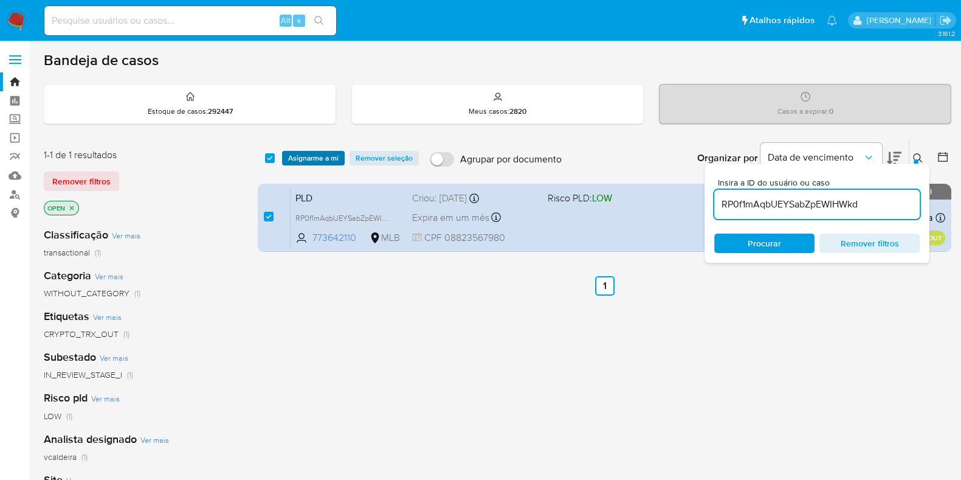
click at [322, 156] on span "Asignarme a mí" at bounding box center [313, 158] width 50 height 12
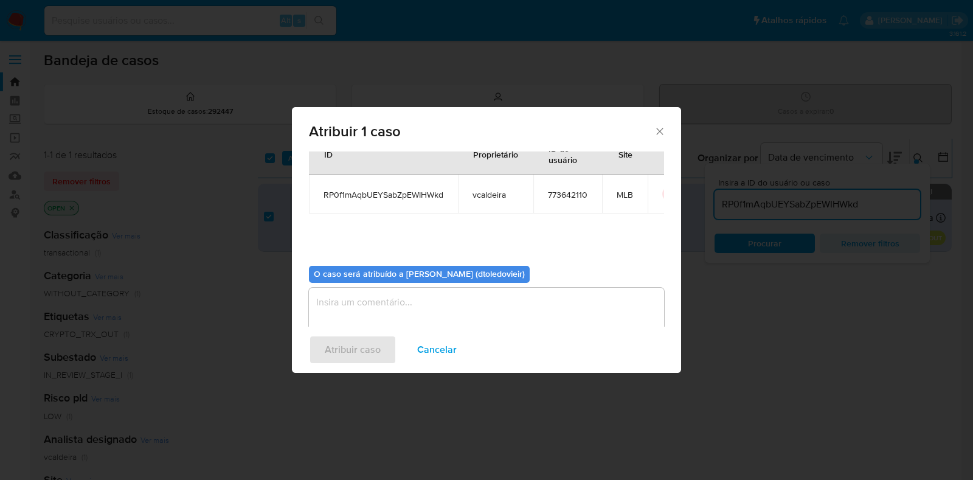
scroll to position [63, 0]
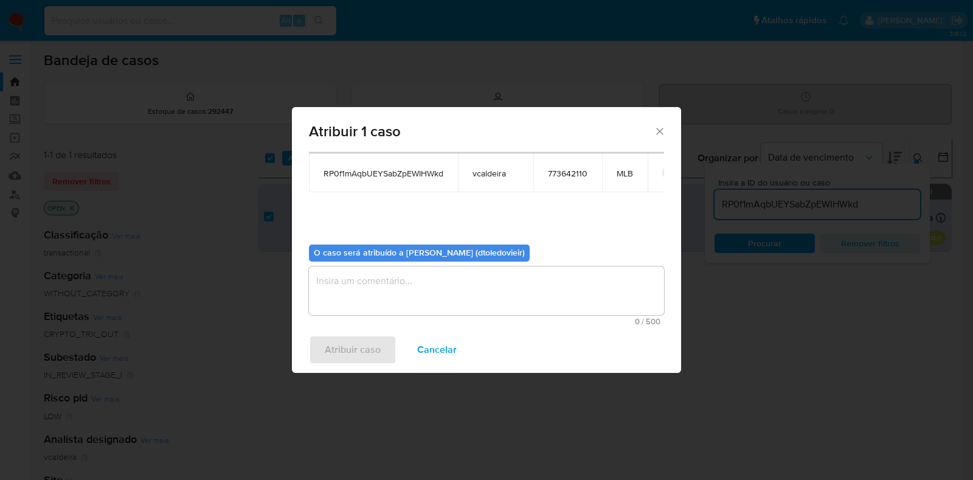
click at [376, 301] on textarea "assign-modal" at bounding box center [486, 290] width 355 height 49
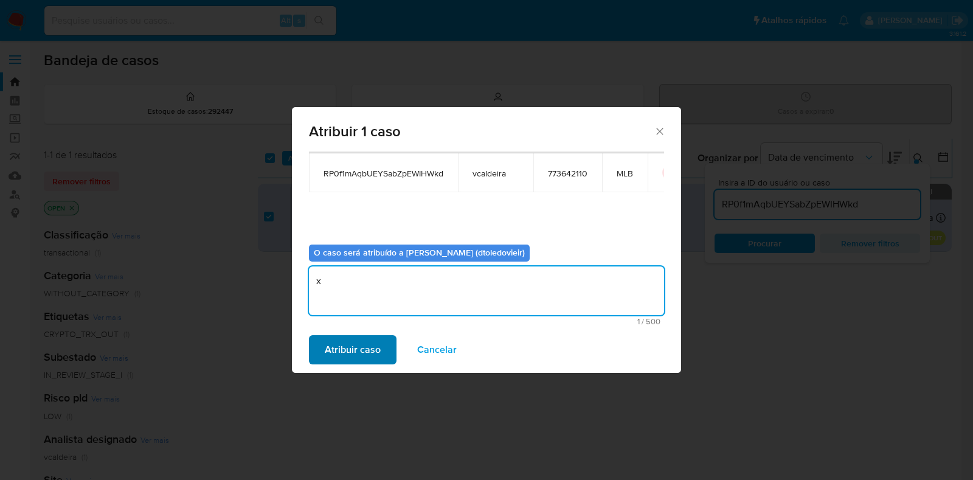
type textarea "x"
click at [355, 342] on span "Atribuir caso" at bounding box center [353, 349] width 56 height 27
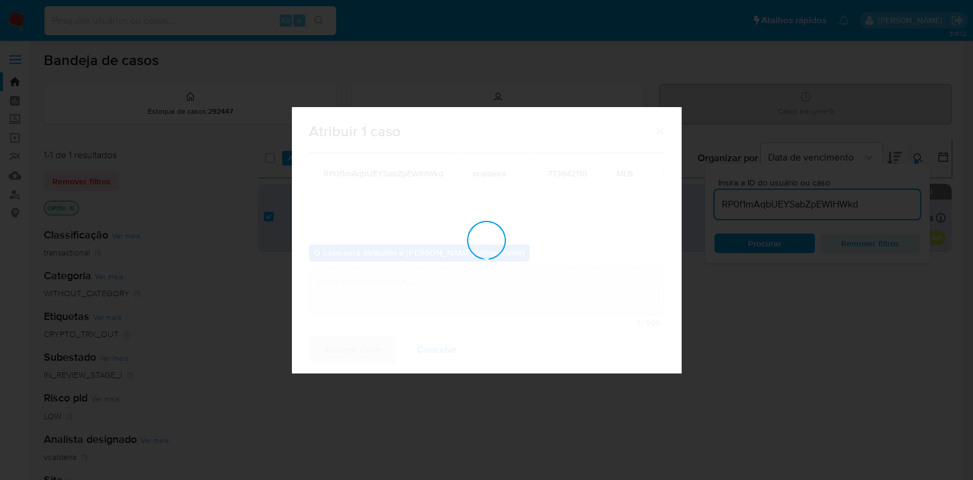
checkbox input "false"
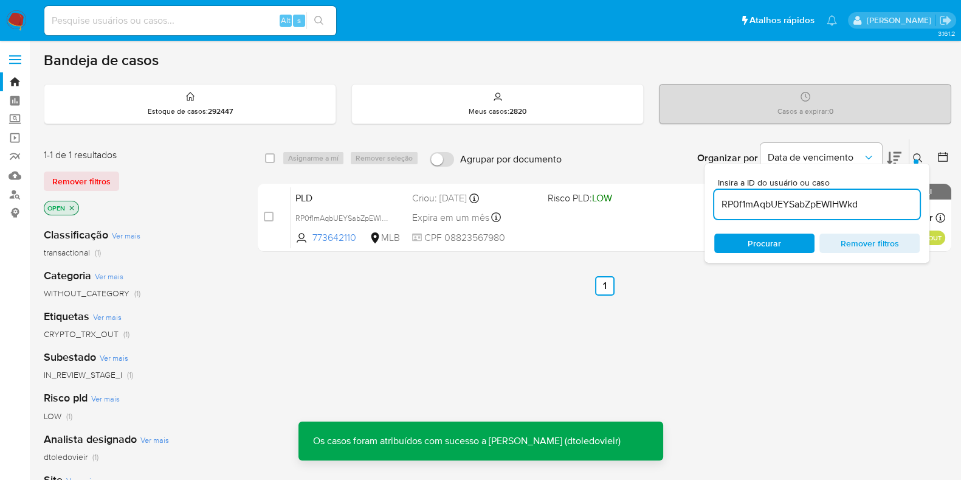
click at [785, 205] on input "RP0f1mAqbUEYSabZpEWIHWkd" at bounding box center [816, 204] width 205 height 16
paste input "e2Sba4vdBgkoBmzHc7ByQ37J"
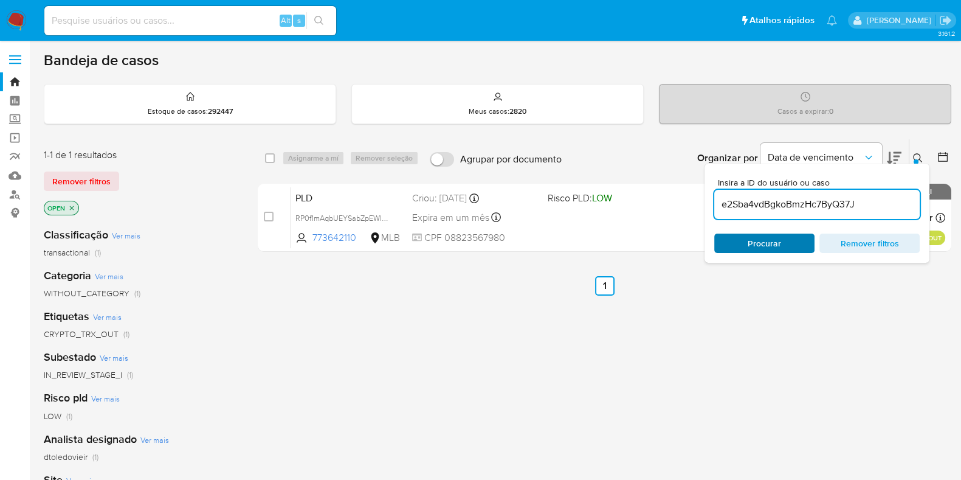
type input "e2Sba4vdBgkoBmzHc7ByQ37J"
click at [813, 210] on input "e2Sba4vdBgkoBmzHc7ByQ37J" at bounding box center [816, 204] width 205 height 16
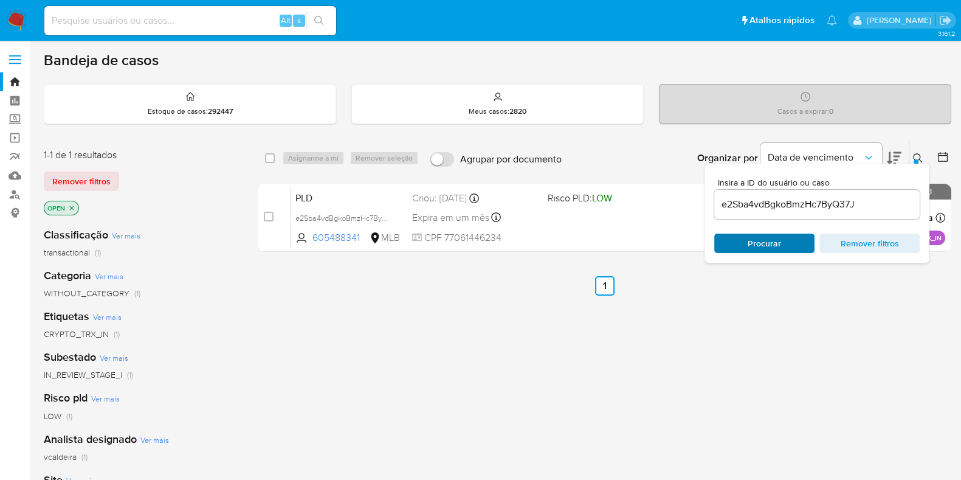
click at [770, 238] on span "Procurar" at bounding box center [764, 242] width 33 height 19
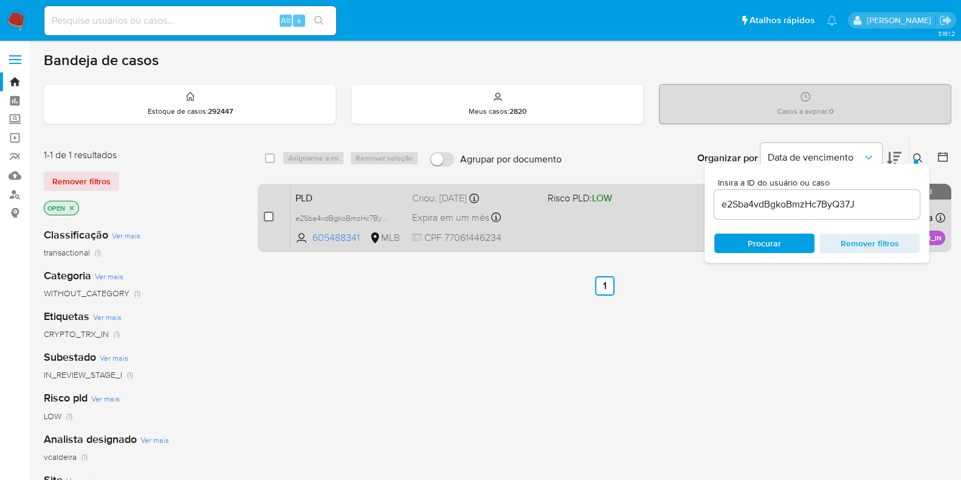
click at [267, 212] on input "checkbox" at bounding box center [269, 217] width 10 height 10
checkbox input "true"
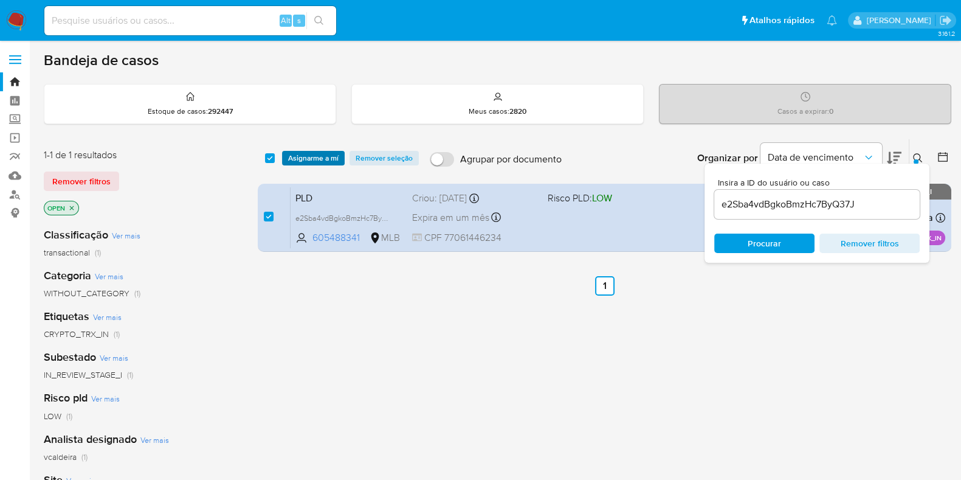
click at [305, 162] on span "Asignarme a mí" at bounding box center [313, 158] width 50 height 12
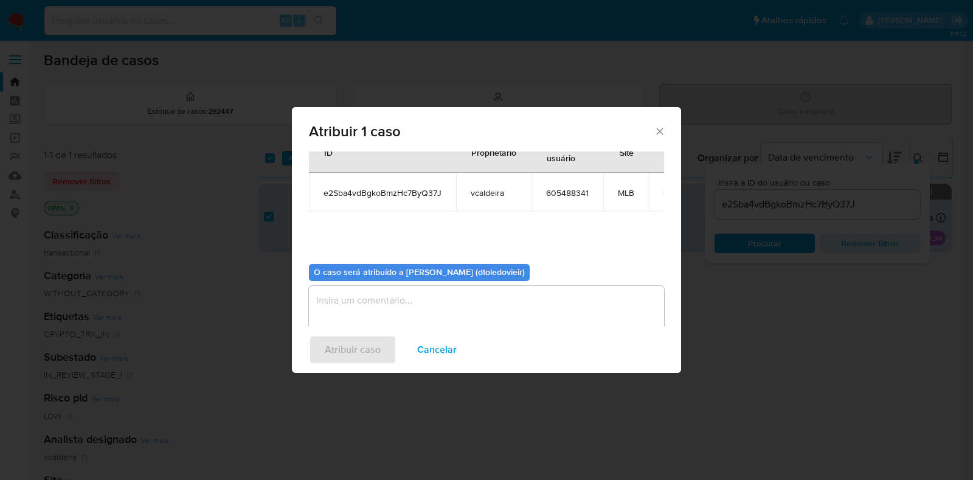
scroll to position [63, 0]
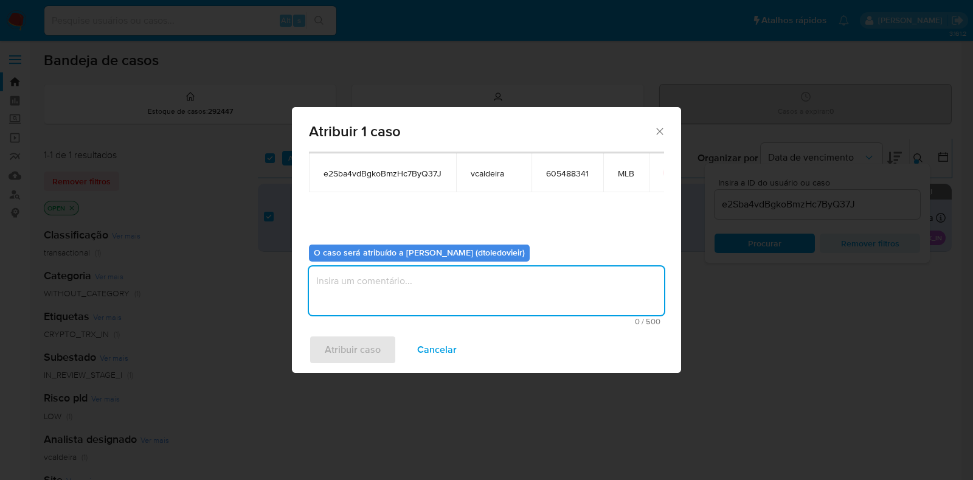
drag, startPoint x: 377, startPoint y: 276, endPoint x: 367, endPoint y: 320, distance: 45.6
click at [377, 278] on textarea "assign-modal" at bounding box center [486, 290] width 355 height 49
type textarea "x"
click at [357, 341] on span "Atribuir caso" at bounding box center [353, 349] width 56 height 27
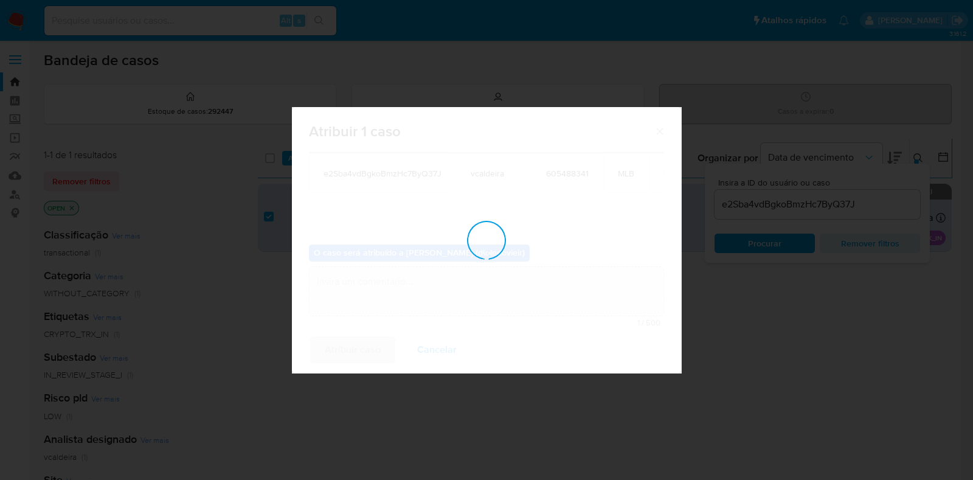
checkbox input "false"
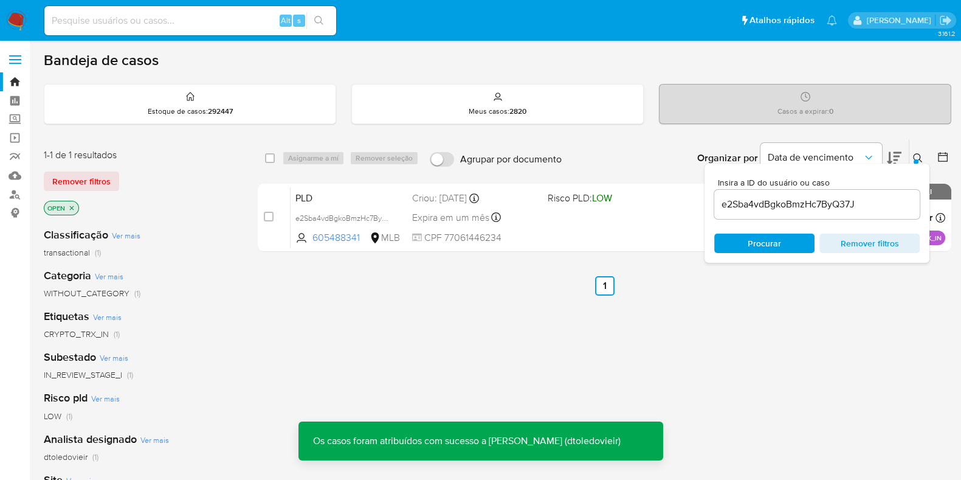
click at [799, 208] on input "e2Sba4vdBgkoBmzHc7ByQ37J" at bounding box center [816, 204] width 205 height 16
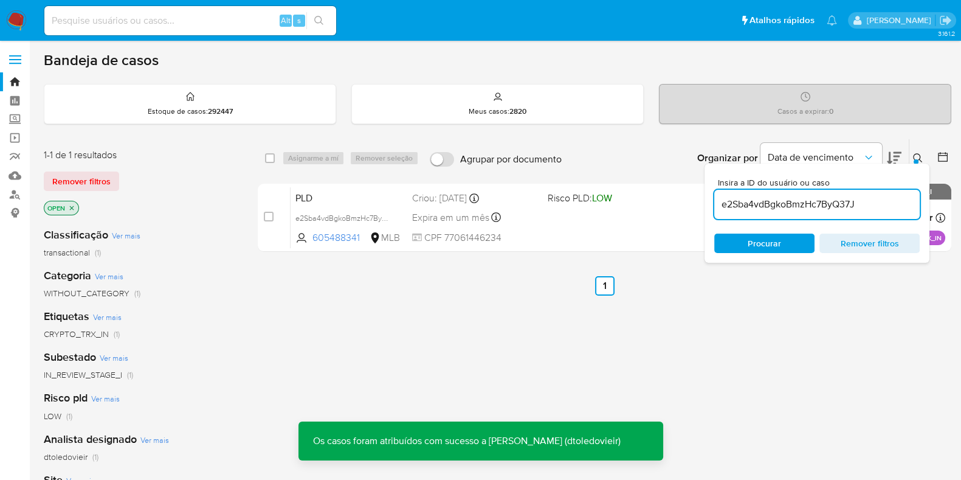
paste input "wSnnUfCzQ5cilVBSy4xUe0h6"
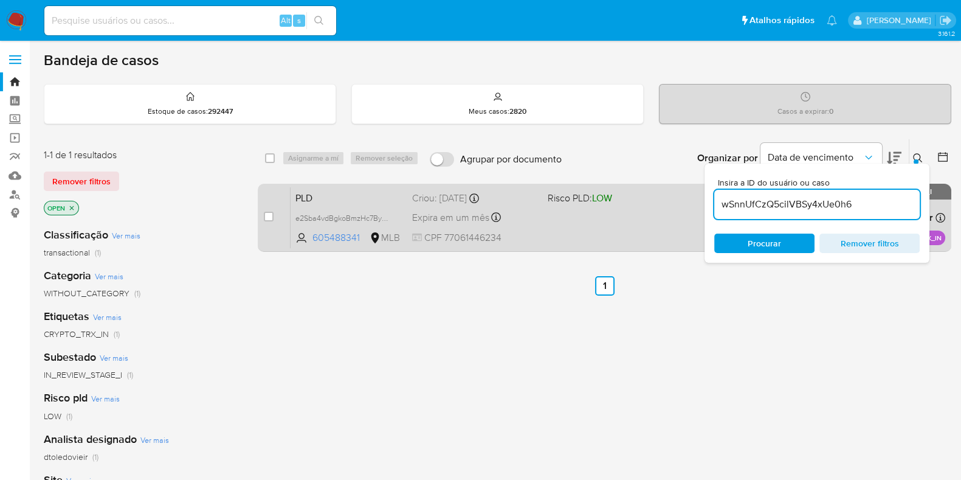
type input "wSnnUfCzQ5cilVBSy4xUe0h6"
click at [267, 213] on input "checkbox" at bounding box center [269, 217] width 10 height 10
checkbox input "true"
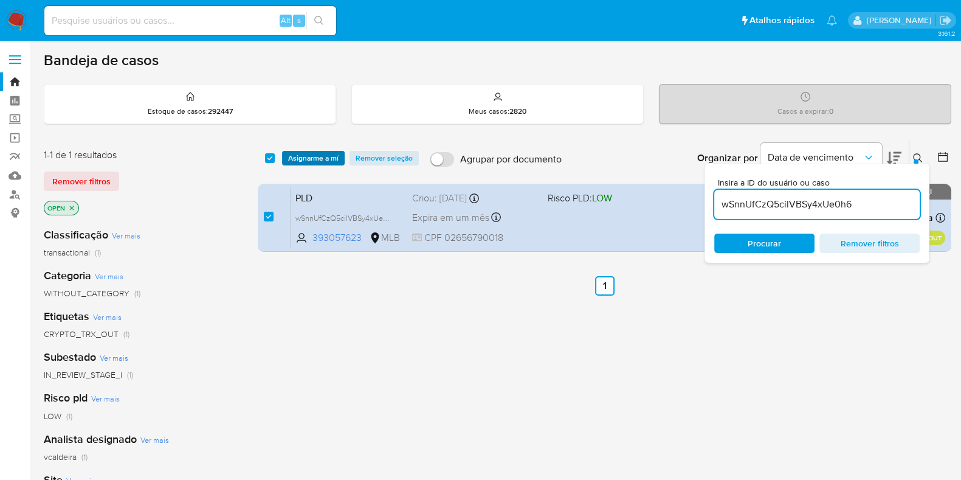
drag, startPoint x: 314, startPoint y: 164, endPoint x: 322, endPoint y: 161, distance: 8.3
click at [317, 162] on span "Asignarme a mí" at bounding box center [313, 158] width 50 height 12
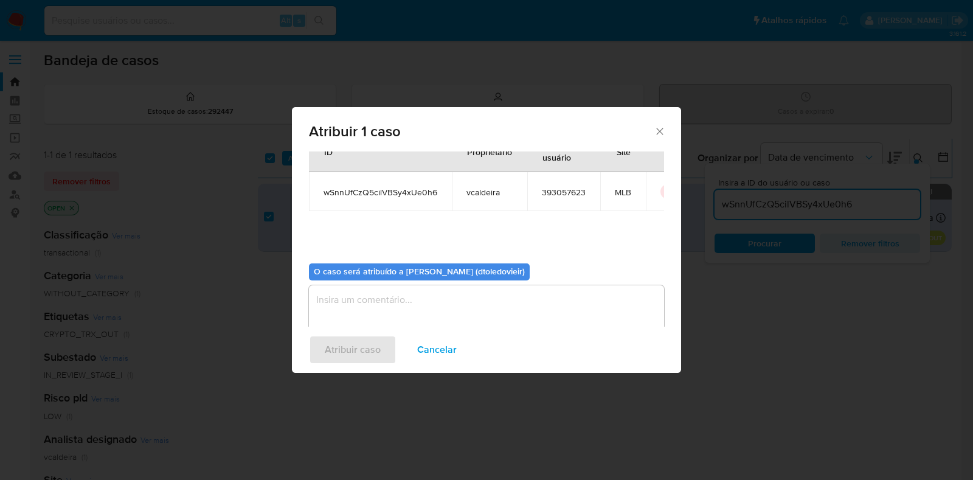
scroll to position [63, 0]
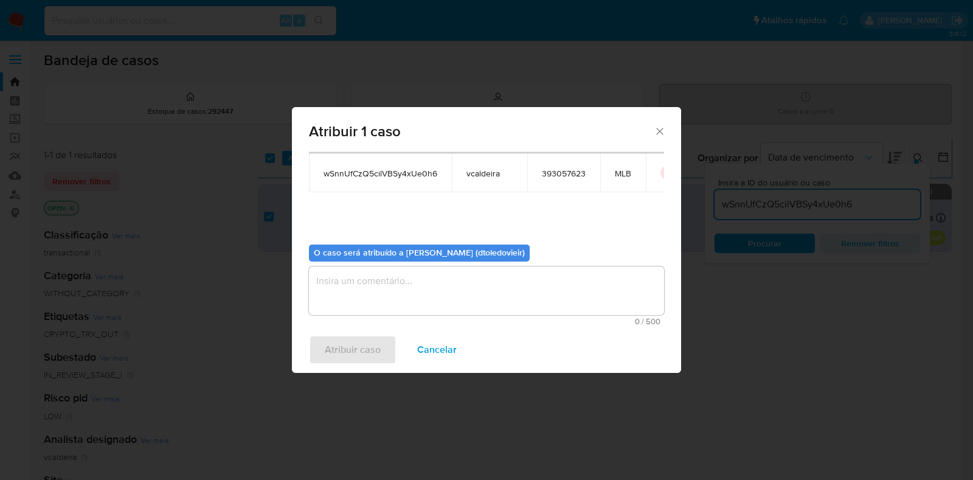
click at [398, 295] on textarea "assign-modal" at bounding box center [486, 290] width 355 height 49
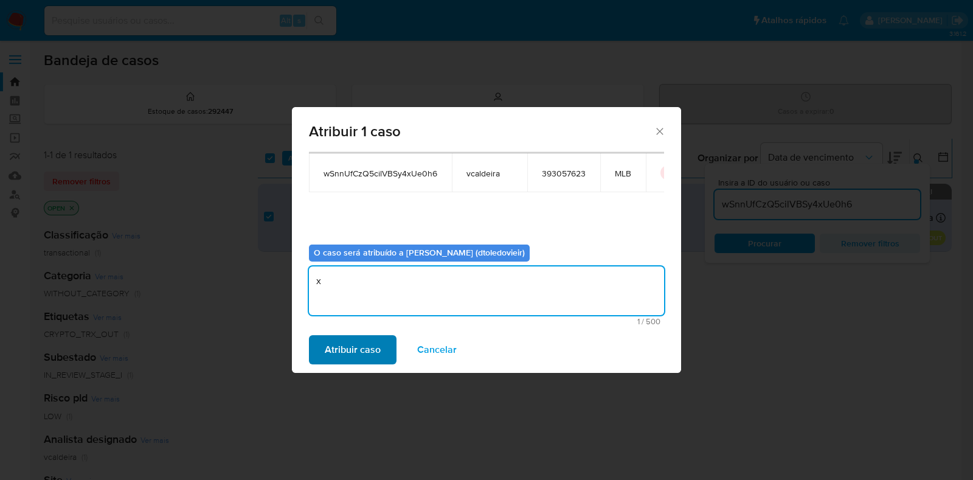
type textarea "x"
click at [351, 346] on span "Atribuir caso" at bounding box center [353, 349] width 56 height 27
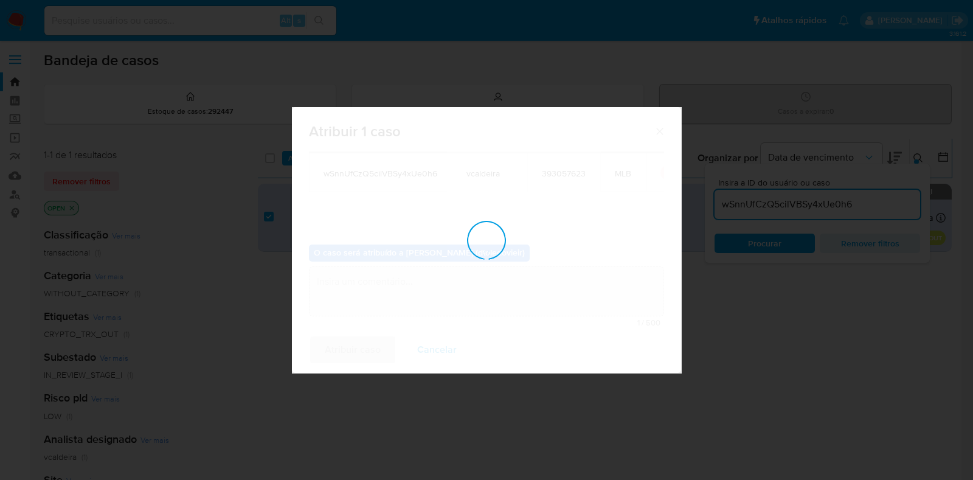
checkbox input "false"
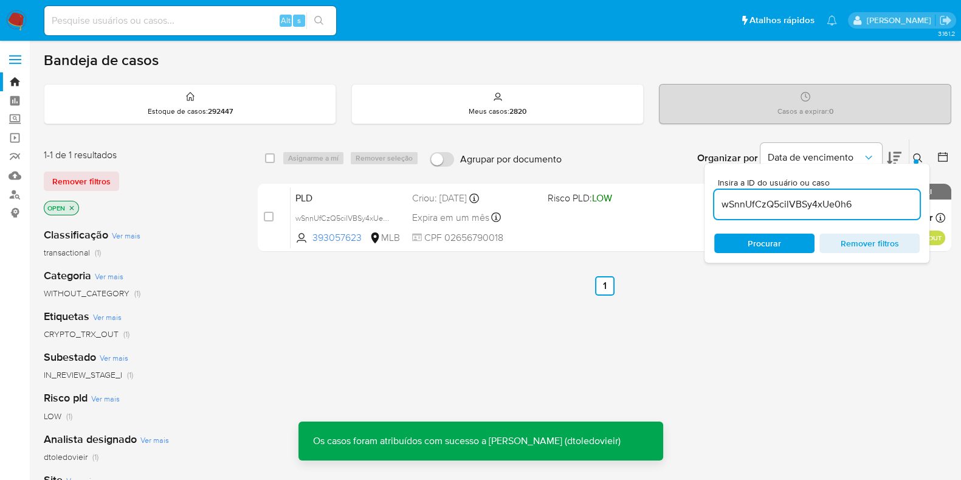
click at [808, 204] on input "wSnnUfCzQ5cilVBSy4xUe0h6" at bounding box center [816, 204] width 205 height 16
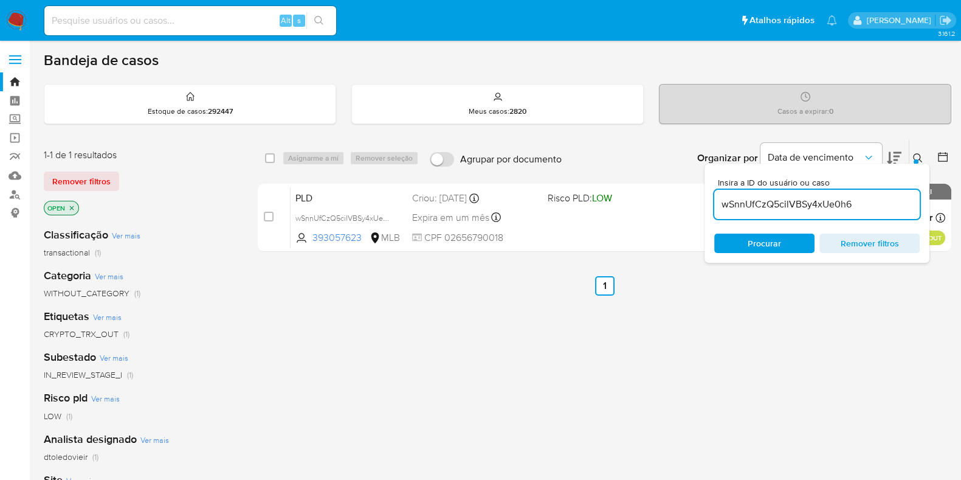
paste input "xXYsW6Qw3y8fnd4j7DbzpmD1"
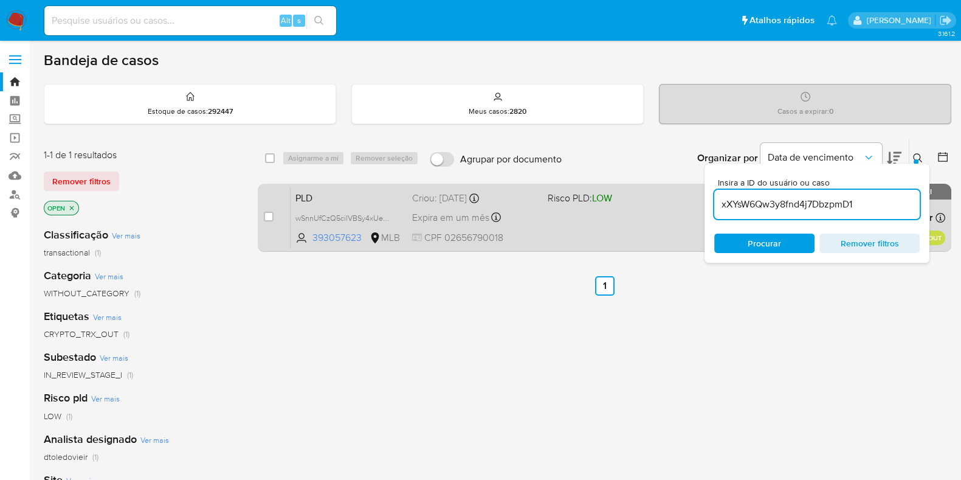
type input "xXYsW6Qw3y8fnd4j7DbzpmD1"
click at [267, 217] on input "checkbox" at bounding box center [269, 217] width 10 height 10
checkbox input "true"
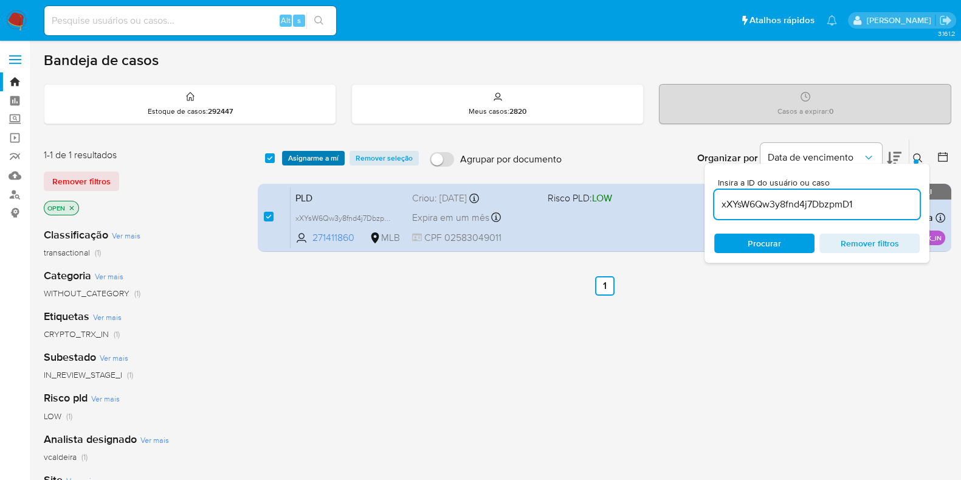
click at [325, 162] on span "Asignarme a mí" at bounding box center [313, 158] width 50 height 12
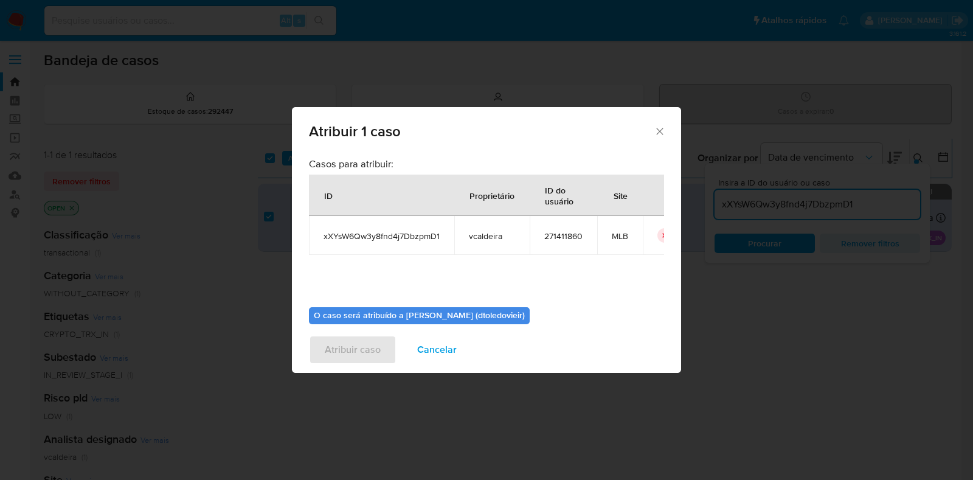
scroll to position [63, 0]
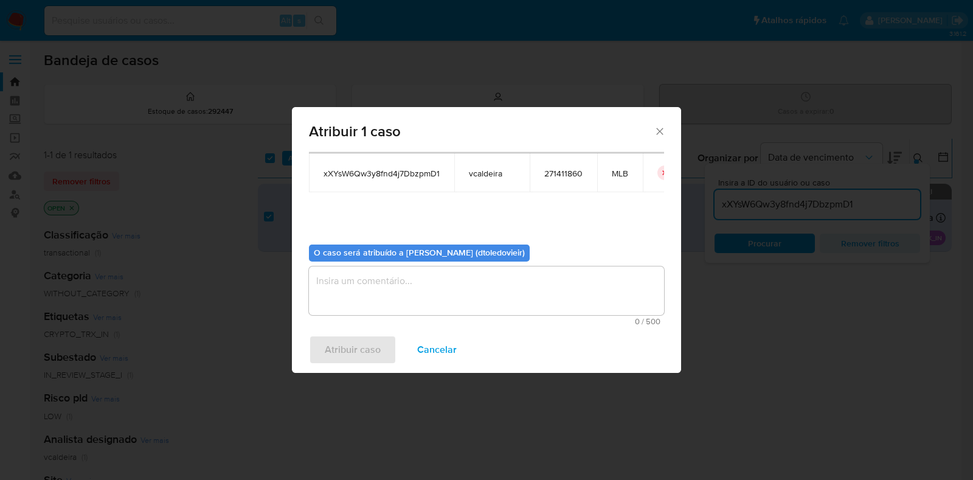
drag, startPoint x: 419, startPoint y: 270, endPoint x: 415, endPoint y: 281, distance: 12.3
click at [419, 272] on textarea "assign-modal" at bounding box center [486, 290] width 355 height 49
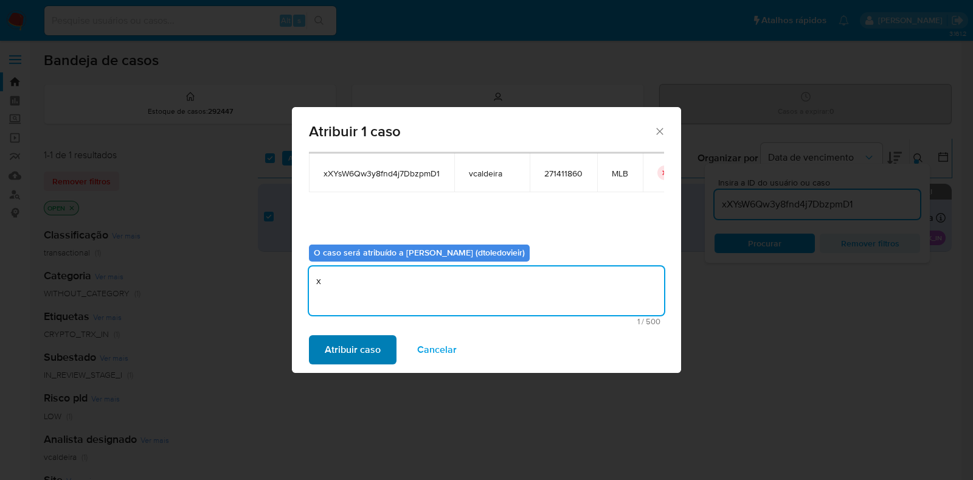
type textarea "x"
click at [359, 343] on span "Atribuir caso" at bounding box center [353, 349] width 56 height 27
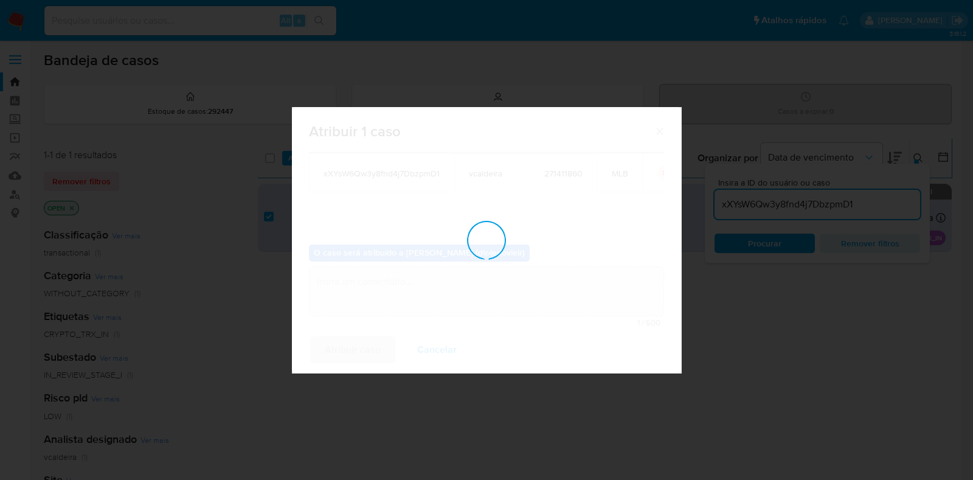
checkbox input "false"
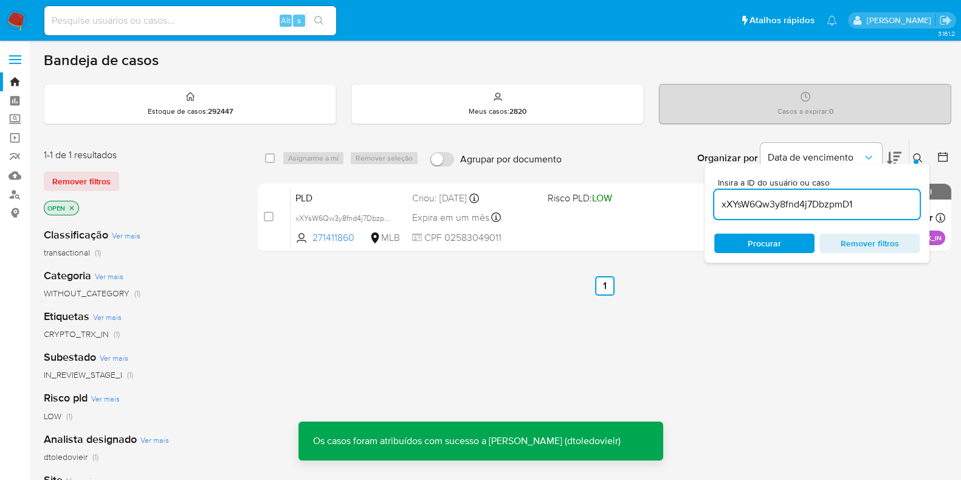
click at [770, 205] on input "xXYsW6Qw3y8fnd4j7DbzpmD1" at bounding box center [816, 204] width 205 height 16
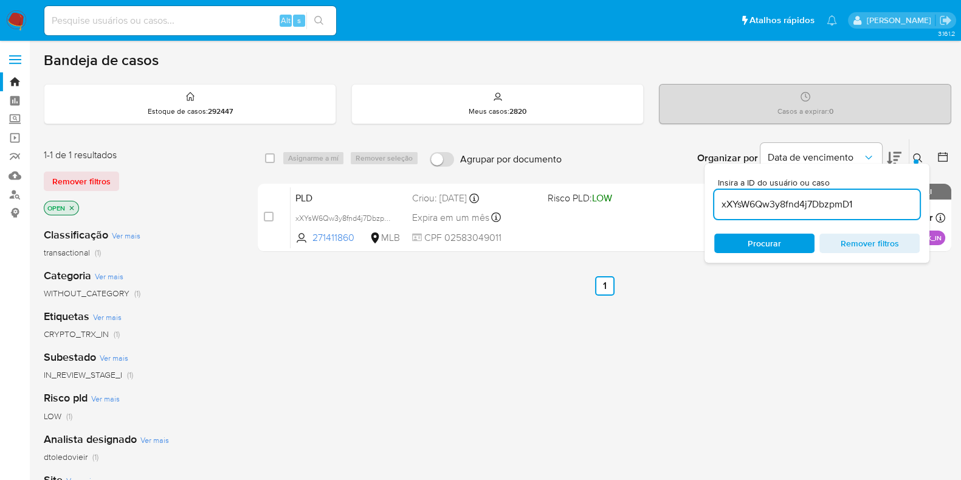
paste input "8702EGEToZtszlXs52G3Wy67"
type input "8702EGEToZtszlXs52G3Wy67"
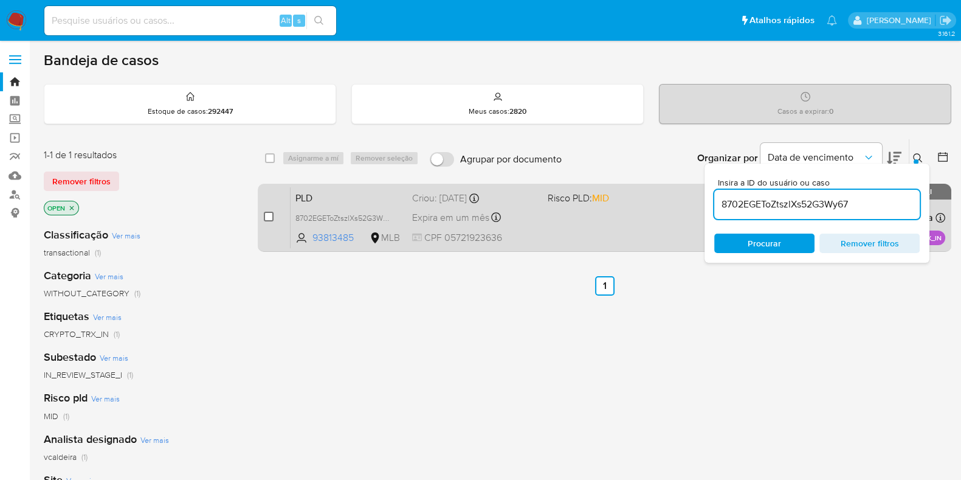
click at [266, 212] on input "checkbox" at bounding box center [269, 217] width 10 height 10
checkbox input "true"
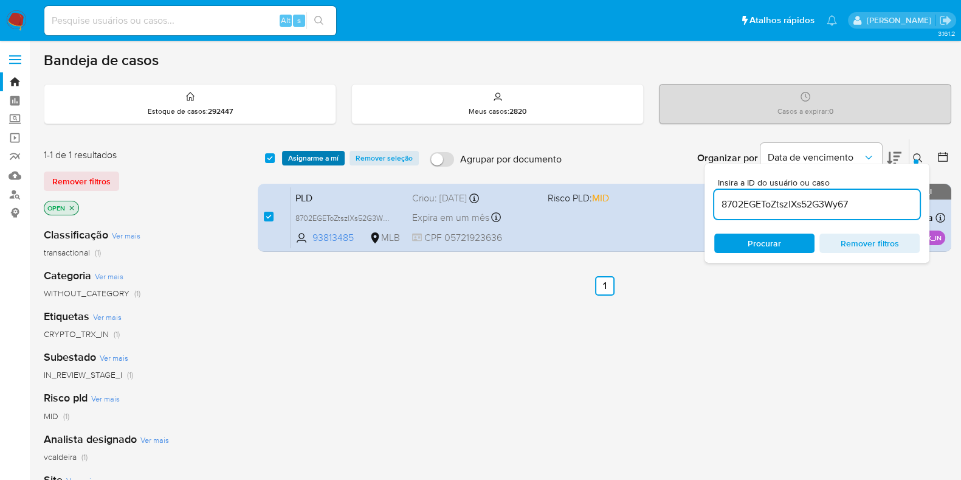
click at [304, 157] on span "Asignarme a mí" at bounding box center [313, 158] width 50 height 12
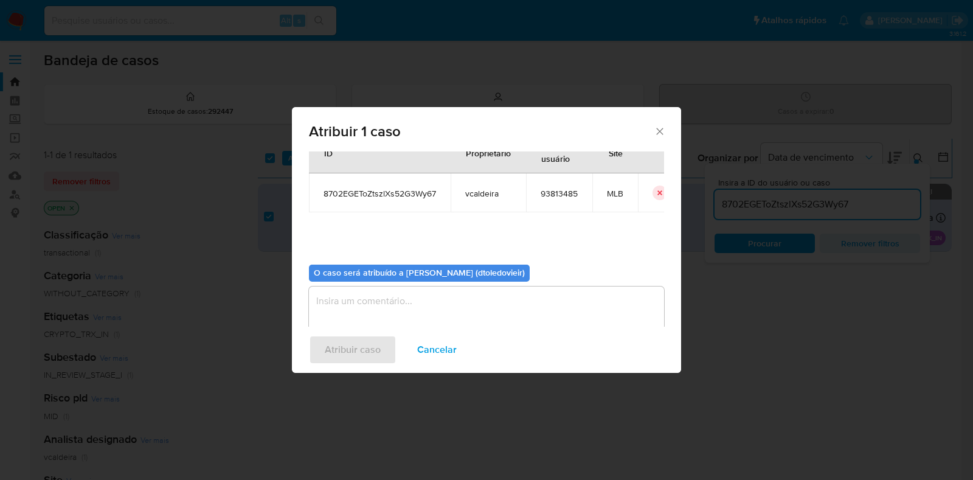
scroll to position [63, 0]
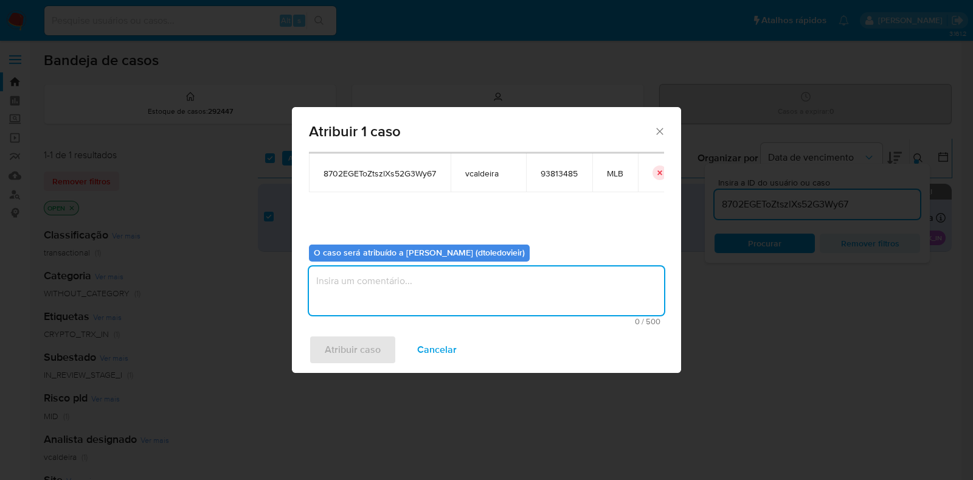
click at [388, 294] on textarea "assign-modal" at bounding box center [486, 290] width 355 height 49
type textarea "x"
click at [347, 346] on span "Atribuir caso" at bounding box center [353, 349] width 56 height 27
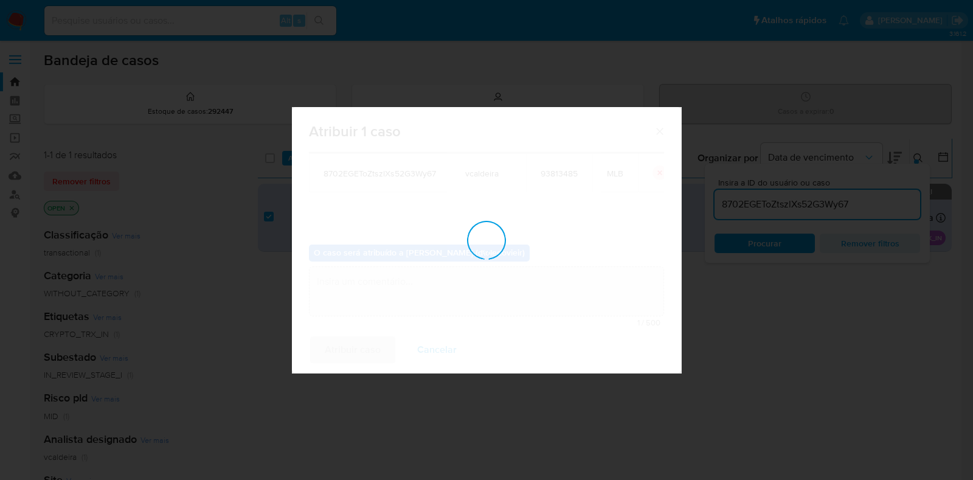
checkbox input "false"
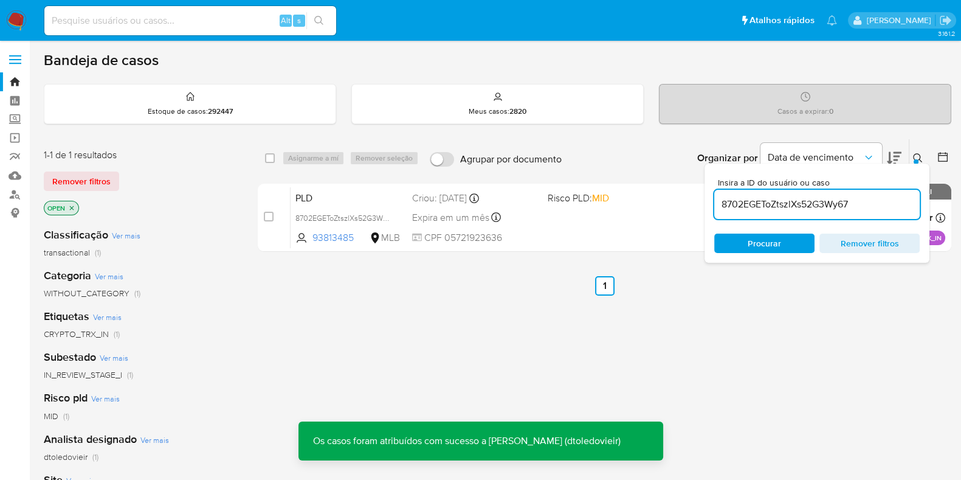
click at [772, 205] on input "8702EGEToZtszlXs52G3Wy67" at bounding box center [816, 204] width 205 height 16
paste input "7r6l18GcPQFObpnZ1nHsxdh3"
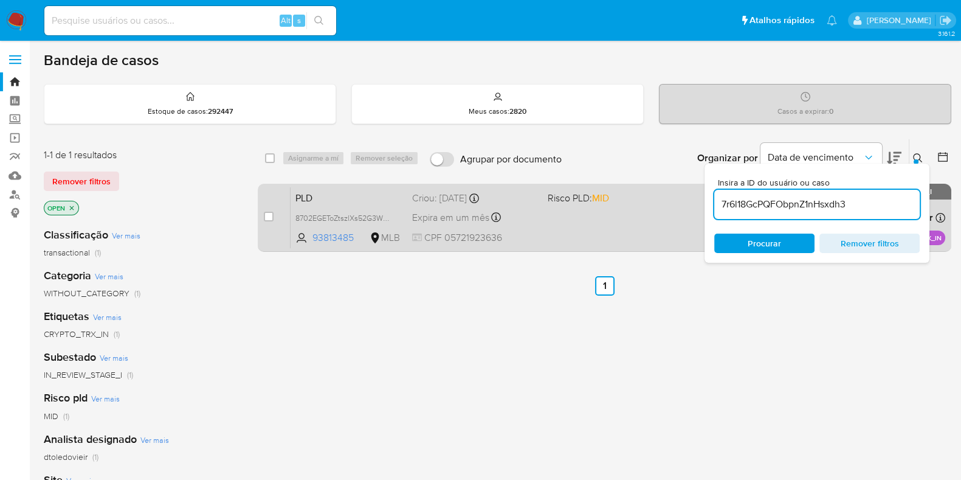
type input "7r6l18GcPQFObpnZ1nHsxdh3"
click at [267, 214] on input "checkbox" at bounding box center [269, 217] width 10 height 10
checkbox input "true"
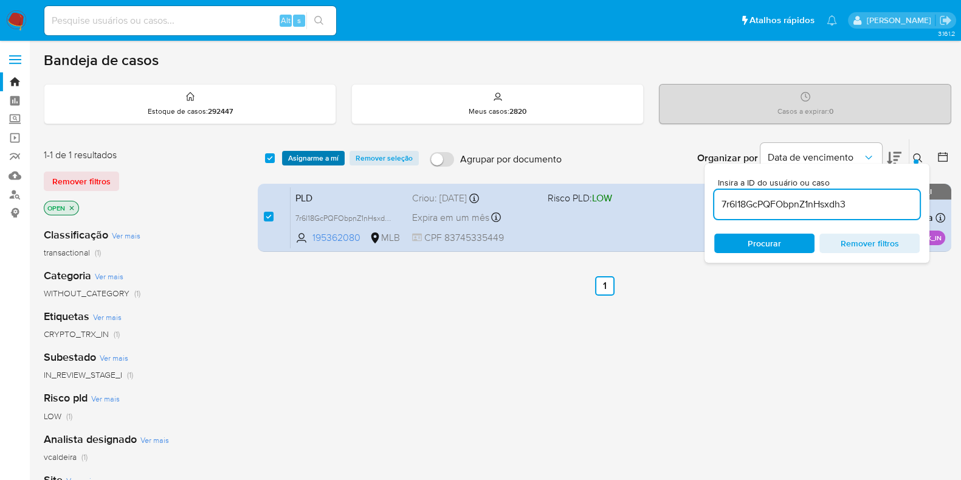
click at [328, 155] on span "Asignarme a mí" at bounding box center [313, 158] width 50 height 12
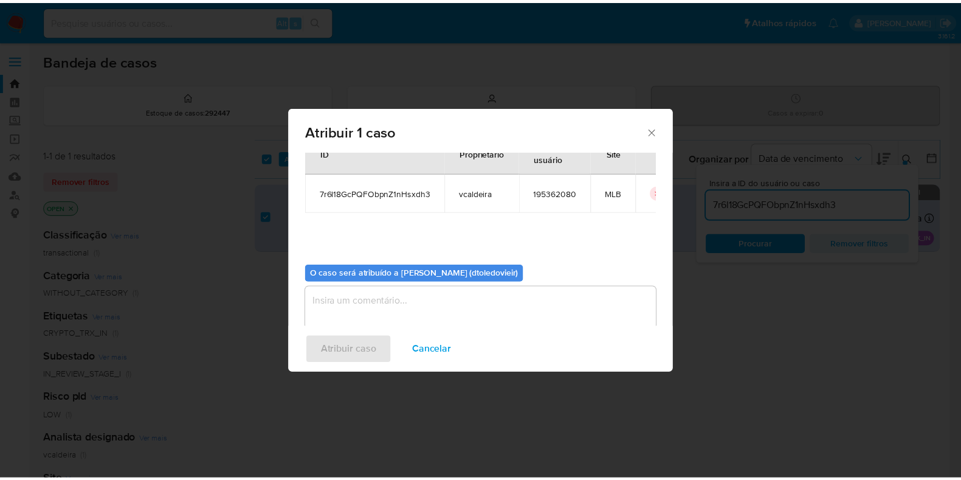
scroll to position [63, 0]
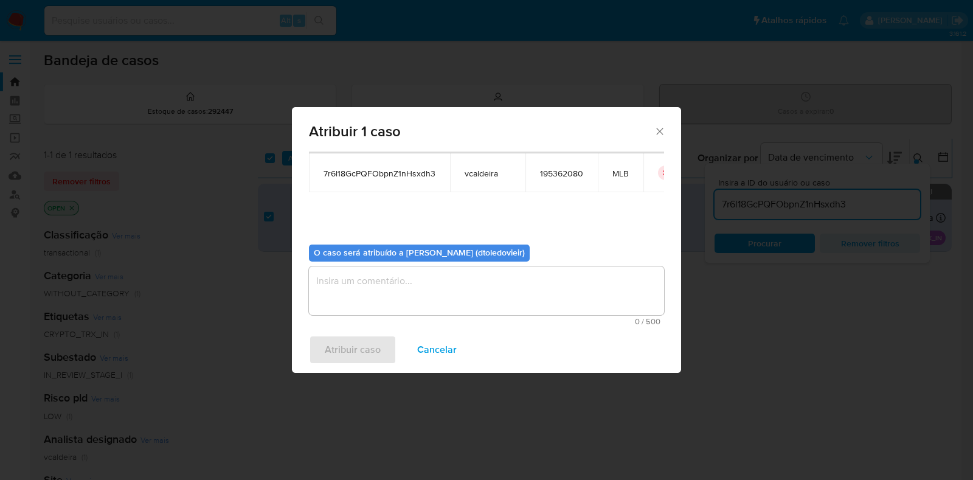
drag, startPoint x: 384, startPoint y: 274, endPoint x: 382, endPoint y: 304, distance: 30.4
click at [384, 274] on textarea "assign-modal" at bounding box center [486, 290] width 355 height 49
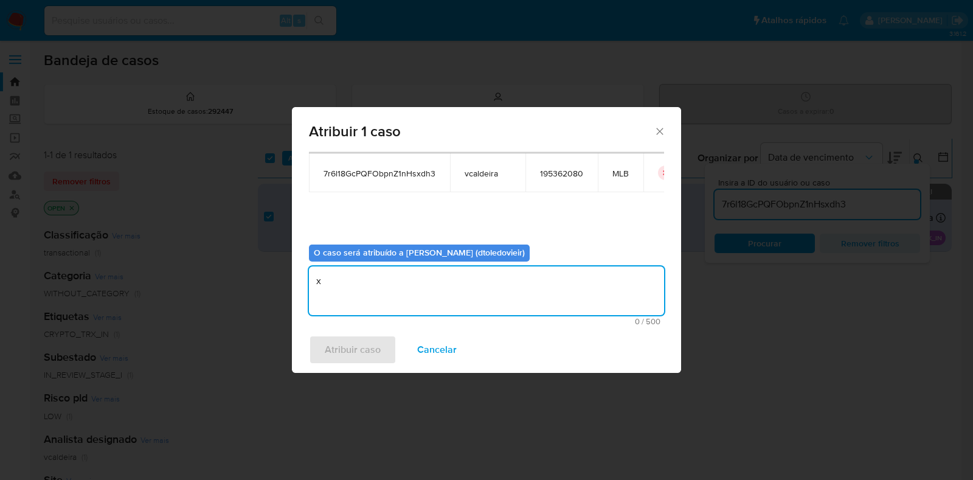
type textarea "x"
click at [353, 333] on div "Atribuir caso Cancelar" at bounding box center [486, 349] width 389 height 46
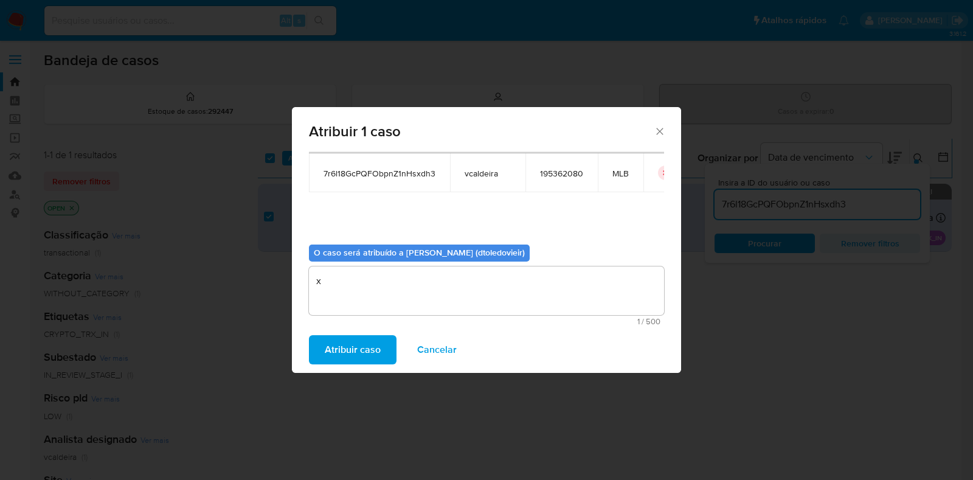
click at [368, 351] on span "Atribuir caso" at bounding box center [353, 349] width 56 height 27
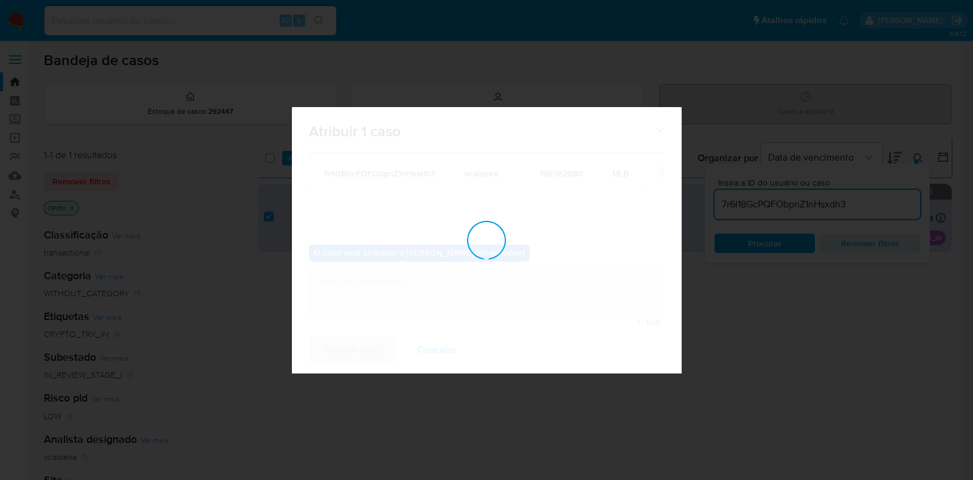
checkbox input "false"
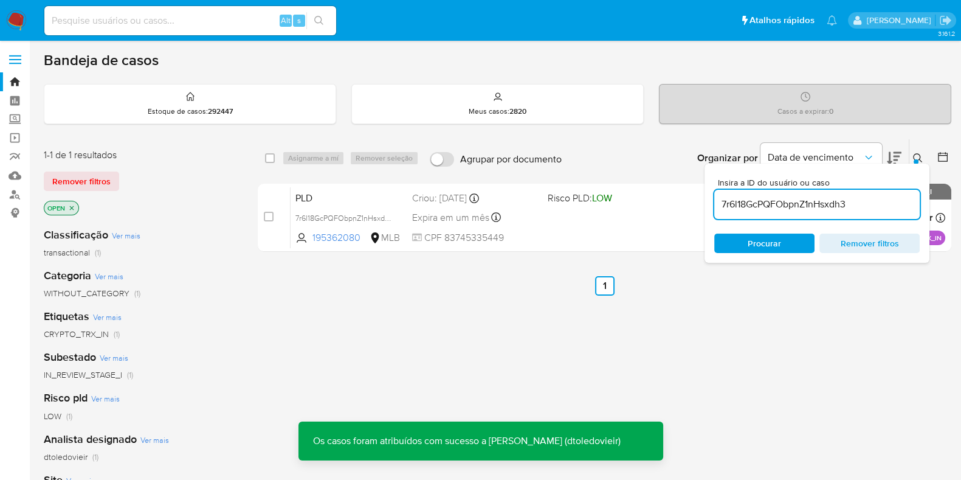
click at [757, 328] on div "select-all-cases-checkbox Asignarme a mí Remover seleção Agrupar por documento …" at bounding box center [605, 414] width 694 height 551
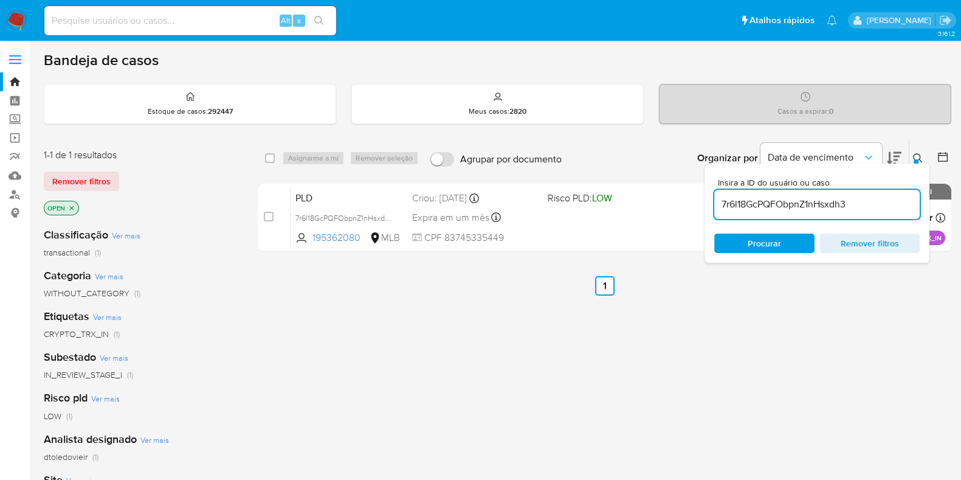
click at [678, 142] on div "Organizar por Data de vencimento Os resultados não podem ser classificados enqu…" at bounding box center [760, 158] width 384 height 38
click at [692, 382] on div "select-all-cases-checkbox Asignarme a mí Remover seleção Agrupar por documento …" at bounding box center [605, 414] width 694 height 551
click at [226, 13] on input at bounding box center [190, 21] width 292 height 16
paste input "GKaI2WUjsCv2W8tRP2VtVVeF"
type input "GKaI2WUjsCv2W8tRP2VtVVeF"
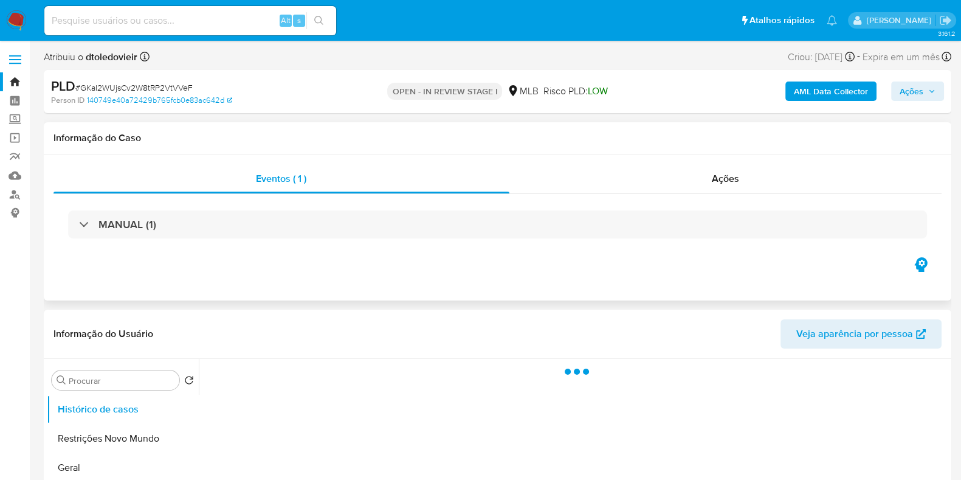
select select "10"
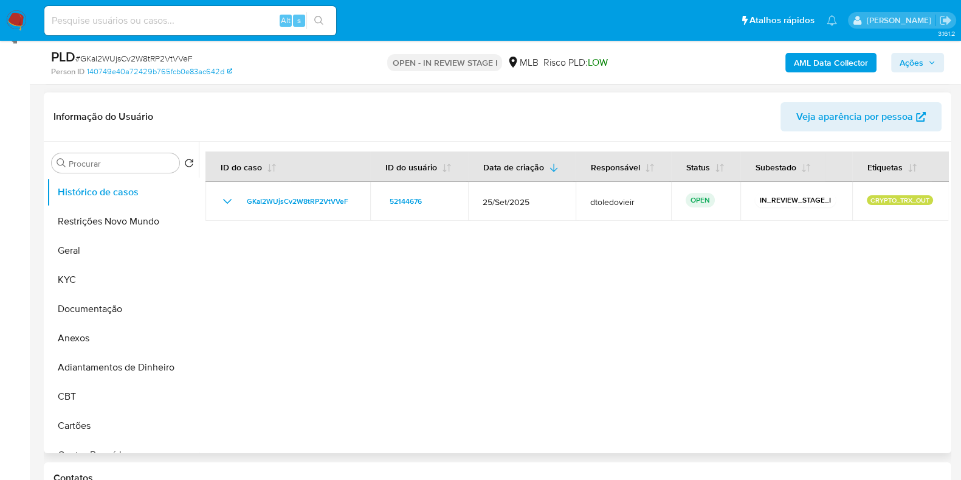
scroll to position [228, 0]
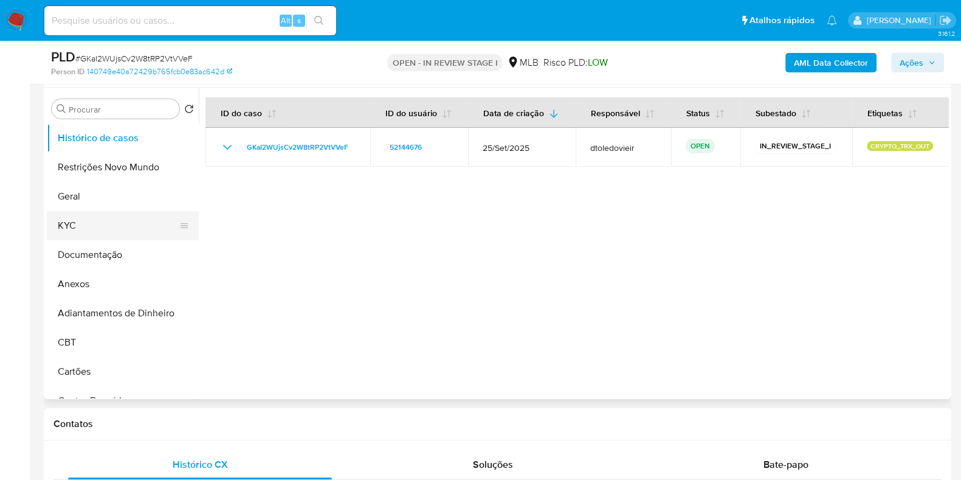
click at [101, 230] on button "KYC" at bounding box center [118, 225] width 142 height 29
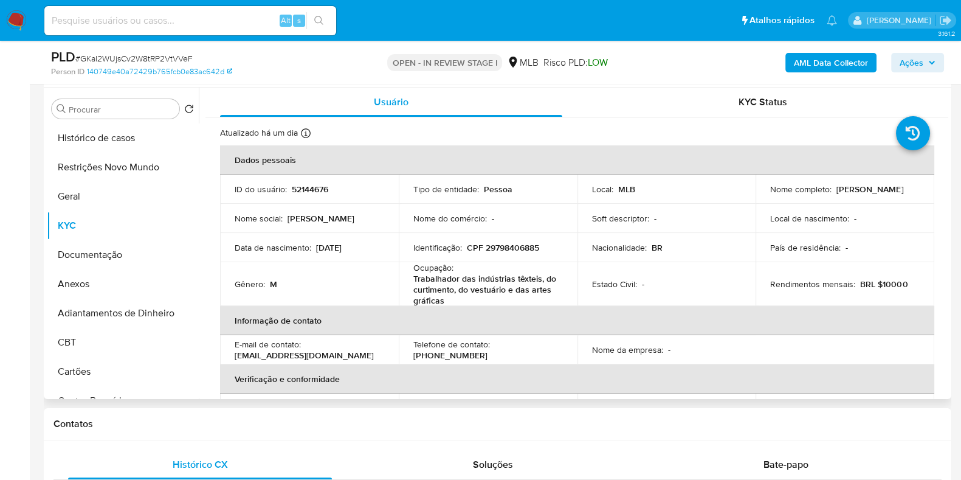
click at [505, 247] on p "CPF 29798406885" at bounding box center [503, 247] width 72 height 11
copy p "29798406885"
click at [75, 191] on button "Geral" at bounding box center [118, 196] width 142 height 29
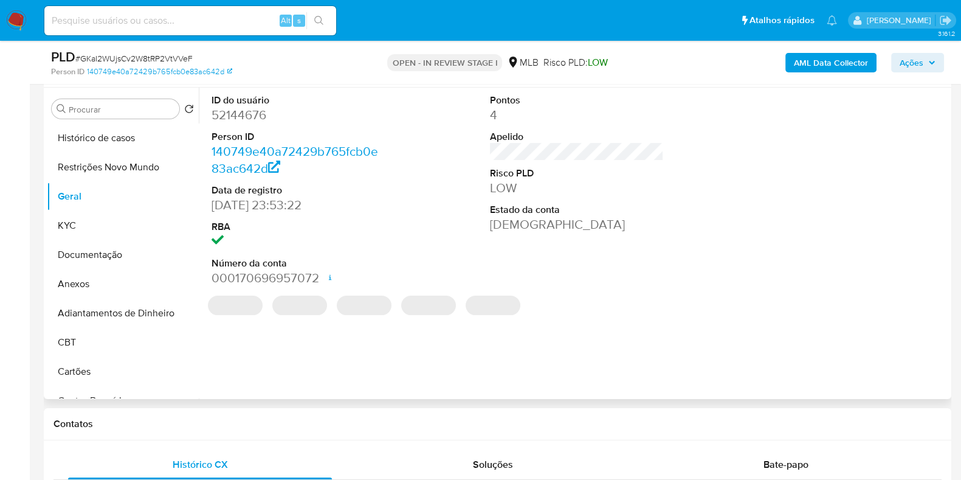
click at [243, 119] on dd "52144676" at bounding box center [299, 114] width 174 height 17
copy dd "52144676"
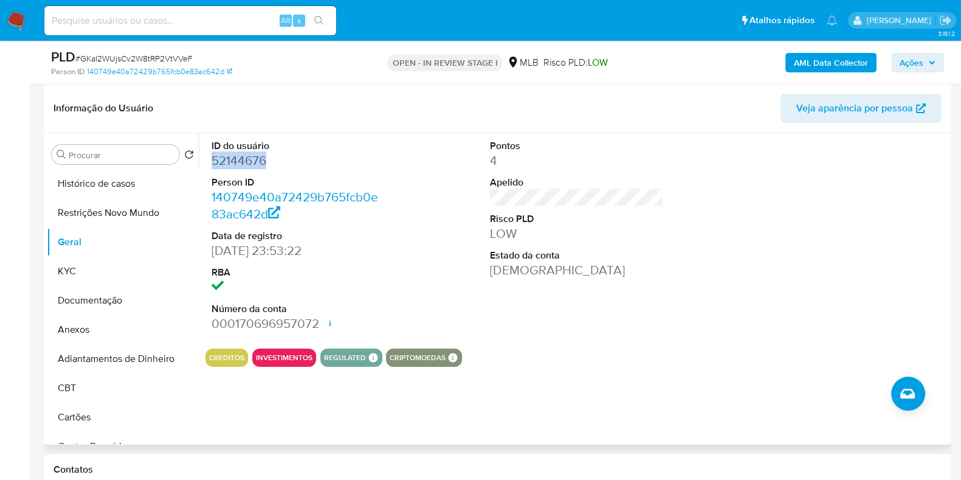
scroll to position [151, 0]
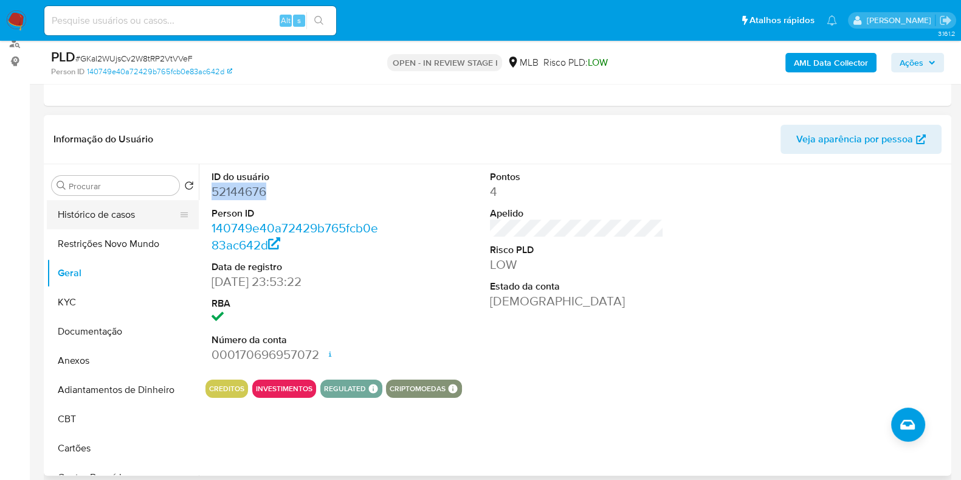
click at [84, 207] on button "Histórico de casos" at bounding box center [118, 214] width 142 height 29
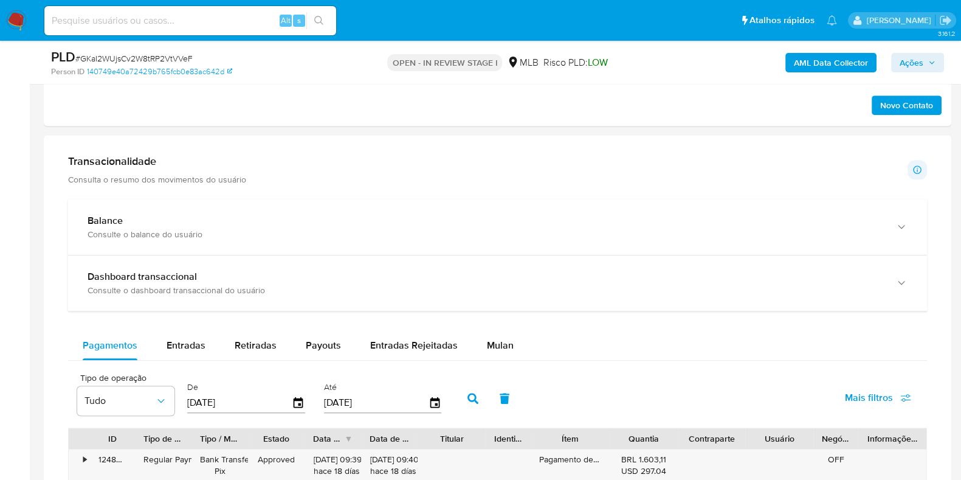
scroll to position [836, 0]
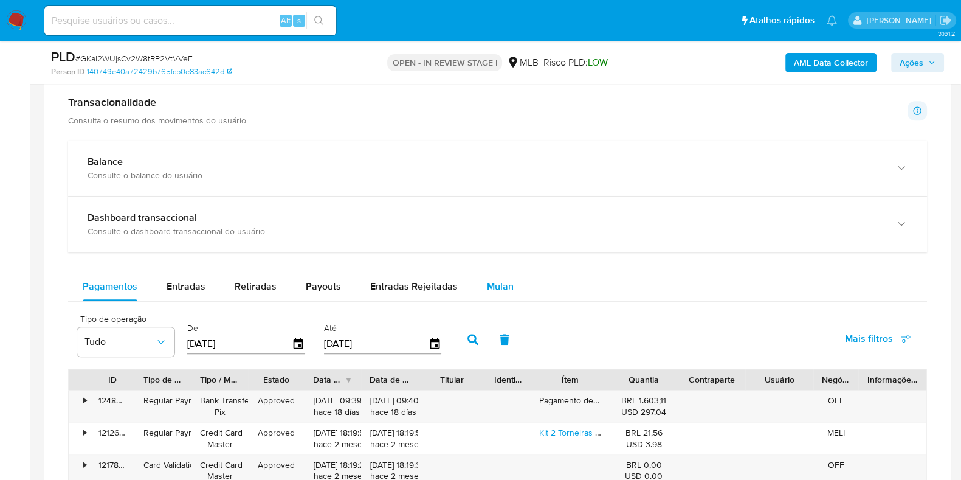
click at [492, 279] on span "Mulan" at bounding box center [500, 286] width 27 height 14
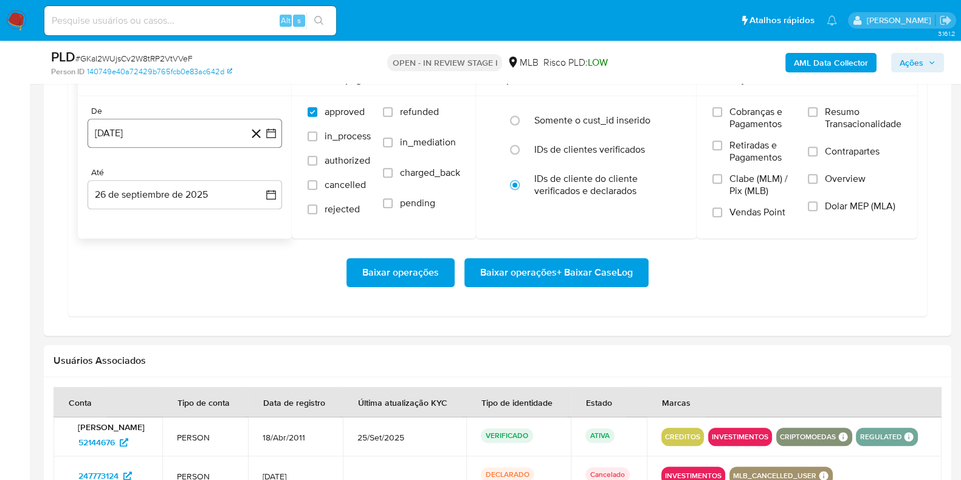
scroll to position [1139, 0]
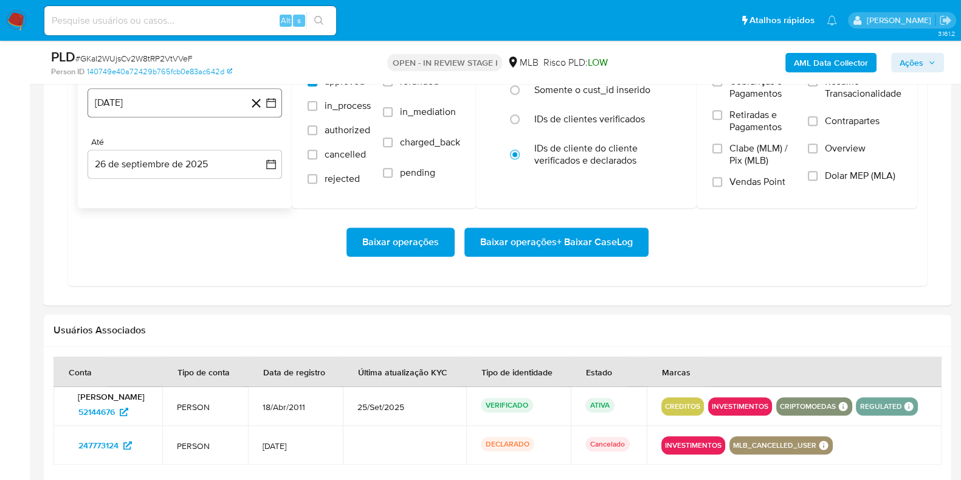
click at [196, 100] on button "[DATE]" at bounding box center [185, 102] width 195 height 29
click at [261, 146] on icon "Mes siguiente" at bounding box center [260, 146] width 15 height 15
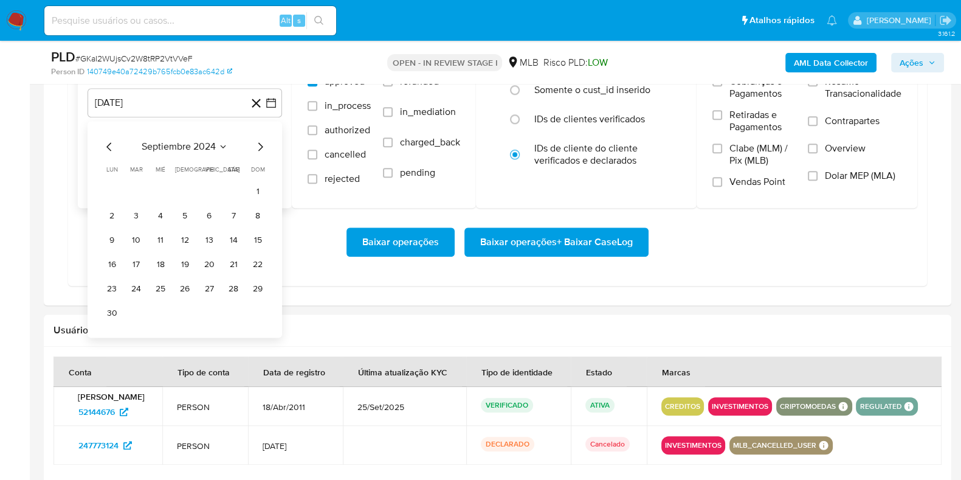
click at [261, 146] on icon "Mes siguiente" at bounding box center [260, 146] width 15 height 15
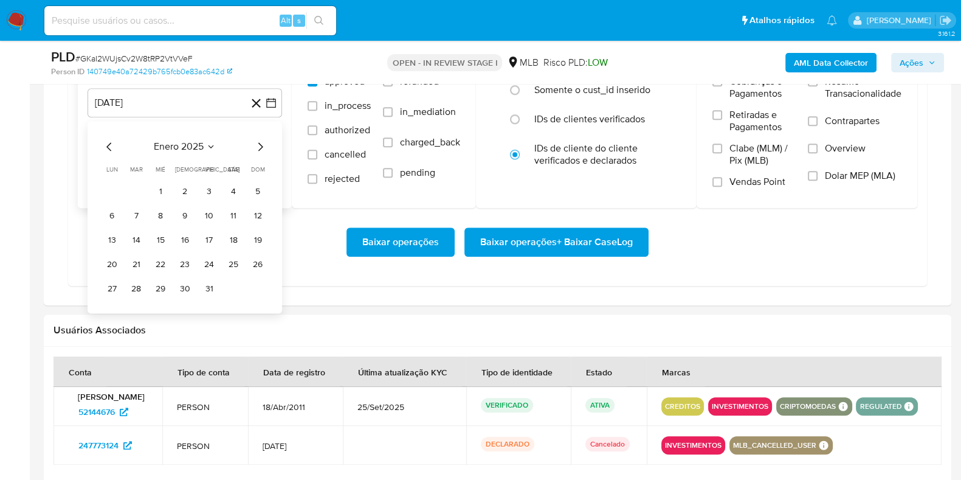
click at [261, 146] on icon "Mes siguiente" at bounding box center [260, 146] width 15 height 15
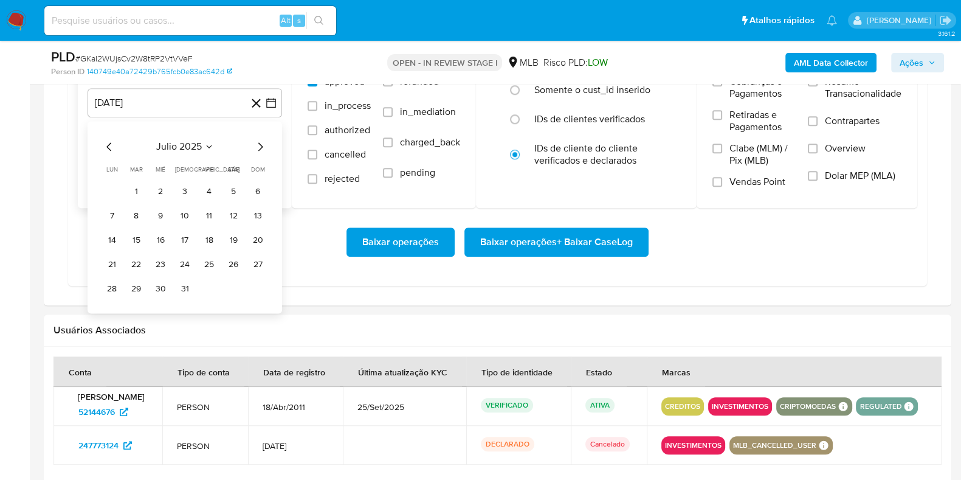
click at [261, 146] on icon "Mes siguiente" at bounding box center [260, 146] width 15 height 15
click at [210, 191] on button "1" at bounding box center [208, 191] width 19 height 19
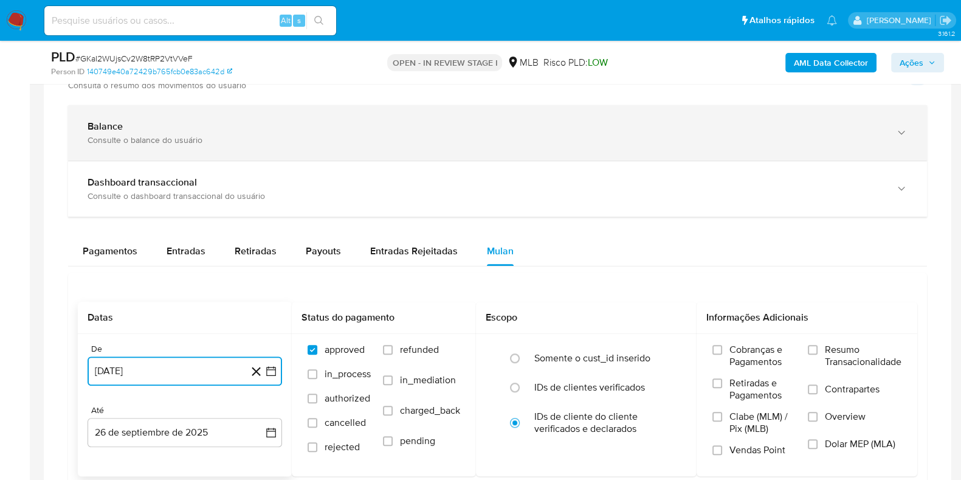
scroll to position [987, 0]
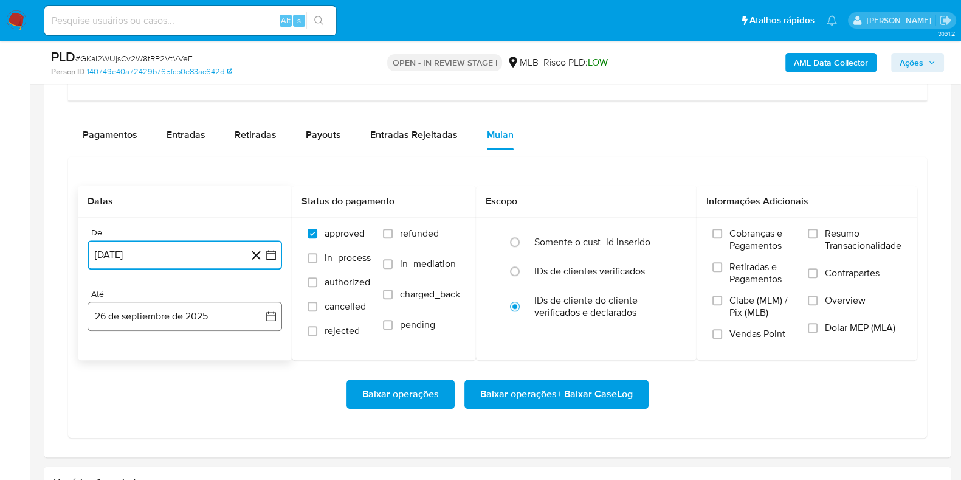
drag, startPoint x: 158, startPoint y: 309, endPoint x: 153, endPoint y: 315, distance: 7.8
click at [153, 315] on button "26 de septiembre de 2025" at bounding box center [185, 315] width 195 height 29
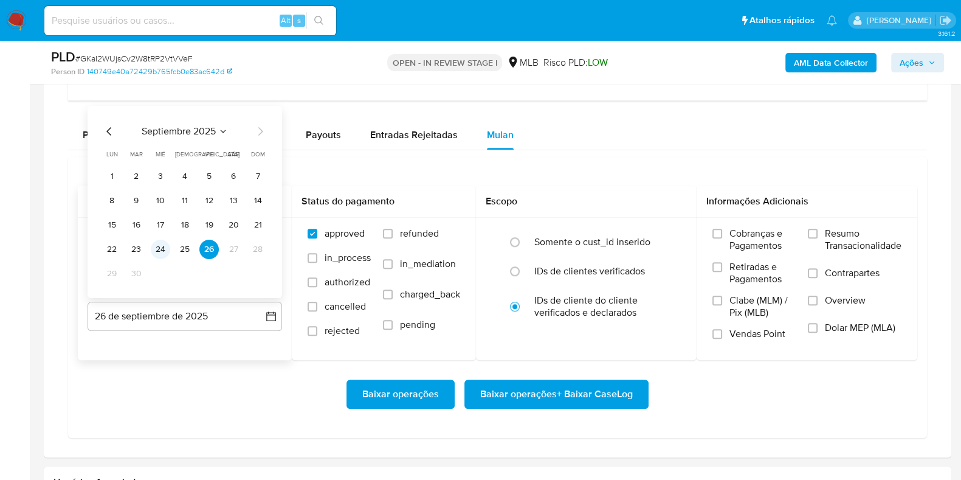
click at [165, 247] on button "24" at bounding box center [160, 248] width 19 height 19
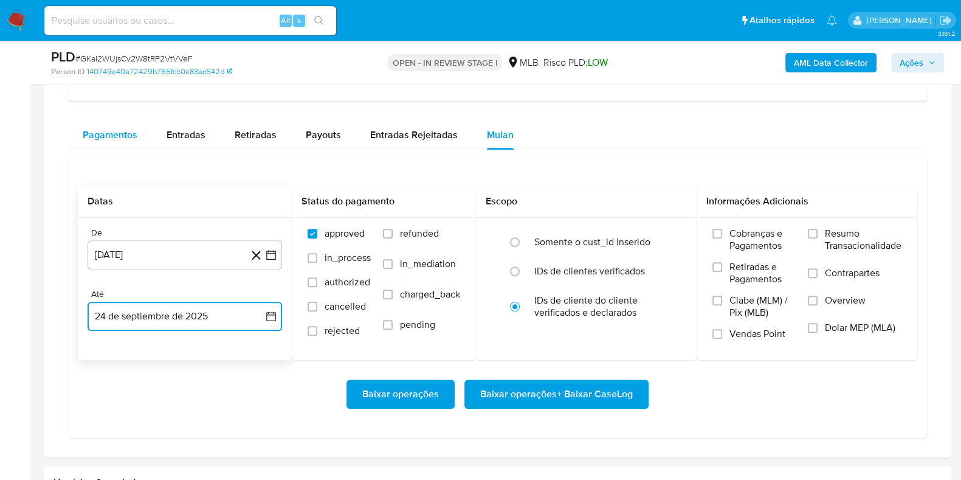
click at [117, 133] on span "Pagamentos" at bounding box center [110, 135] width 55 height 14
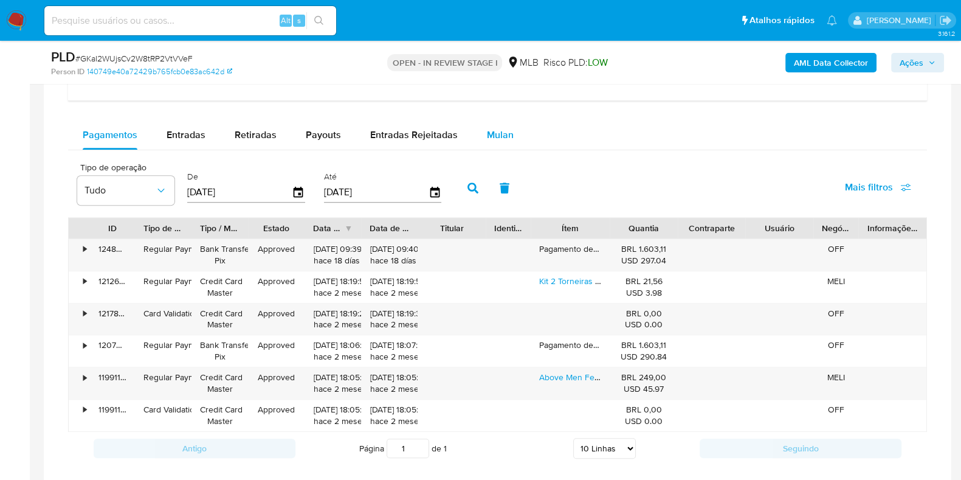
click at [502, 135] on span "Mulan" at bounding box center [500, 135] width 27 height 14
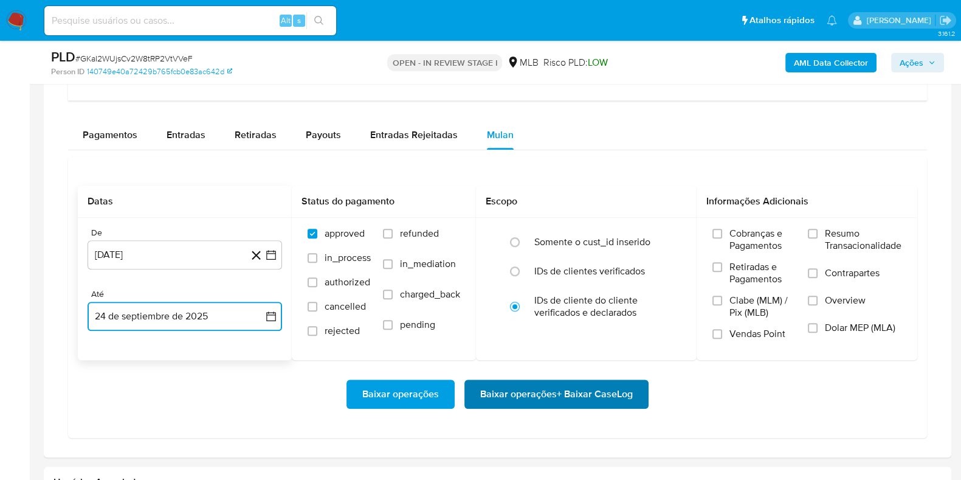
click at [569, 390] on span "Baixar operações + Baixar CaseLog" at bounding box center [556, 394] width 153 height 27
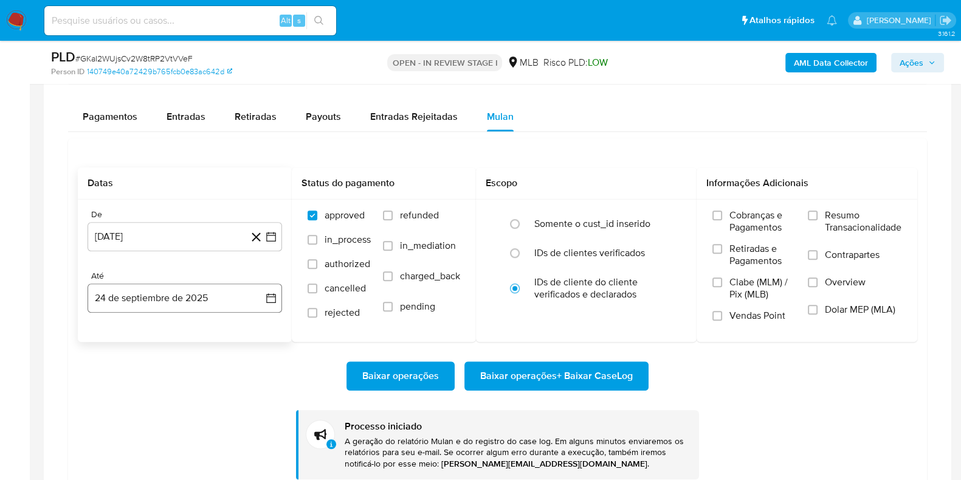
scroll to position [1063, 0]
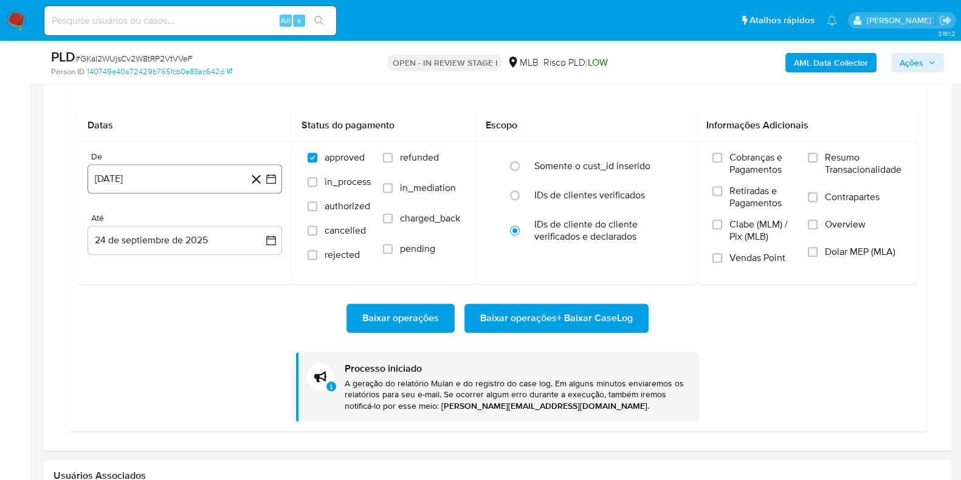
click at [131, 176] on button "[DATE]" at bounding box center [185, 178] width 195 height 29
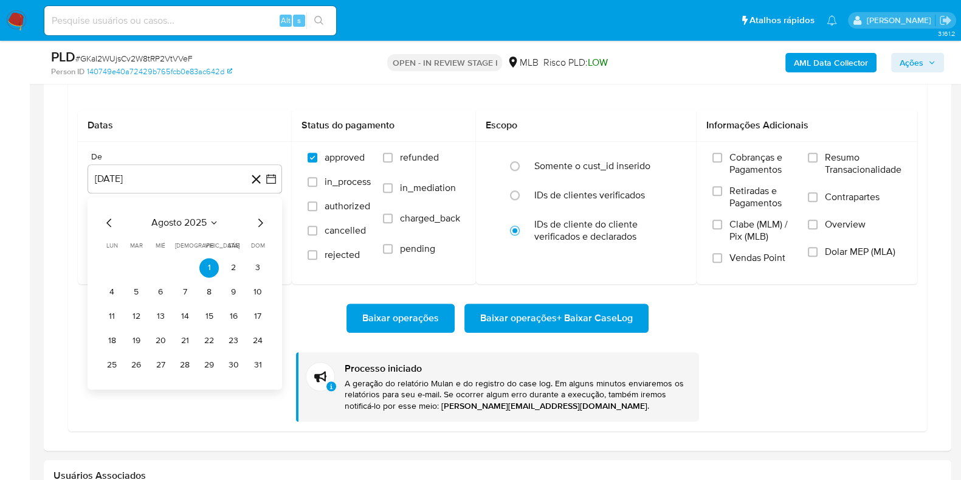
click at [102, 220] on icon "Mes anterior" at bounding box center [109, 222] width 15 height 15
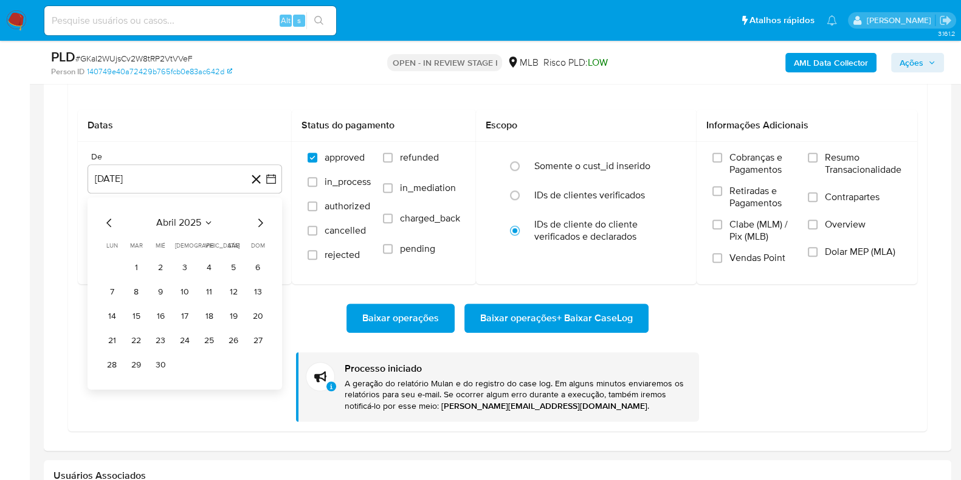
click at [102, 220] on icon "Mes anterior" at bounding box center [109, 222] width 15 height 15
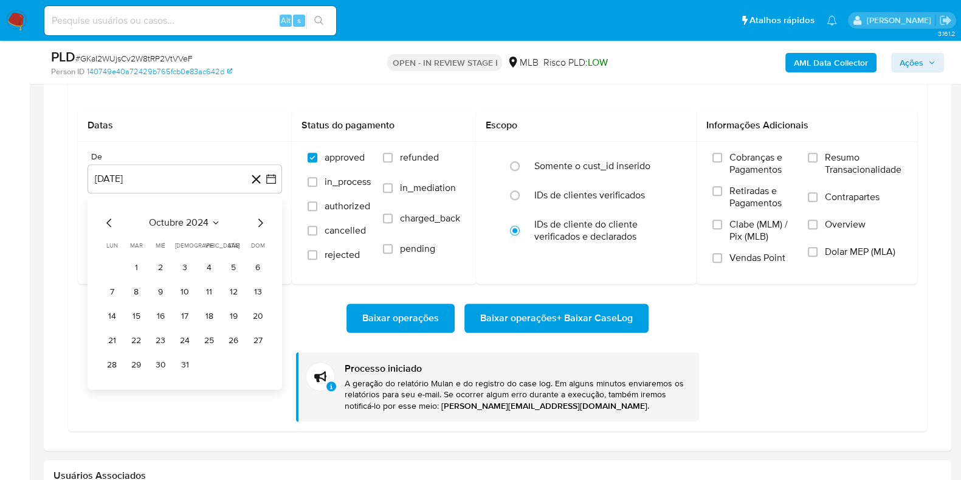
click at [102, 220] on icon "Mes anterior" at bounding box center [109, 222] width 15 height 15
click at [261, 267] on button "1" at bounding box center [257, 267] width 19 height 19
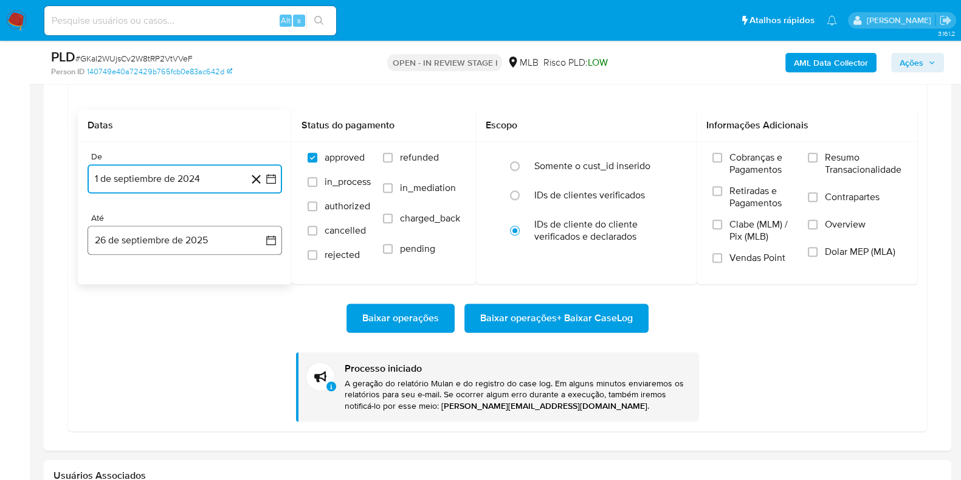
click at [190, 239] on button "26 de septiembre de 2025" at bounding box center [185, 240] width 195 height 29
click at [103, 282] on icon "Mes anterior" at bounding box center [109, 284] width 15 height 15
click at [103, 281] on icon "Mes anterior" at bounding box center [109, 284] width 15 height 15
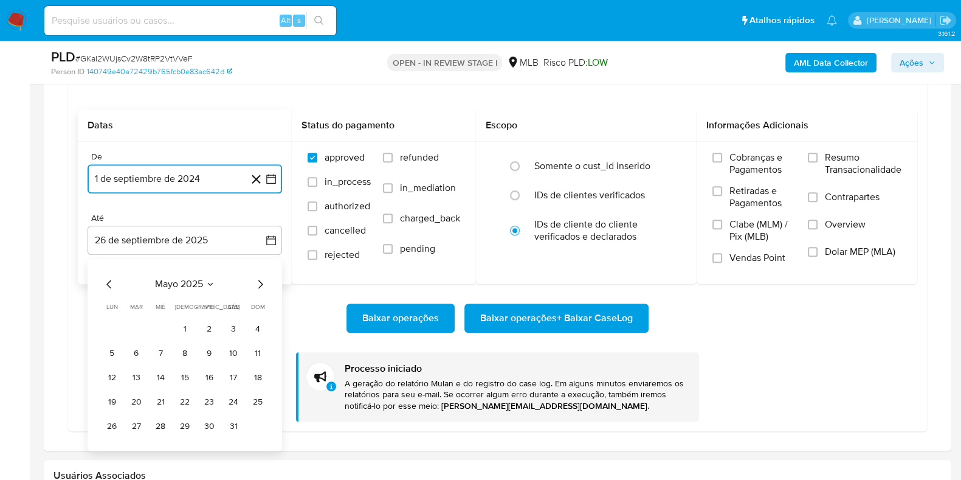
click at [103, 281] on icon "Mes anterior" at bounding box center [109, 284] width 15 height 15
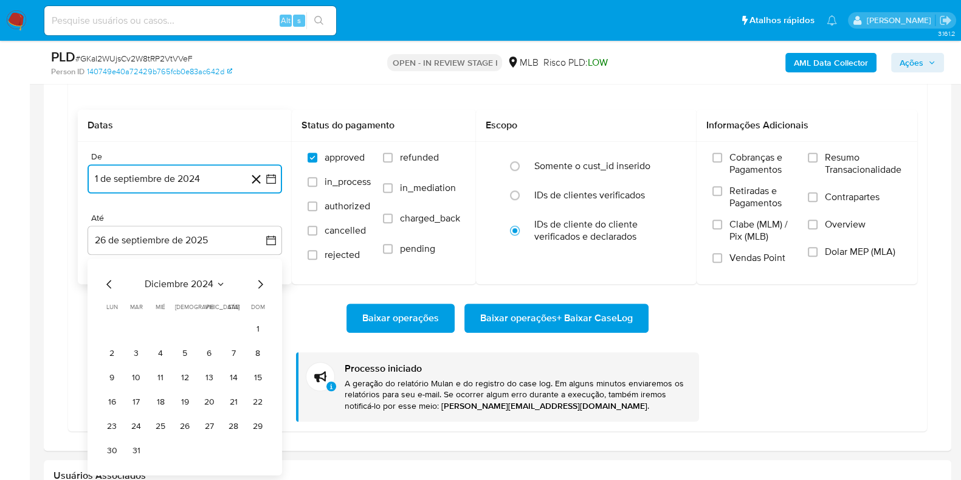
click at [103, 281] on icon "Mes anterior" at bounding box center [109, 284] width 15 height 15
click at [115, 446] on button "30" at bounding box center [111, 450] width 19 height 19
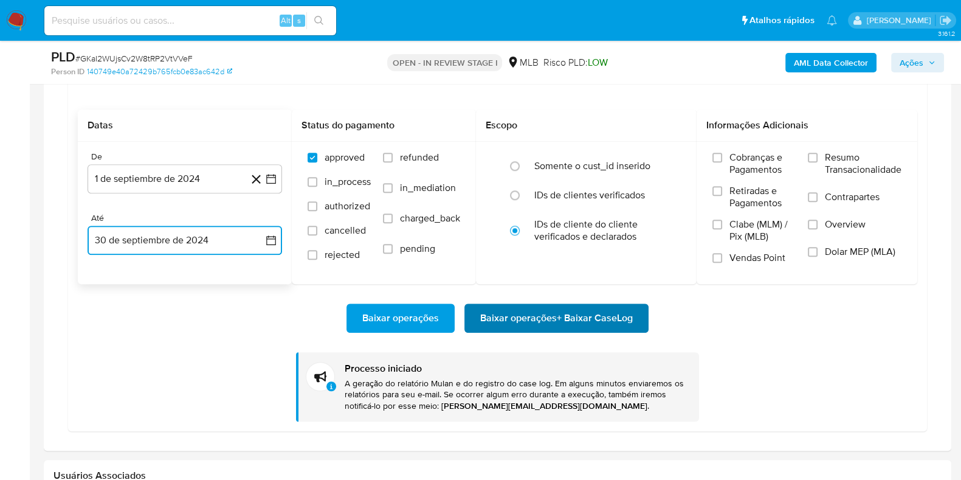
click at [499, 309] on span "Baixar operações + Baixar CaseLog" at bounding box center [556, 318] width 153 height 27
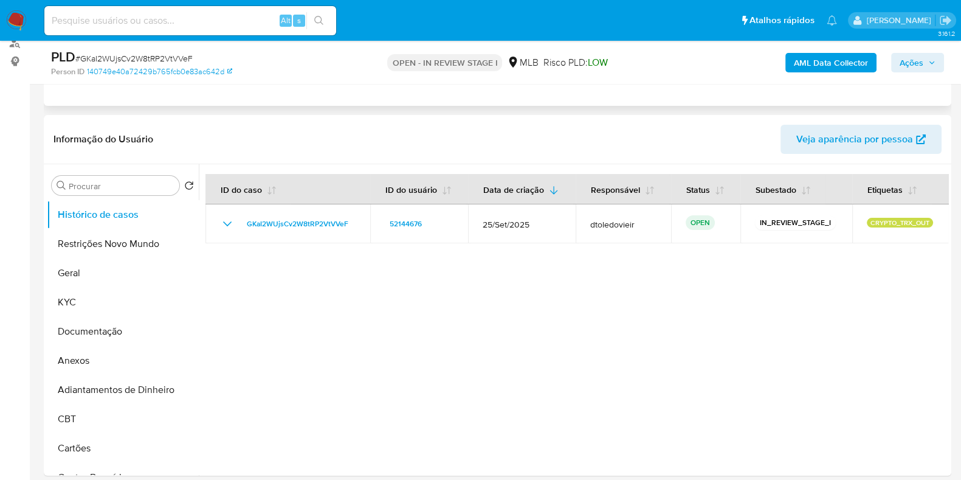
scroll to position [0, 0]
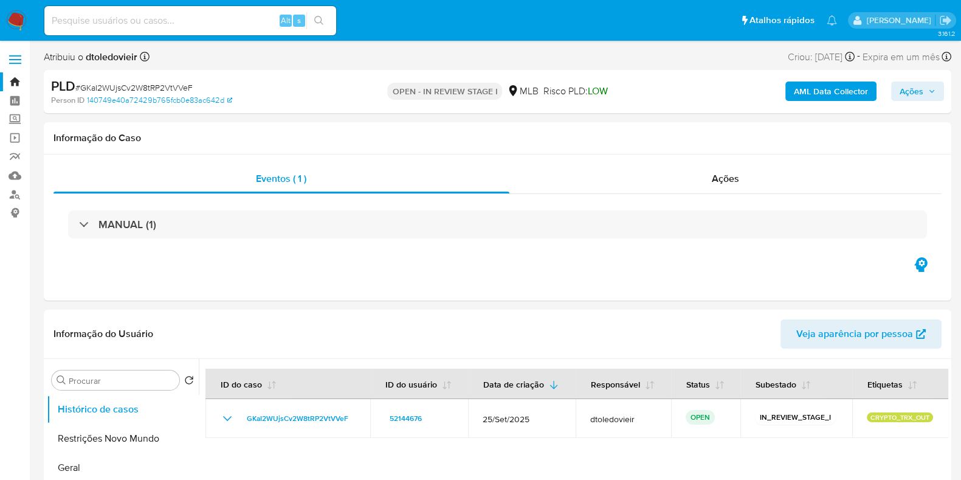
click at [161, 89] on span "# GKaI2WUjsCv2W8tRP2VtVVeF" at bounding box center [133, 87] width 117 height 12
copy span "GKaI2WUjsCv2W8tRP2VtVVeF"
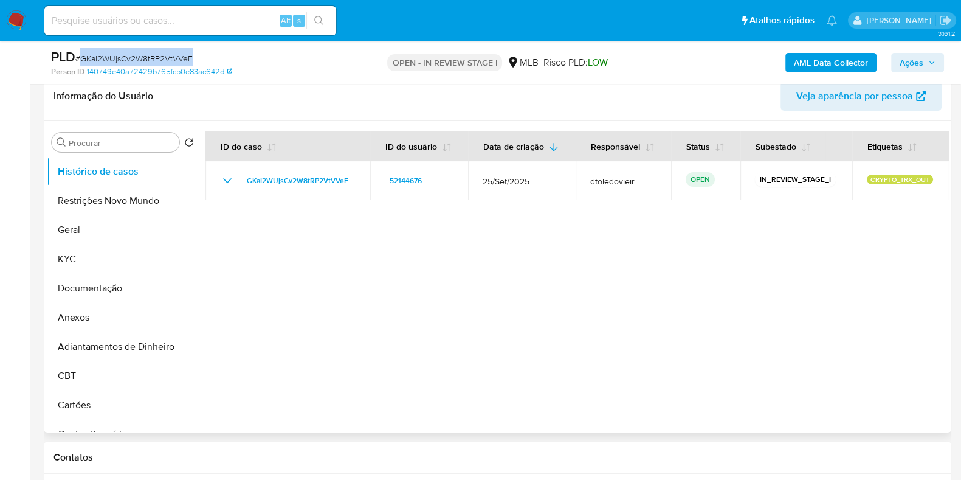
scroll to position [228, 0]
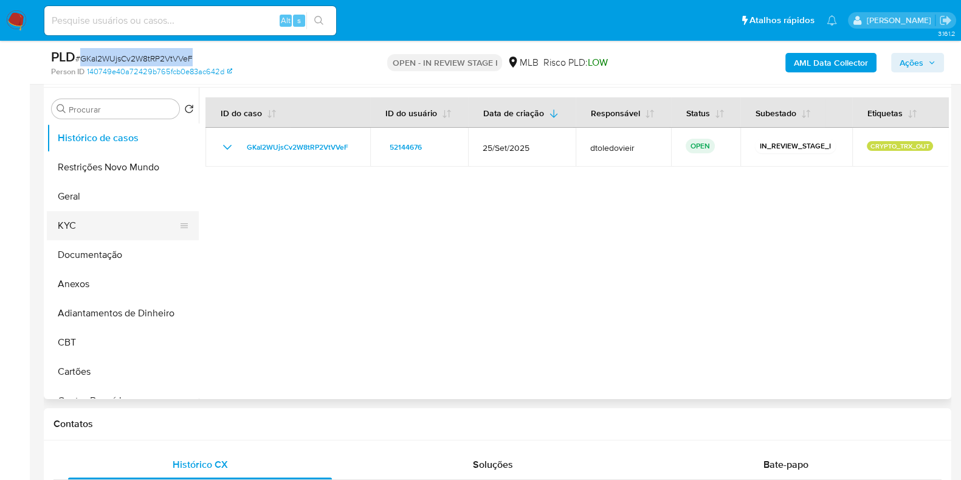
drag, startPoint x: 103, startPoint y: 246, endPoint x: 96, endPoint y: 229, distance: 18.5
click at [103, 246] on button "Documentação" at bounding box center [123, 254] width 152 height 29
click at [94, 225] on button "KYC" at bounding box center [118, 225] width 142 height 29
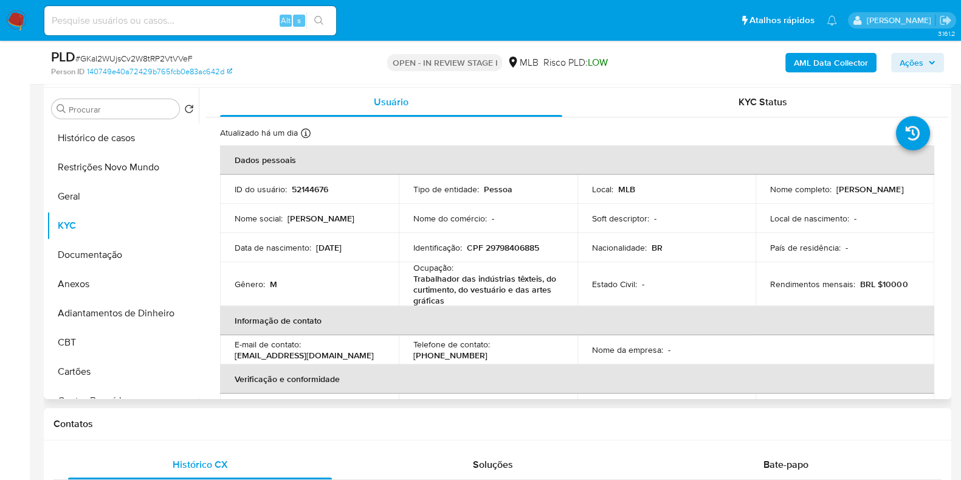
click at [503, 252] on p "CPF 29798406885" at bounding box center [503, 247] width 72 height 11
copy p "29798406885"
click at [143, 16] on input at bounding box center [190, 21] width 292 height 16
paste input "OzOUmh61wj3wt6FUBSfcd3D6"
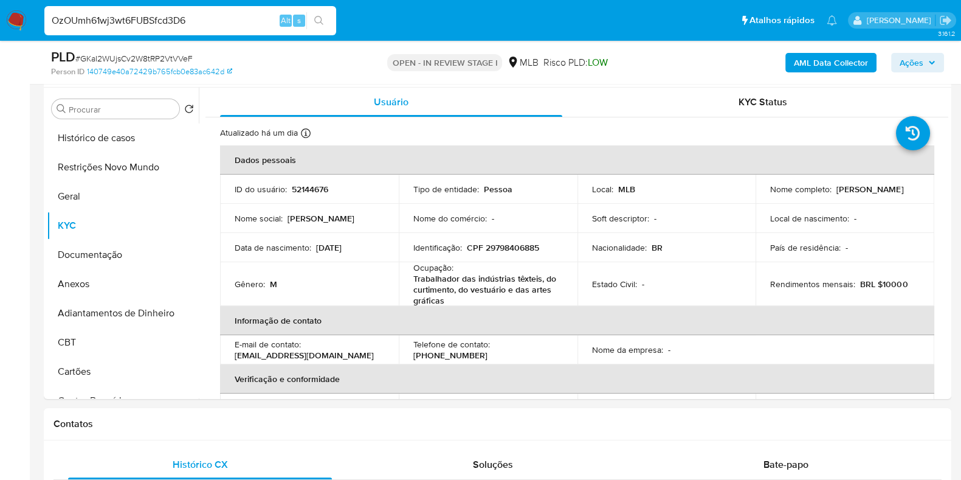
type input "OzOUmh61wj3wt6FUBSfcd3D6"
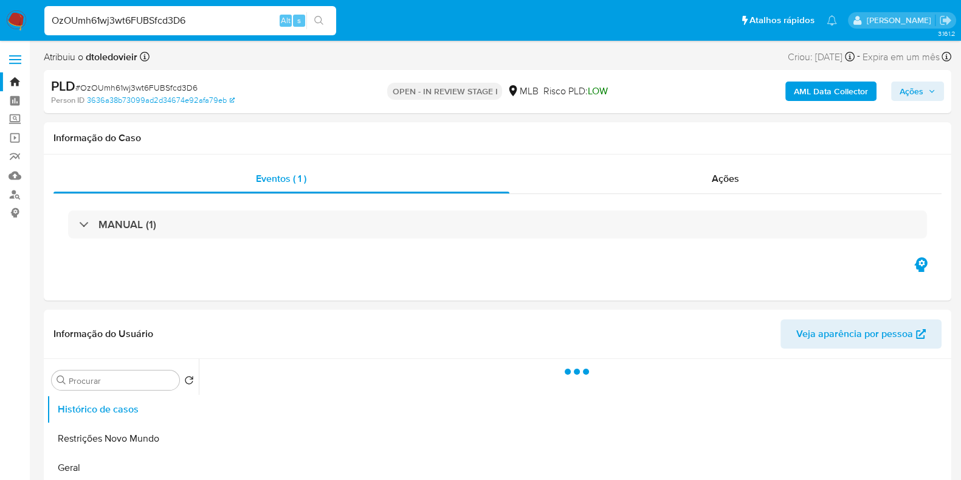
select select "10"
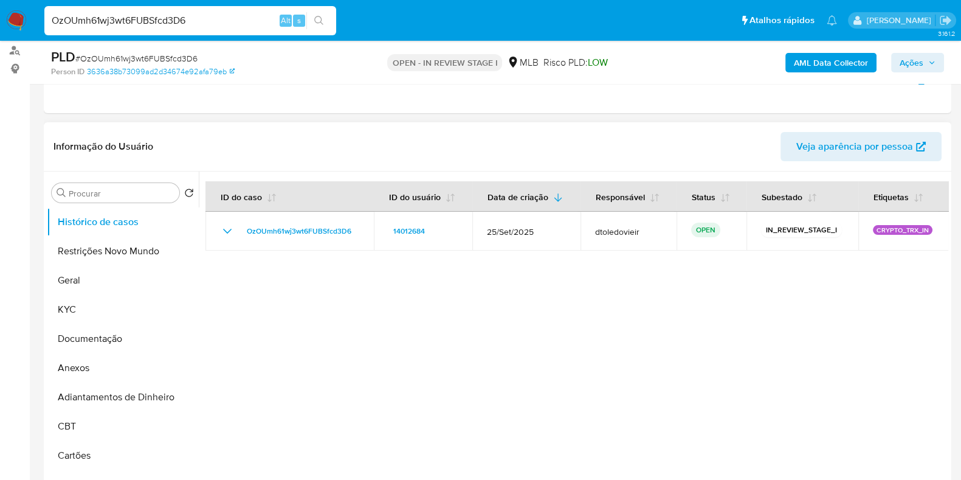
scroll to position [151, 0]
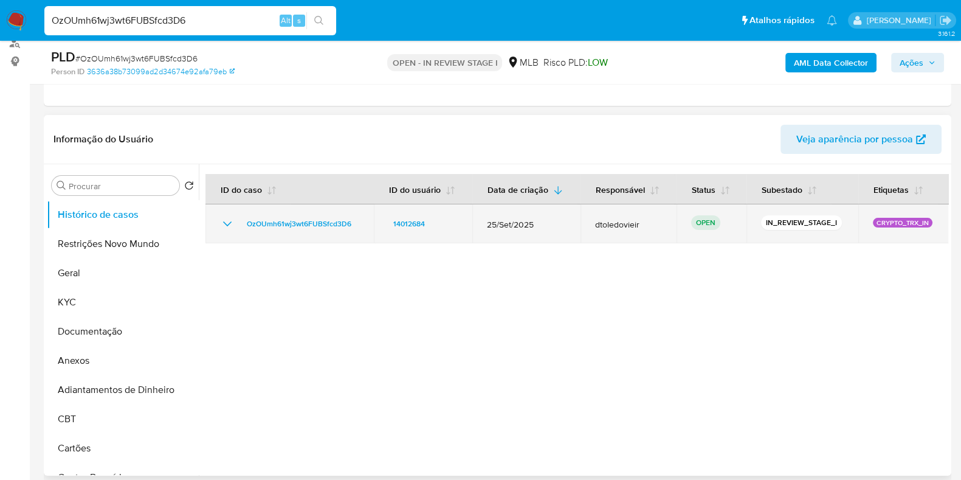
drag, startPoint x: 851, startPoint y: 223, endPoint x: 770, endPoint y: 223, distance: 81.4
click at [775, 223] on td "IN_REVIEW_STAGE_I" at bounding box center [802, 223] width 112 height 39
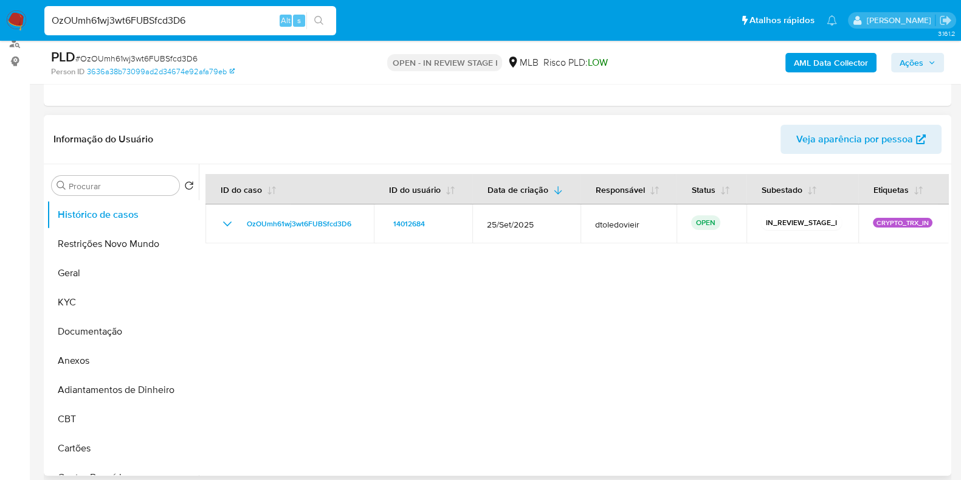
click at [711, 269] on div at bounding box center [573, 319] width 749 height 311
click at [91, 299] on button "KYC" at bounding box center [118, 302] width 142 height 29
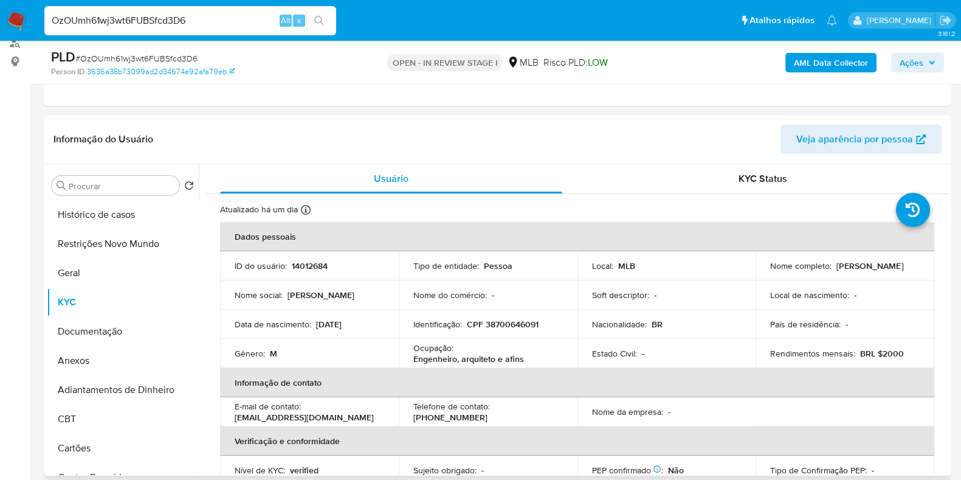
click at [517, 319] on p "CPF 38700646091" at bounding box center [503, 324] width 72 height 11
copy p "38700646091"
click at [522, 320] on p "CPF 38700646091" at bounding box center [503, 324] width 72 height 11
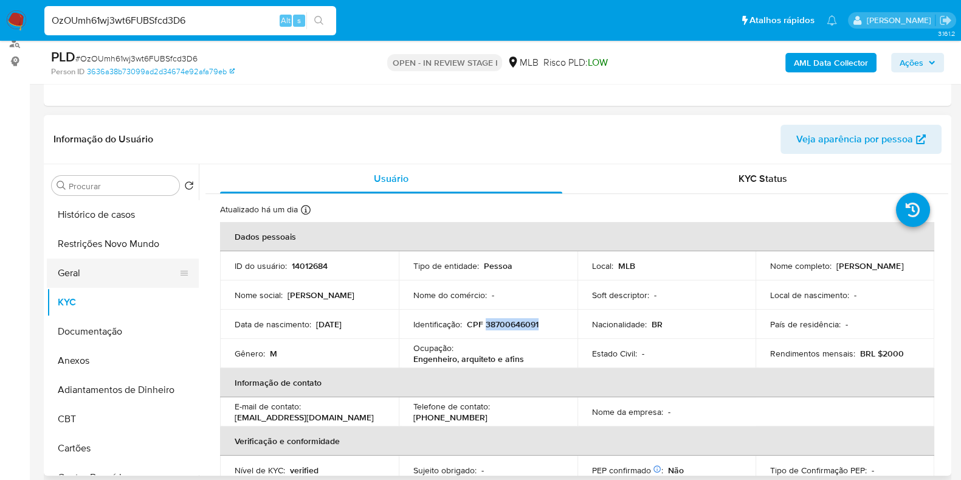
click at [80, 280] on button "Geral" at bounding box center [118, 272] width 142 height 29
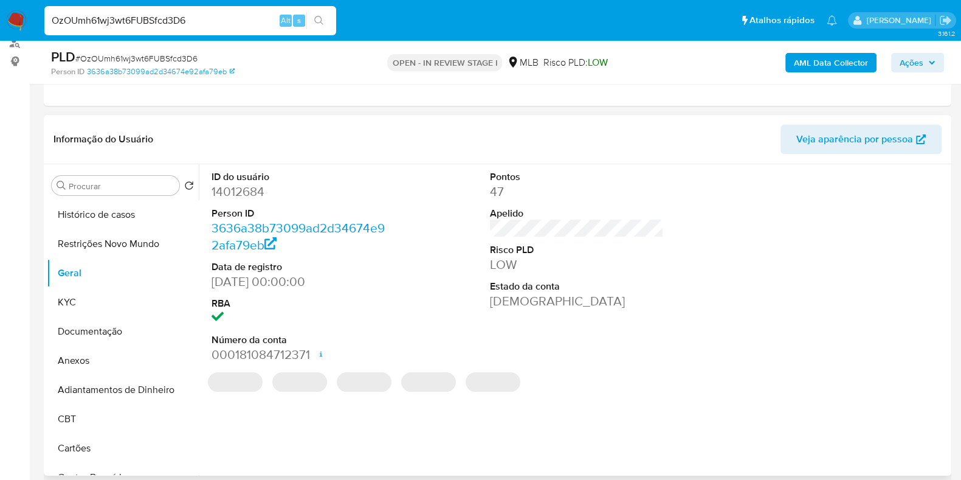
click at [235, 192] on dd "14012684" at bounding box center [299, 191] width 174 height 17
copy dd "14012684"
